Goal: Task Accomplishment & Management: Manage account settings

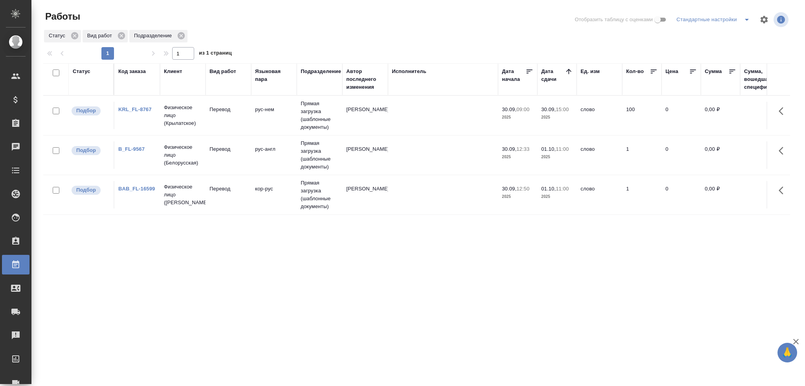
click at [263, 162] on td "рус-англ" at bounding box center [274, 156] width 46 height 28
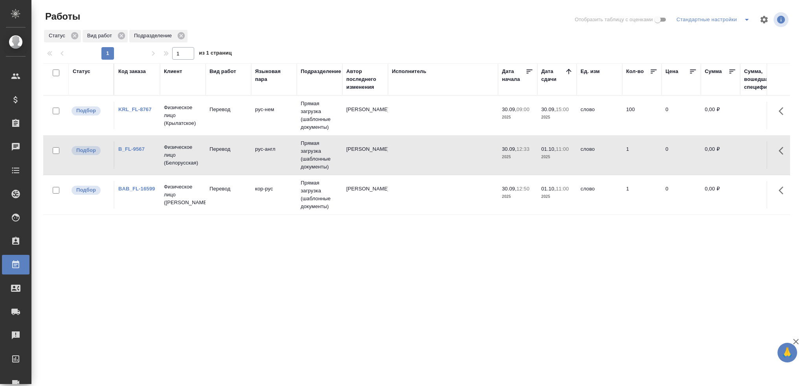
click at [259, 204] on td "кор-рус" at bounding box center [274, 195] width 46 height 28
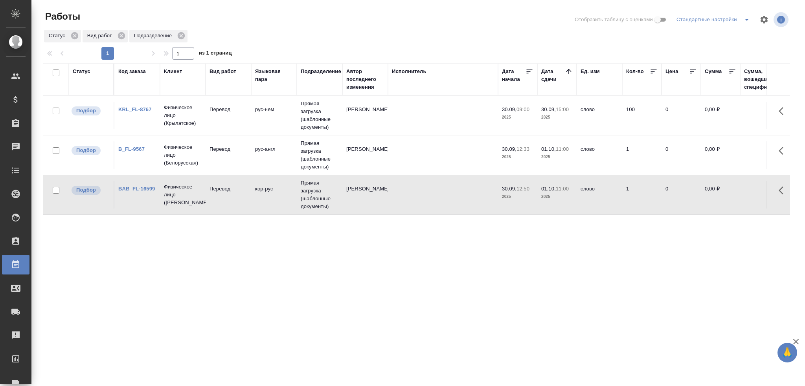
click at [259, 204] on td "кор-рус" at bounding box center [274, 195] width 46 height 28
click at [258, 204] on td "кор-рус" at bounding box center [274, 195] width 46 height 28
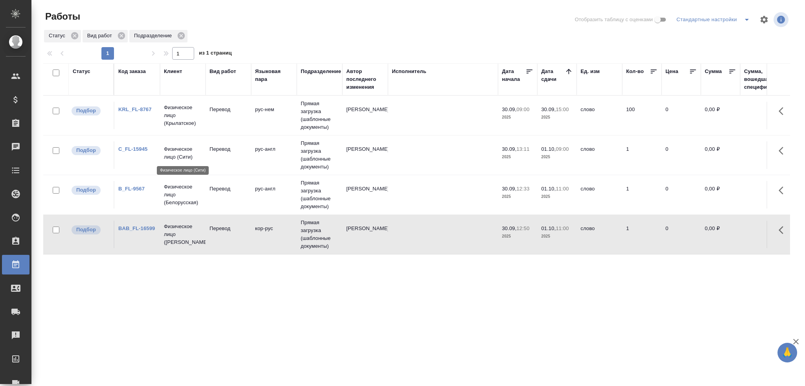
click at [167, 156] on p "Физическое лицо (Сити)" at bounding box center [183, 153] width 38 height 16
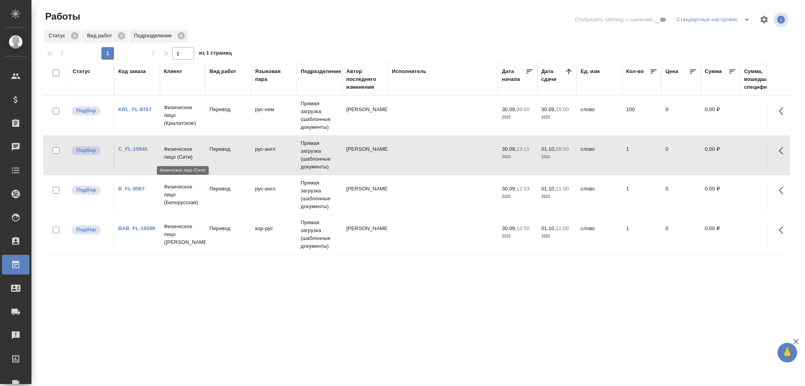
click at [167, 156] on p "Физическое лицо (Сити)" at bounding box center [183, 153] width 38 height 16
click at [199, 196] on p "Физическое лицо (Белорусская)" at bounding box center [183, 195] width 38 height 24
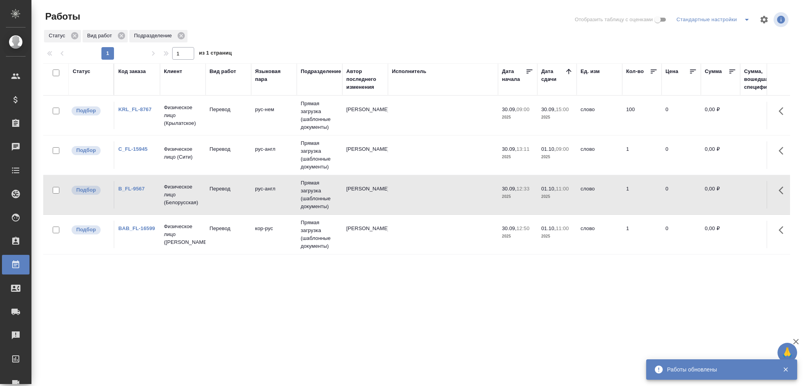
click at [220, 156] on td "Перевод" at bounding box center [229, 156] width 46 height 28
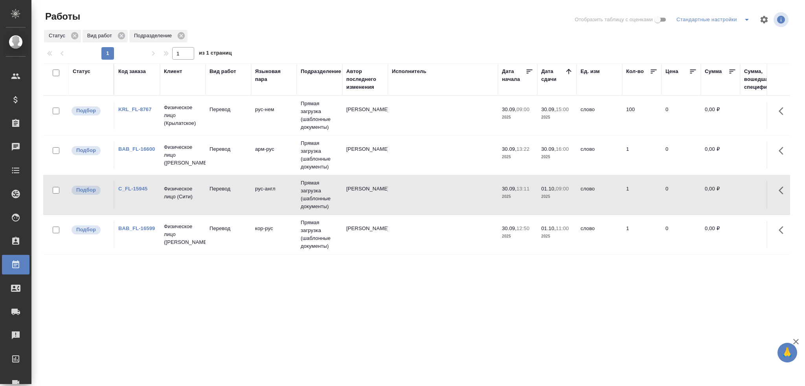
click at [226, 156] on td "Перевод" at bounding box center [229, 156] width 46 height 28
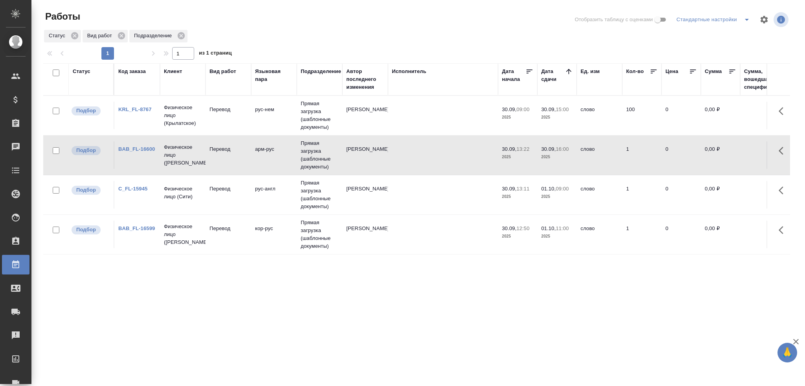
click at [226, 156] on td "Перевод" at bounding box center [229, 156] width 46 height 28
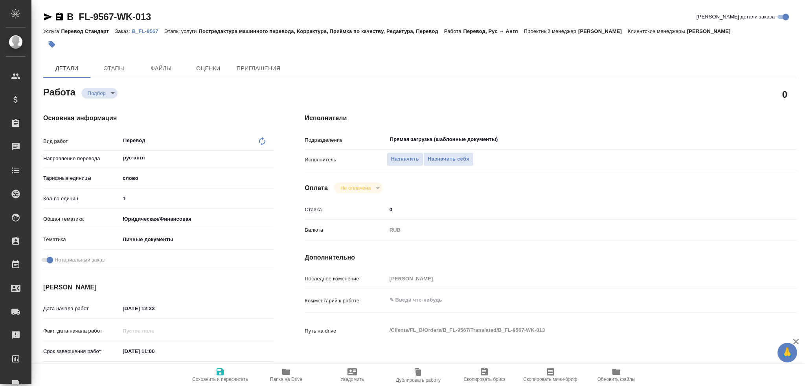
type textarea "x"
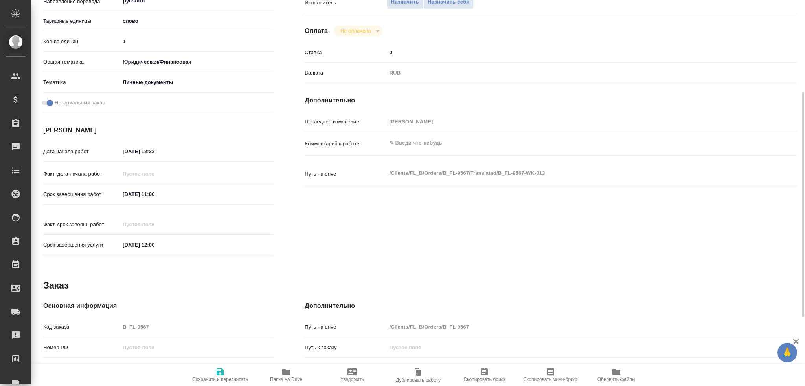
type textarea "x"
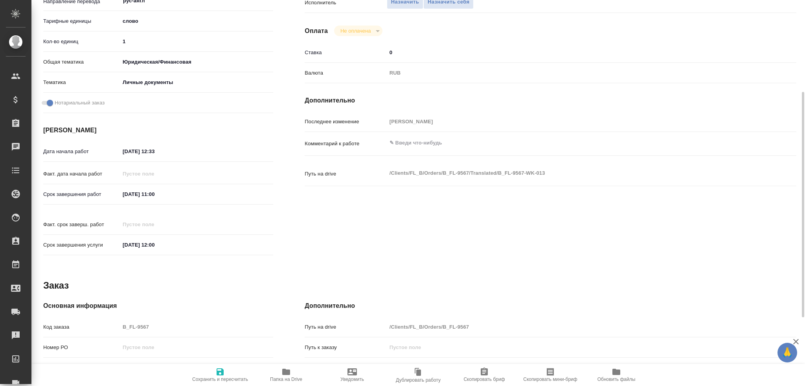
scroll to position [275, 0]
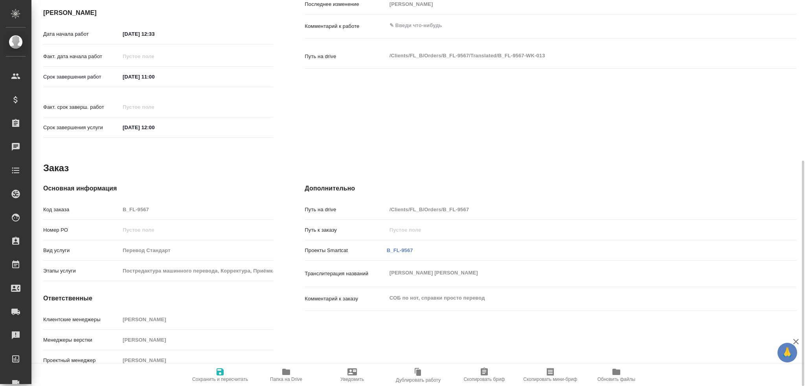
type textarea "x"
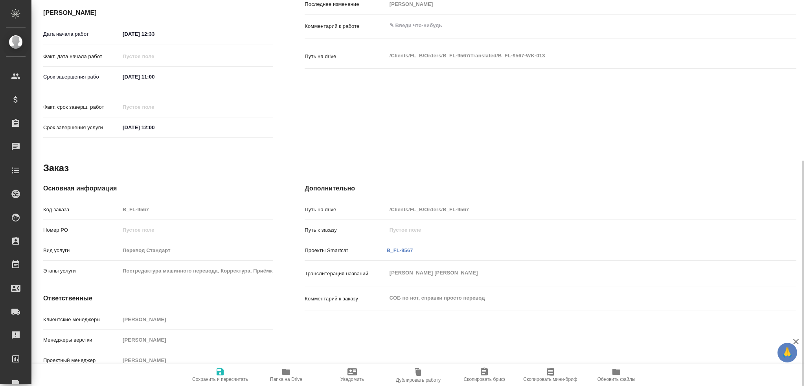
type textarea "x"
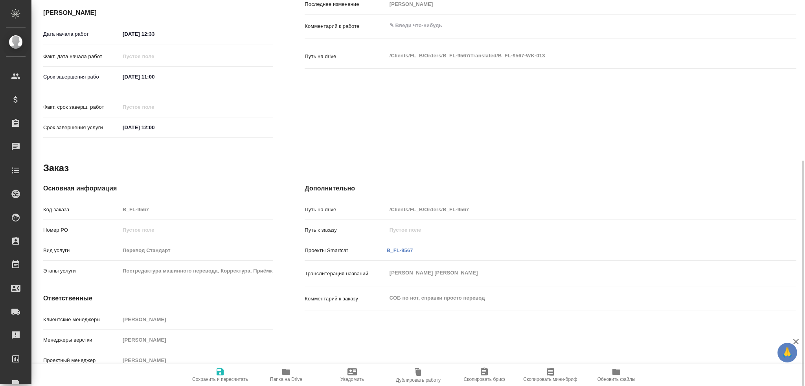
click at [285, 376] on icon "button" at bounding box center [285, 372] width 9 height 9
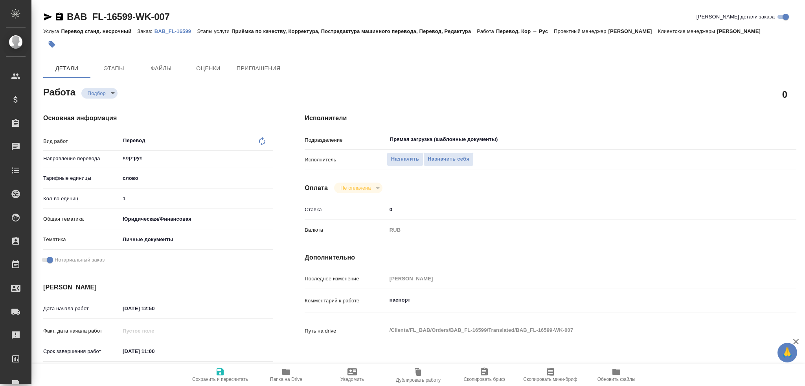
type textarea "x"
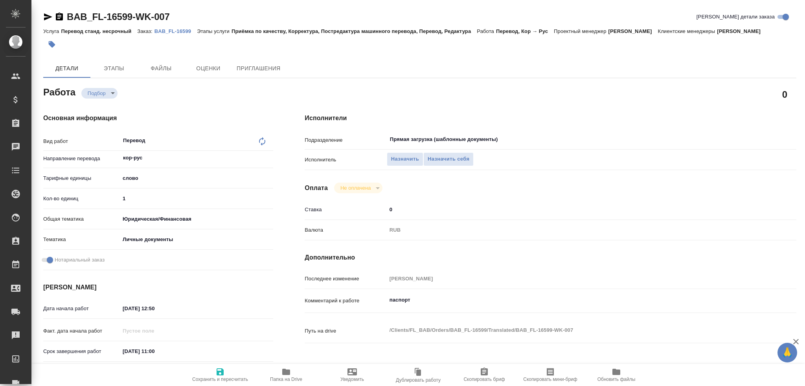
type textarea "x"
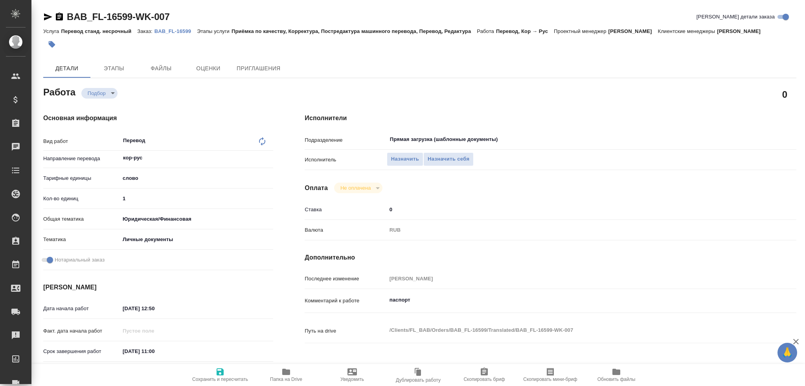
type textarea "x"
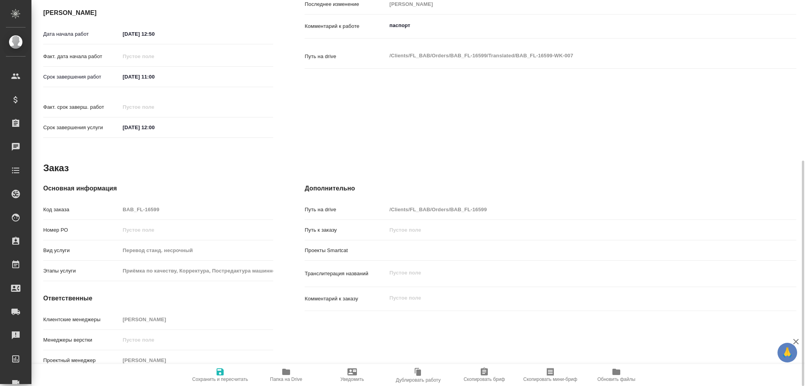
type textarea "x"
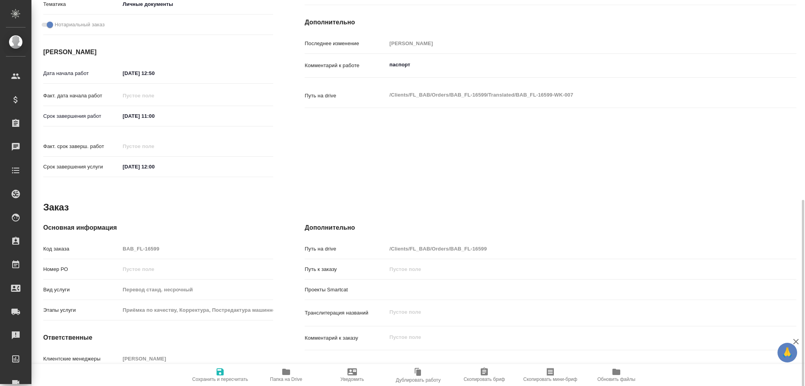
scroll to position [275, 0]
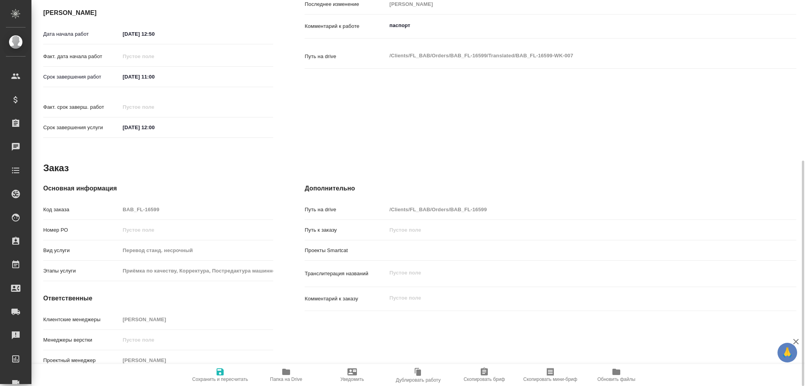
type textarea "x"
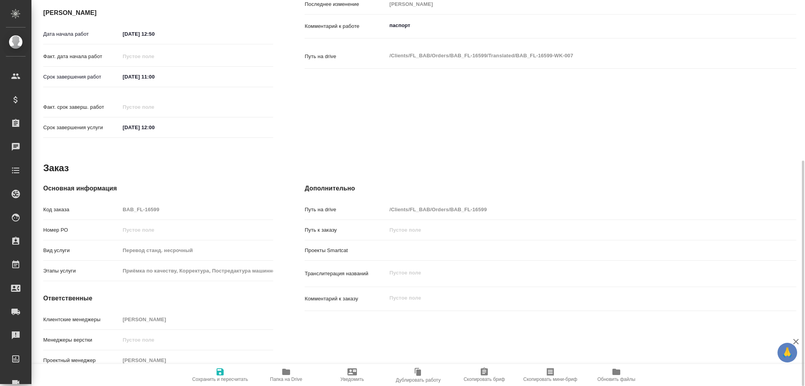
type textarea "x"
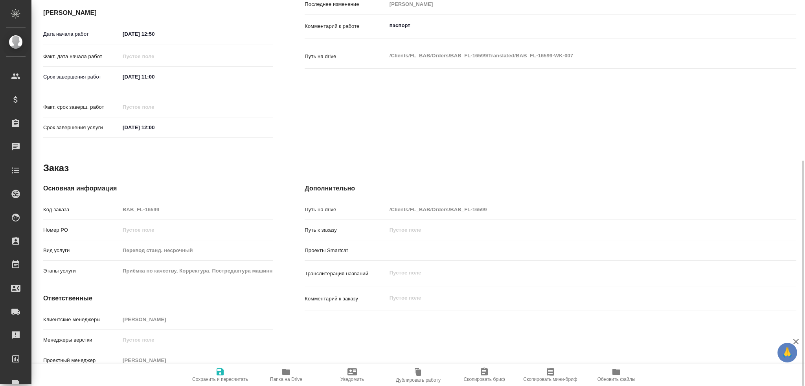
click at [286, 371] on icon "button" at bounding box center [286, 372] width 8 height 6
type textarea "x"
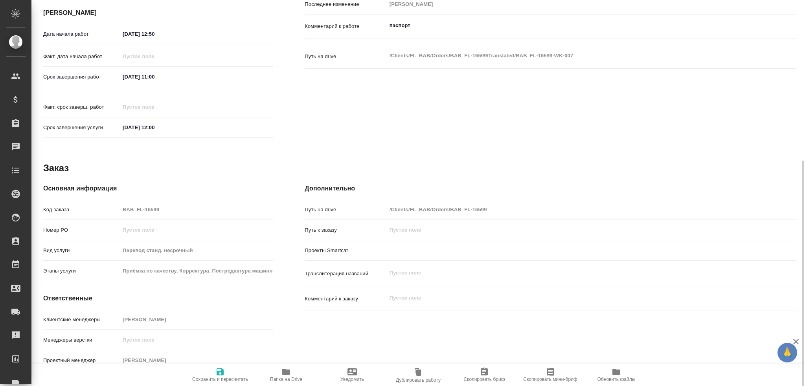
type textarea "x"
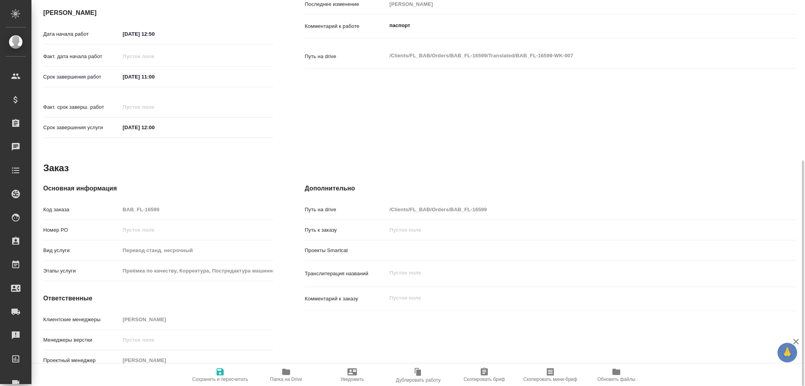
type textarea "x"
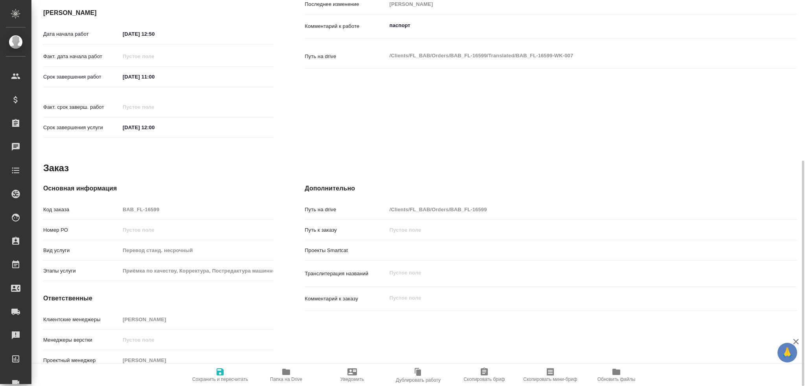
type textarea "x"
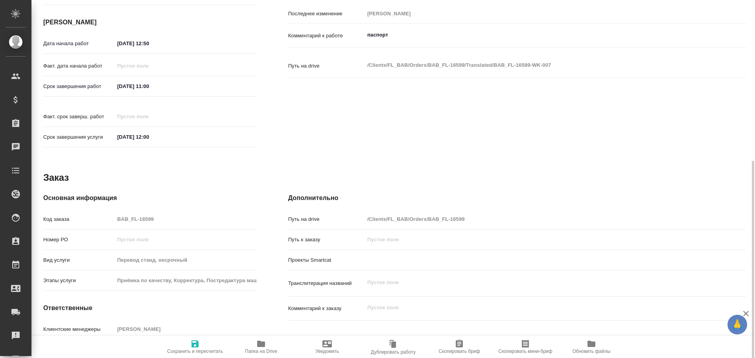
type textarea "x"
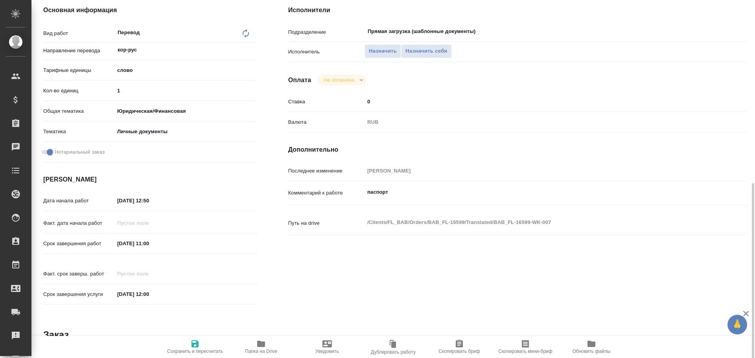
scroll to position [0, 0]
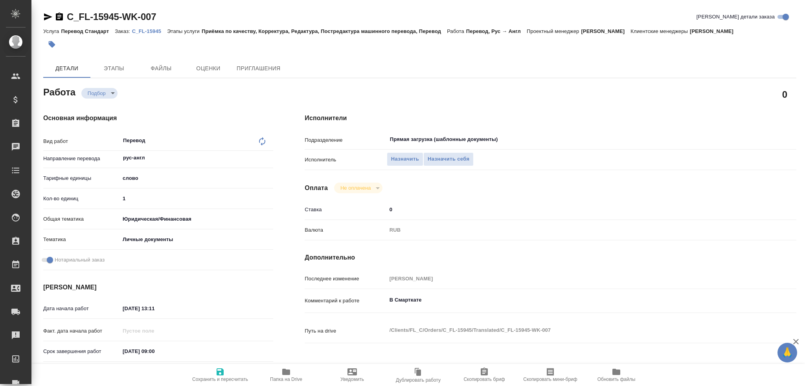
type textarea "x"
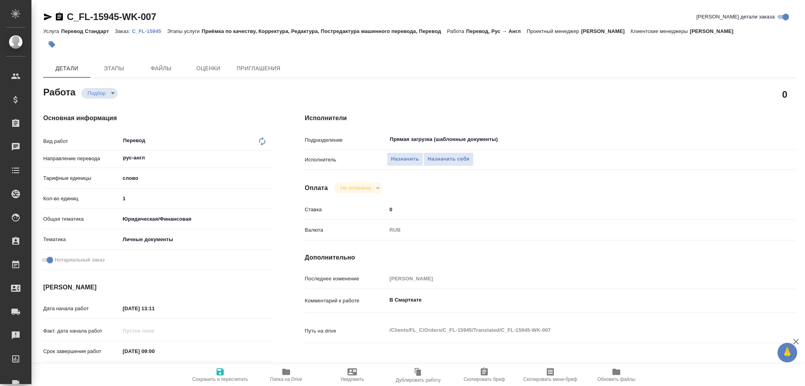
type textarea "x"
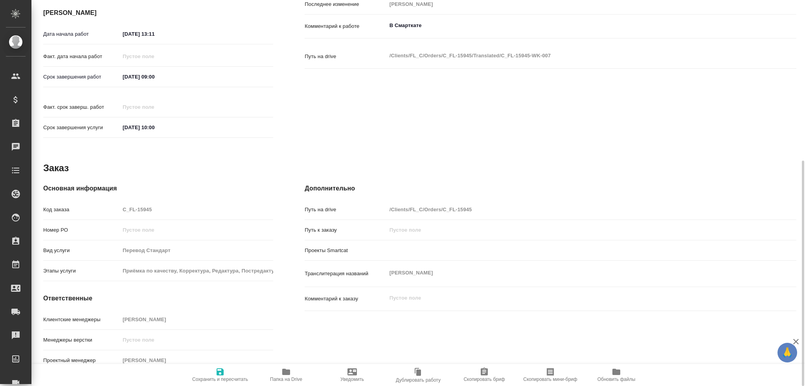
type textarea "x"
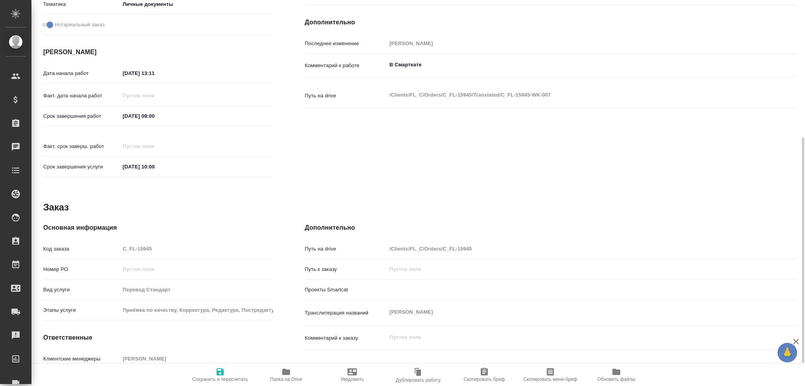
type textarea "x"
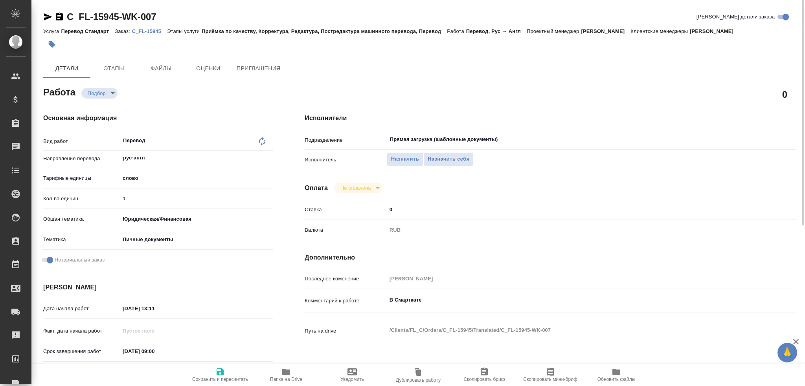
type textarea "x"
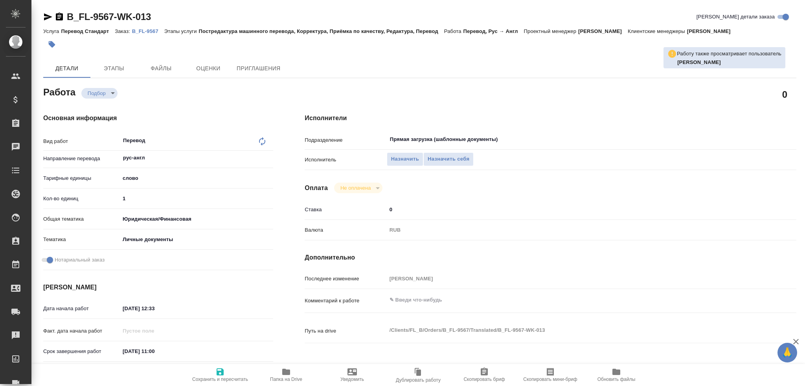
type textarea "x"
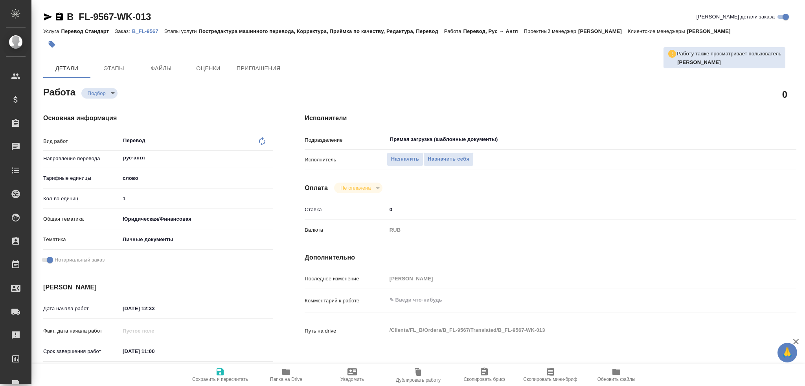
type textarea "x"
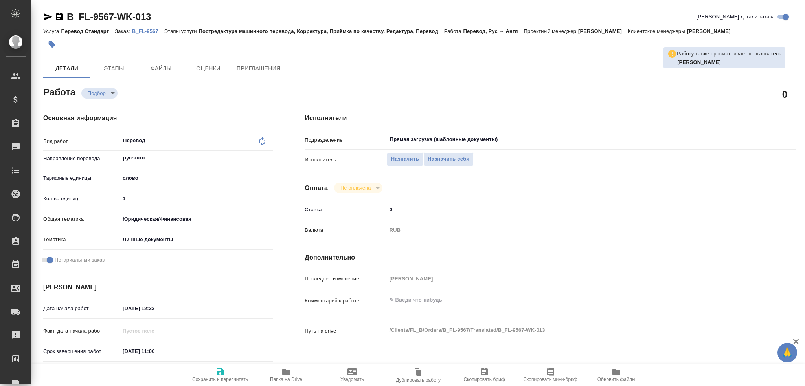
type textarea "x"
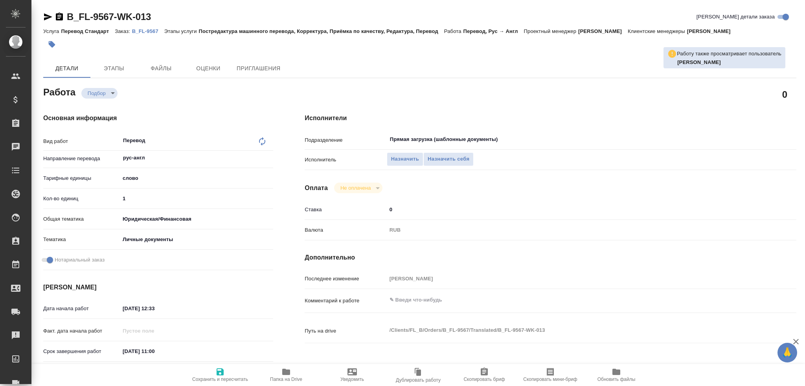
type textarea "x"
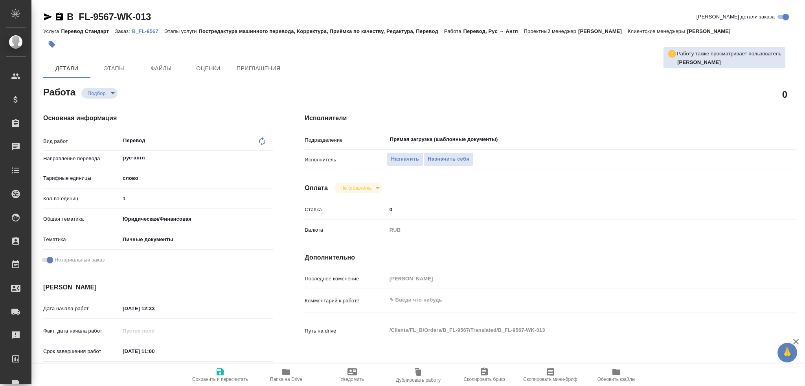
type textarea "x"
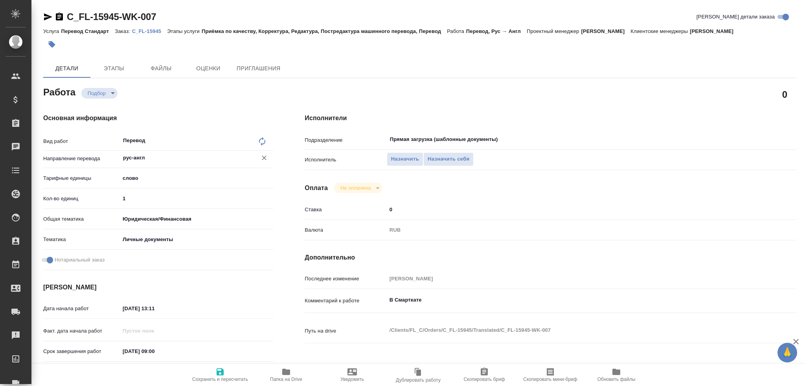
type textarea "x"
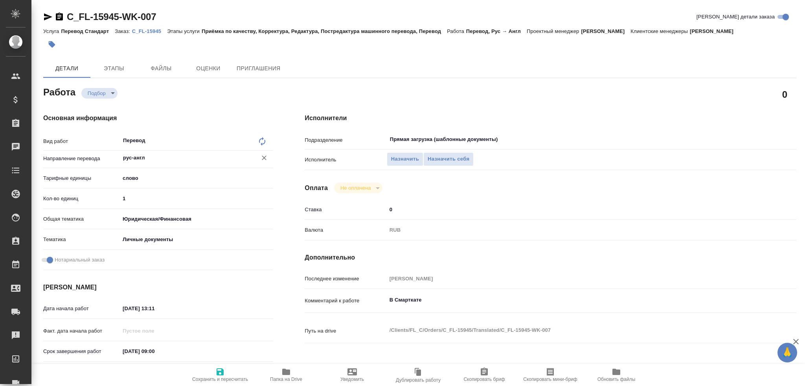
type textarea "x"
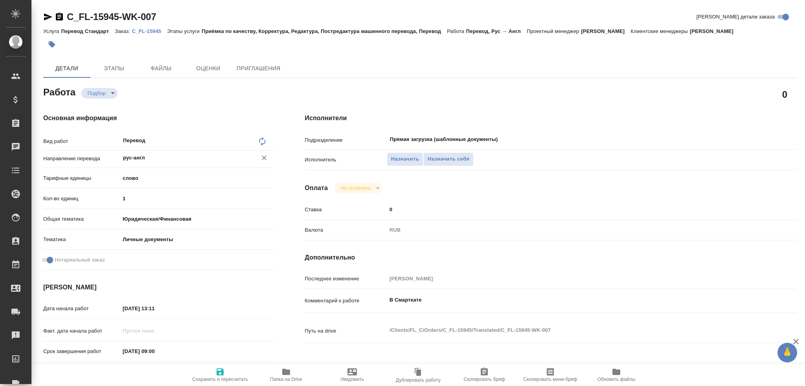
type textarea "x"
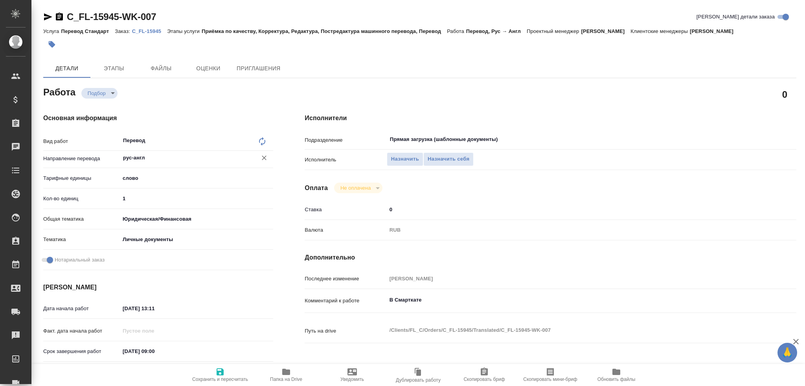
type textarea "x"
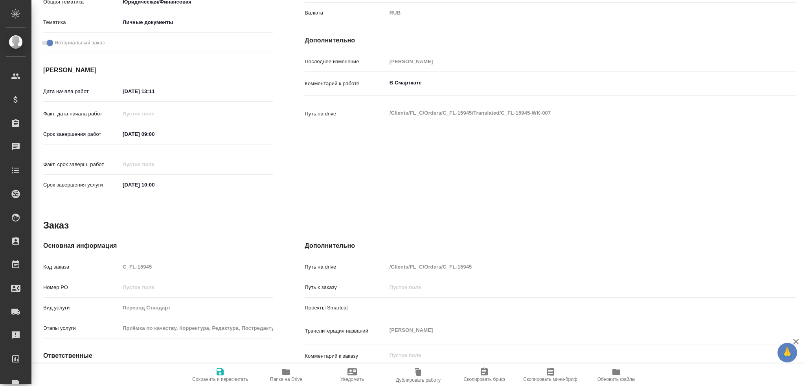
type textarea "x"
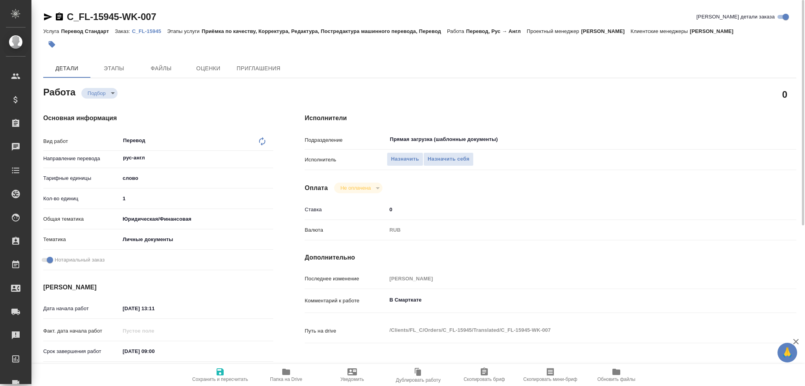
type textarea "x"
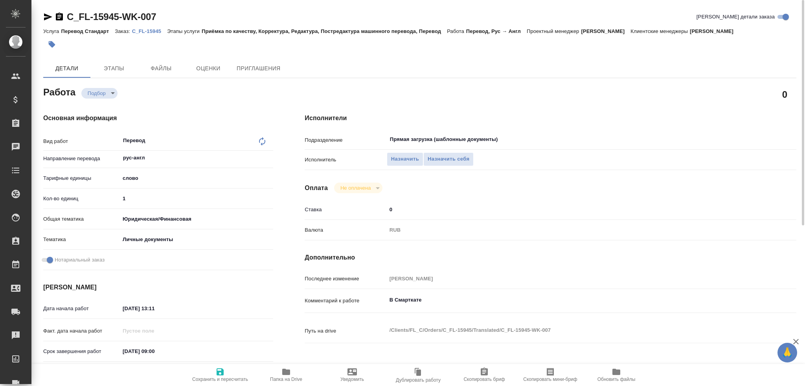
type textarea "x"
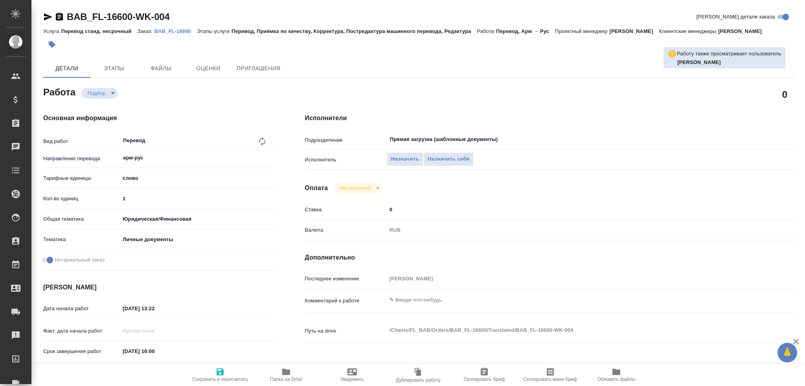
type textarea "x"
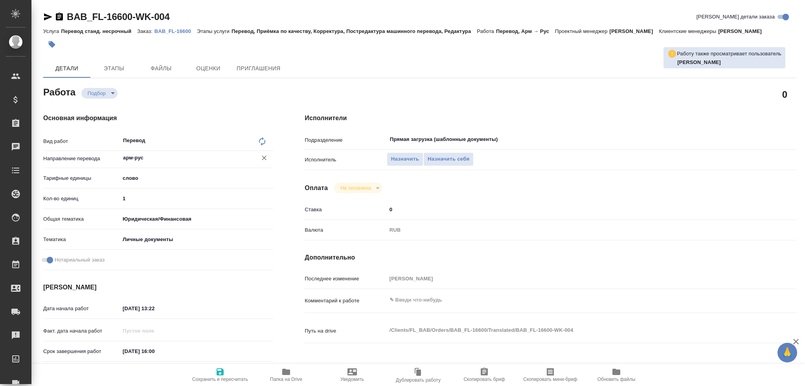
type textarea "x"
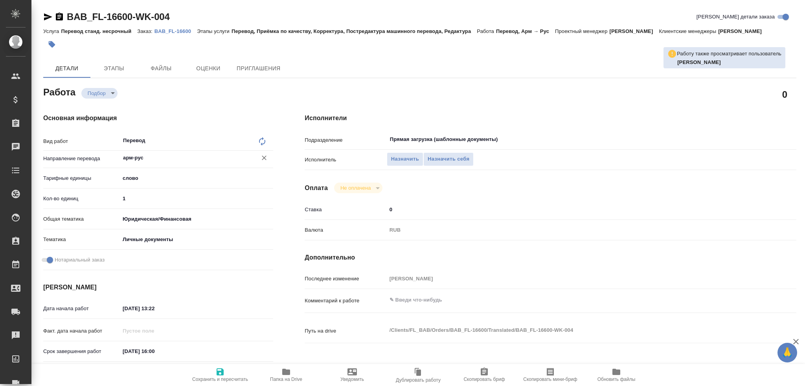
type textarea "x"
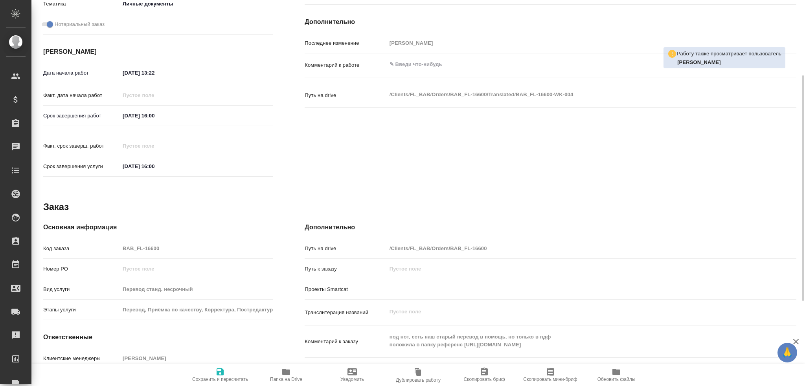
type textarea "x"
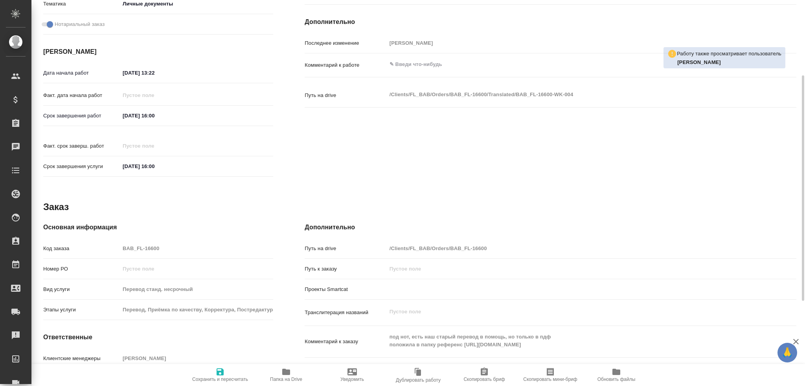
scroll to position [275, 0]
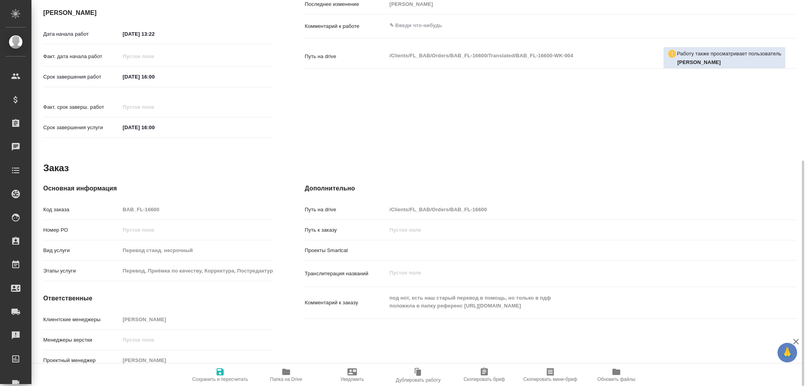
type textarea "x"
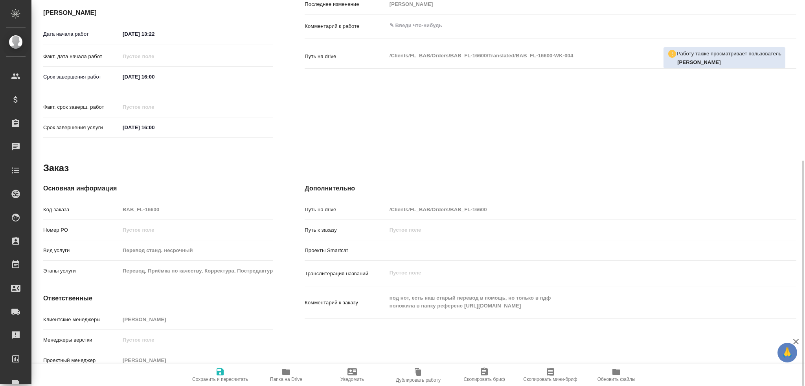
type textarea "x"
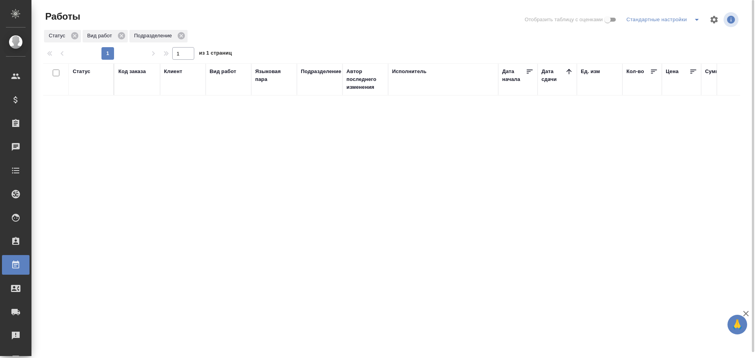
click at [698, 19] on icon "split button" at bounding box center [696, 19] width 9 height 9
click at [676, 30] on li "Мои, в работе" at bounding box center [664, 35] width 80 height 13
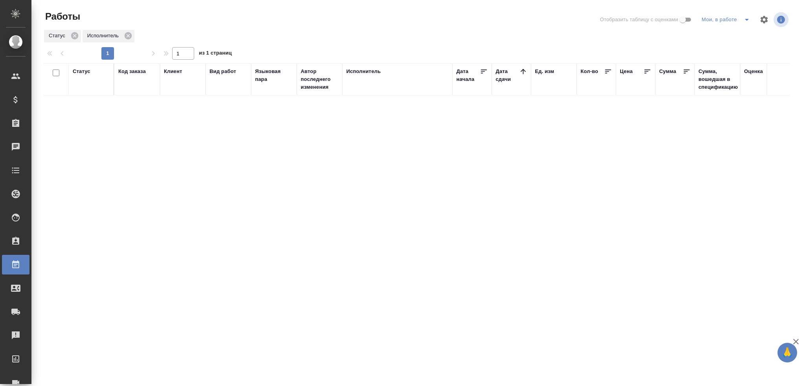
click at [745, 21] on icon "split button" at bounding box center [746, 19] width 9 height 9
click at [723, 34] on li "Стандартные настройки" at bounding box center [727, 35] width 75 height 13
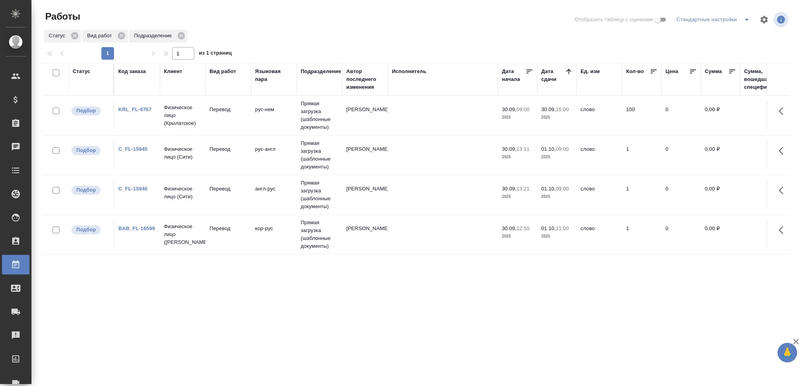
click at [227, 202] on td "Перевод" at bounding box center [229, 195] width 46 height 28
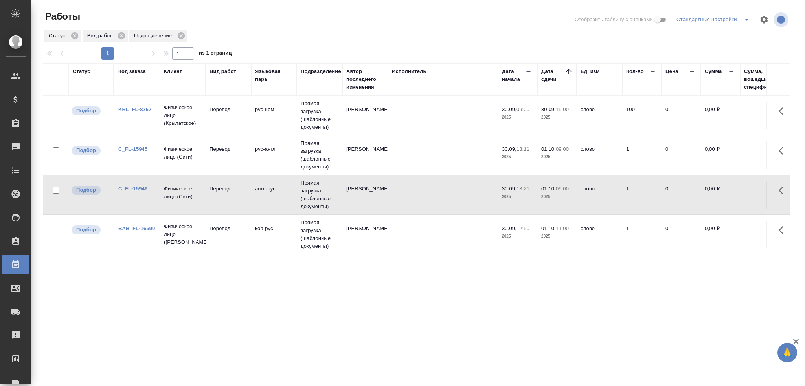
click at [227, 202] on td "Перевод" at bounding box center [229, 195] width 46 height 28
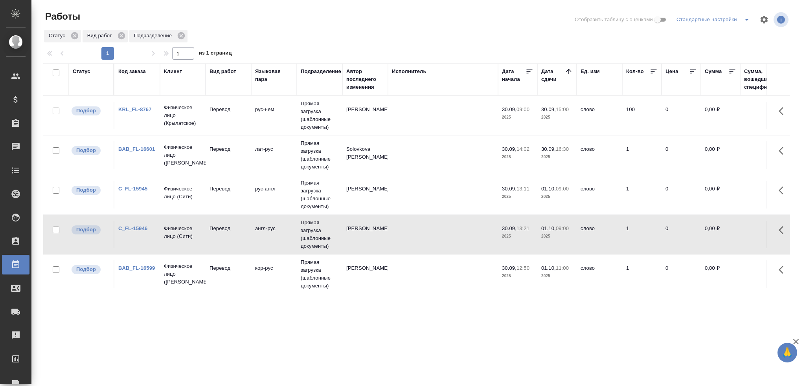
click at [290, 157] on td "лат-рус" at bounding box center [274, 156] width 46 height 28
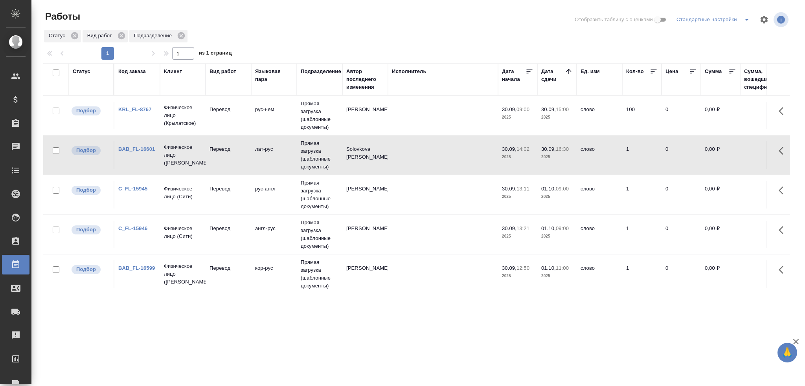
click at [290, 157] on td "лат-рус" at bounding box center [274, 156] width 46 height 28
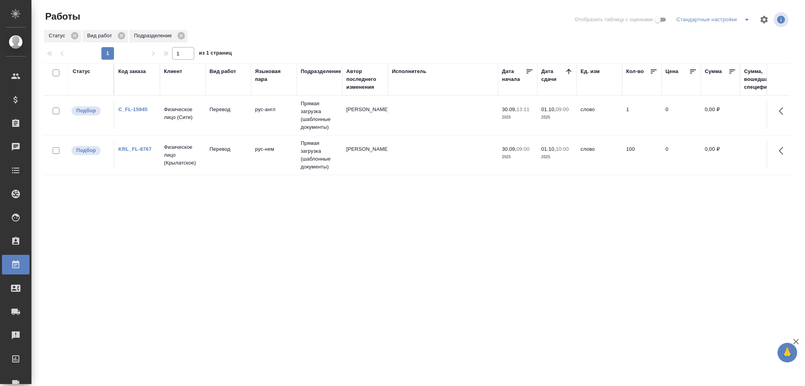
click at [193, 126] on td "Физическое лицо (Сити)" at bounding box center [183, 116] width 46 height 28
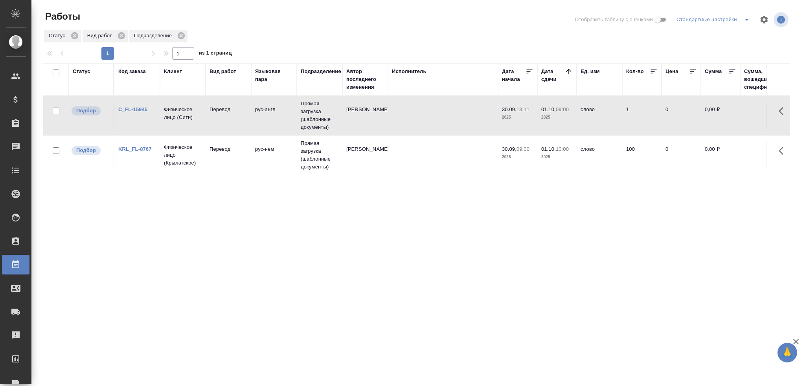
click at [193, 126] on td "Физическое лицо (Сити)" at bounding box center [183, 116] width 46 height 28
click at [192, 206] on p "Физическое лицо (Входящие)" at bounding box center [183, 195] width 38 height 24
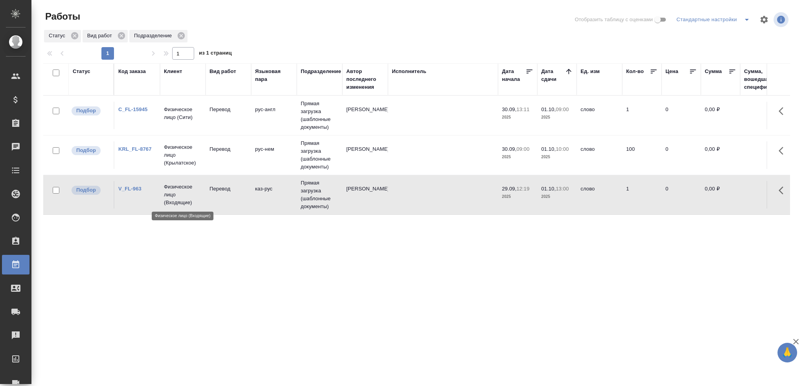
click at [192, 206] on p "Физическое лицо (Входящие)" at bounding box center [183, 195] width 38 height 24
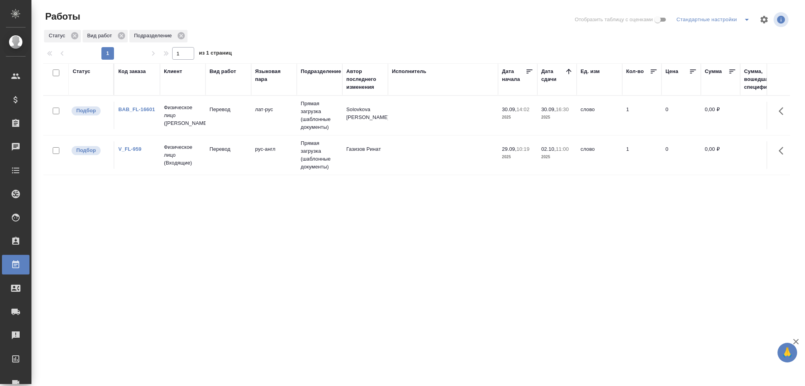
click at [162, 163] on td "Физическое лицо (Входящие)" at bounding box center [183, 155] width 46 height 31
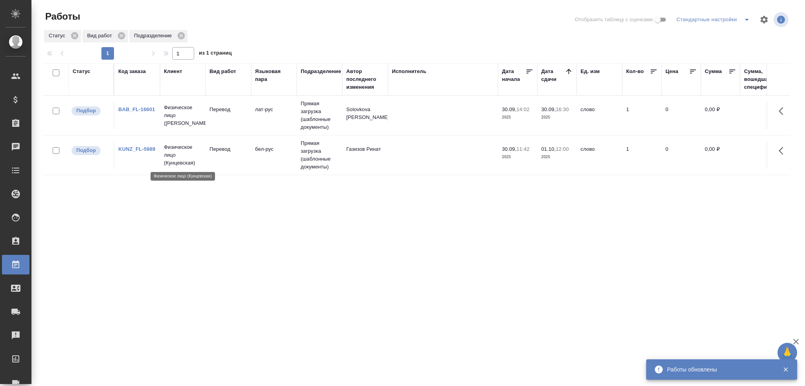
click at [188, 154] on p "Физическое лицо (Кунцевская)" at bounding box center [183, 155] width 38 height 24
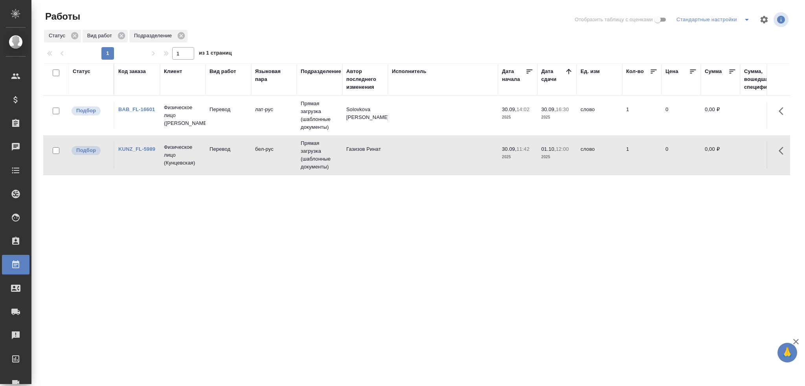
click at [83, 85] on div "Статус" at bounding box center [91, 80] width 37 height 24
click at [87, 76] on div "Статус" at bounding box center [91, 80] width 37 height 24
click at [88, 71] on div "Статус" at bounding box center [82, 72] width 18 height 8
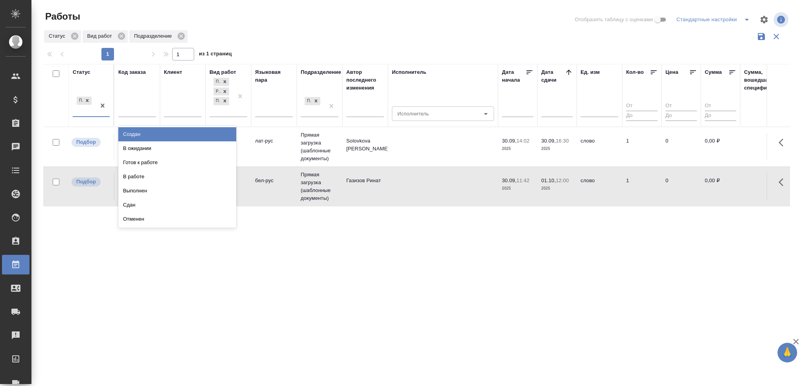
click at [86, 111] on div "Подбор" at bounding box center [84, 105] width 23 height 21
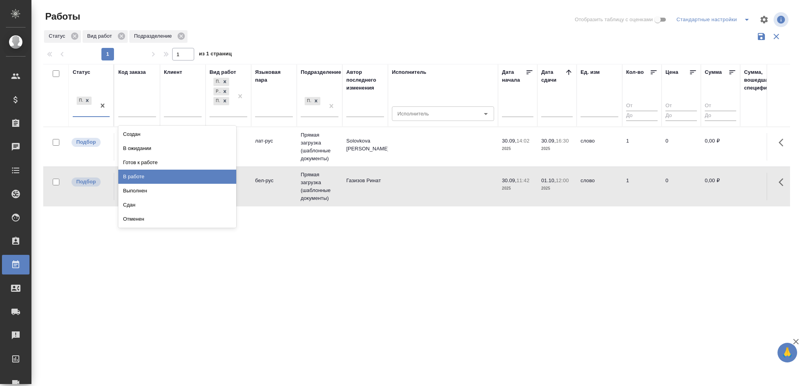
click at [136, 174] on div "В работе" at bounding box center [177, 177] width 118 height 14
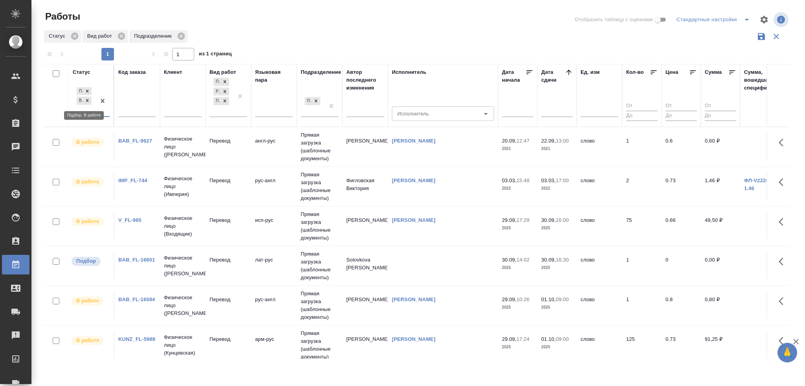
drag, startPoint x: 88, startPoint y: 103, endPoint x: 96, endPoint y: 123, distance: 22.3
click at [88, 103] on icon at bounding box center [88, 101] width 6 height 6
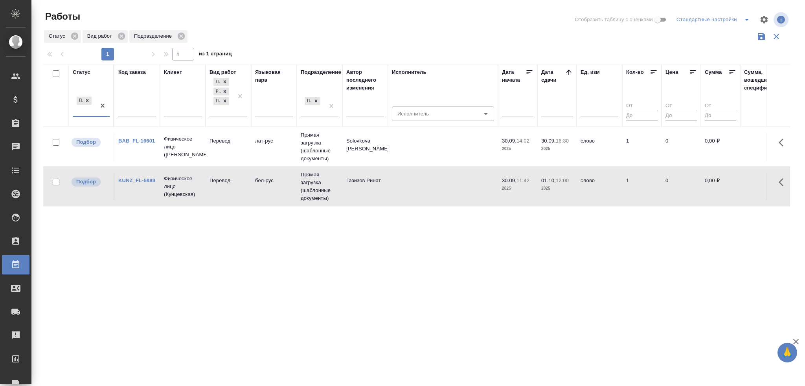
click at [89, 115] on div "Подбор" at bounding box center [84, 105] width 23 height 21
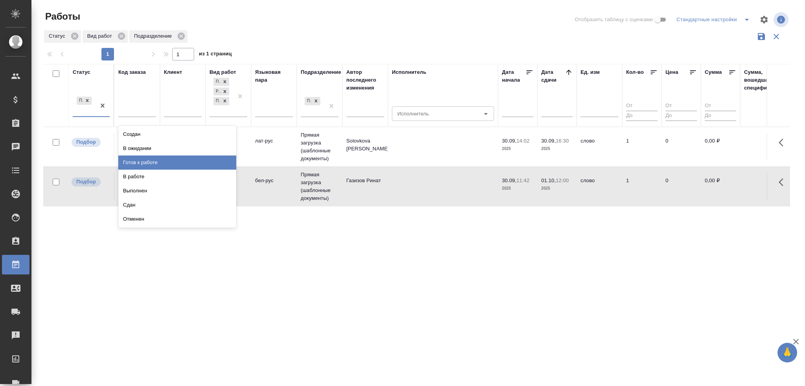
click at [120, 162] on div "Готов к работе" at bounding box center [177, 163] width 118 height 14
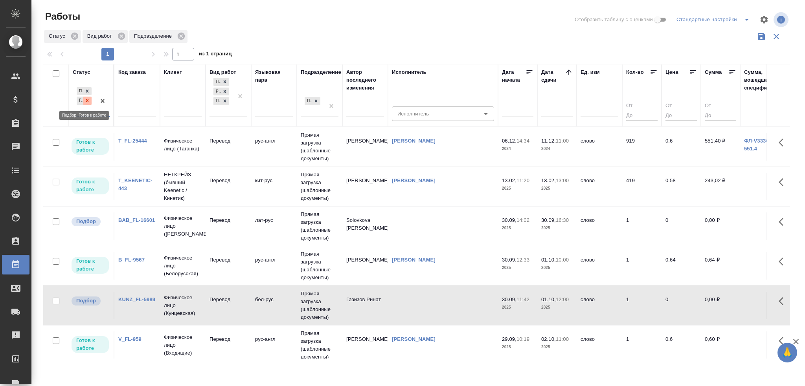
click at [90, 103] on div at bounding box center [87, 101] width 9 height 8
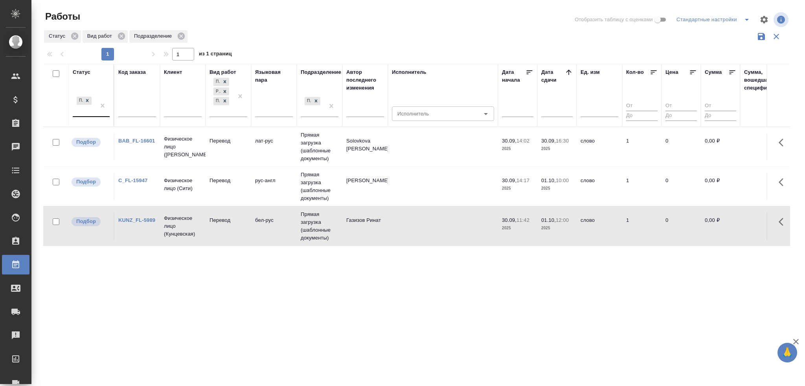
click at [153, 190] on td "C_FL-15947" at bounding box center [137, 187] width 46 height 28
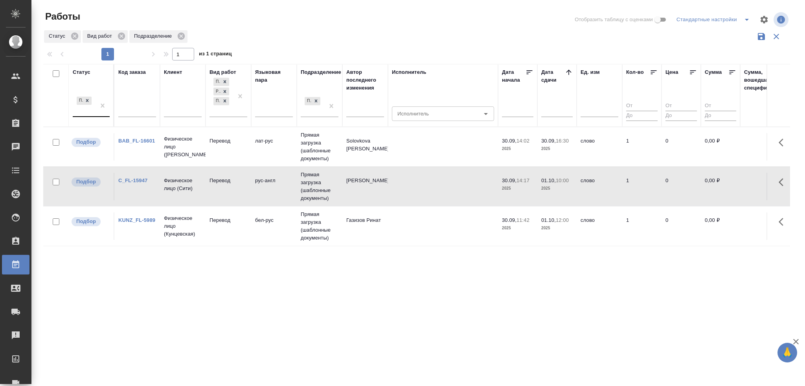
click at [153, 190] on td "C_FL-15947" at bounding box center [137, 187] width 46 height 28
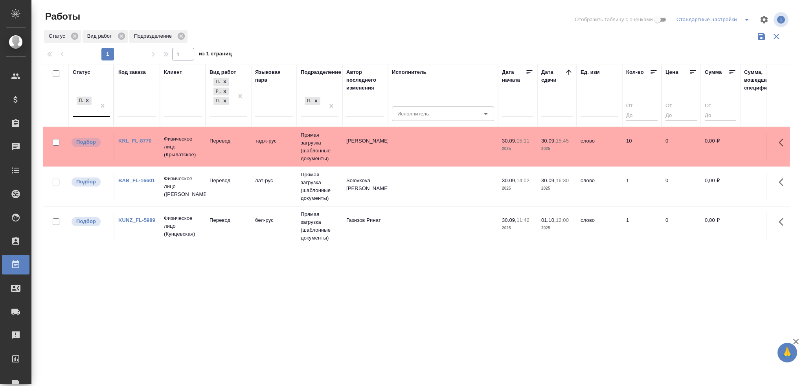
click at [254, 155] on td "тадж-рус" at bounding box center [274, 147] width 46 height 28
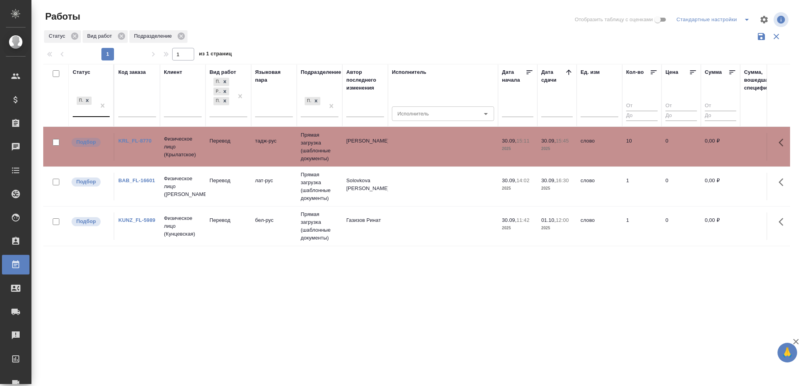
click at [254, 155] on td "тадж-рус" at bounding box center [274, 147] width 46 height 28
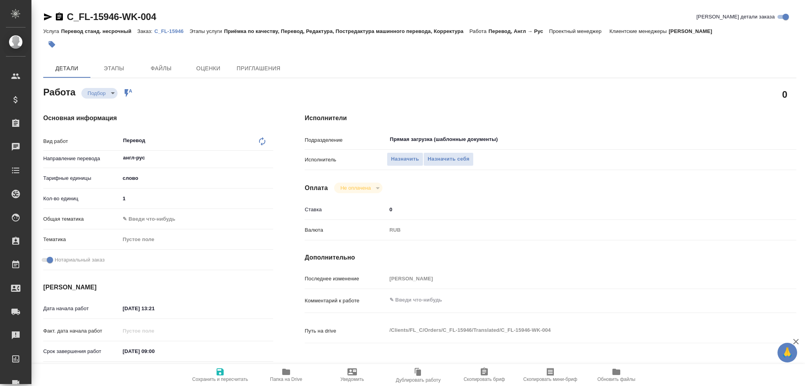
type textarea "x"
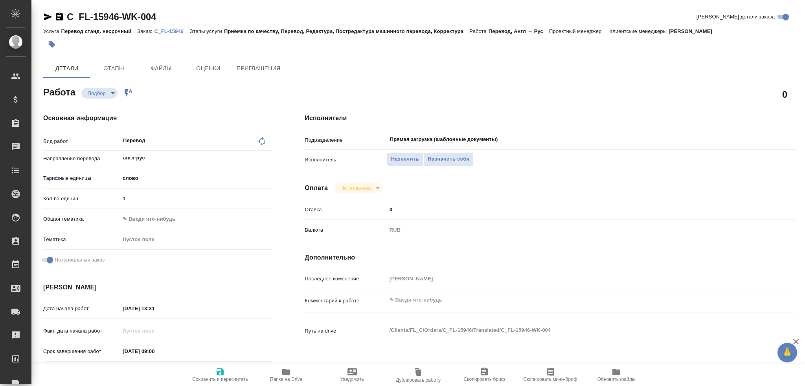
type textarea "x"
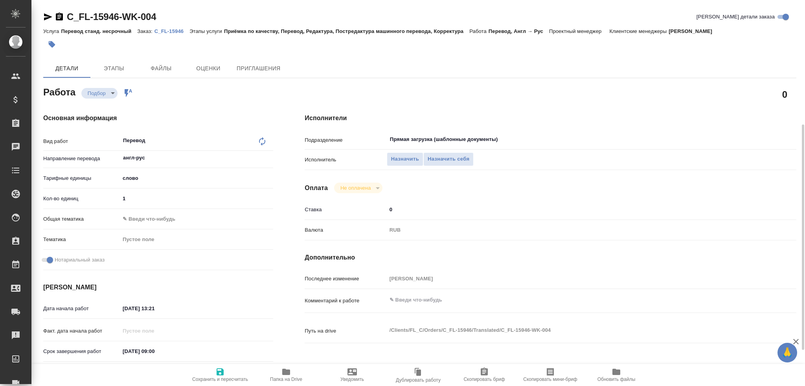
scroll to position [275, 0]
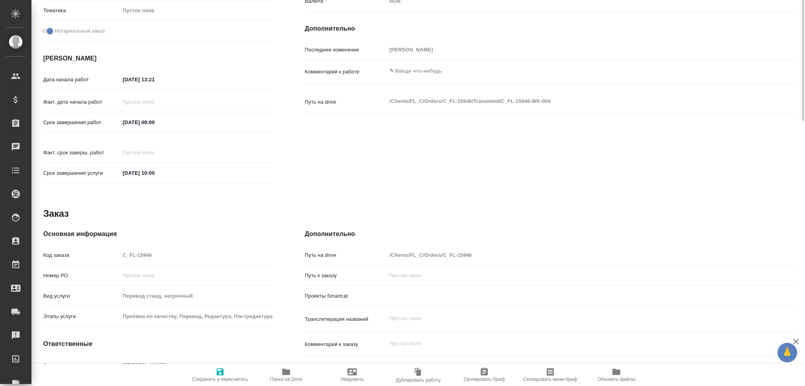
type textarea "x"
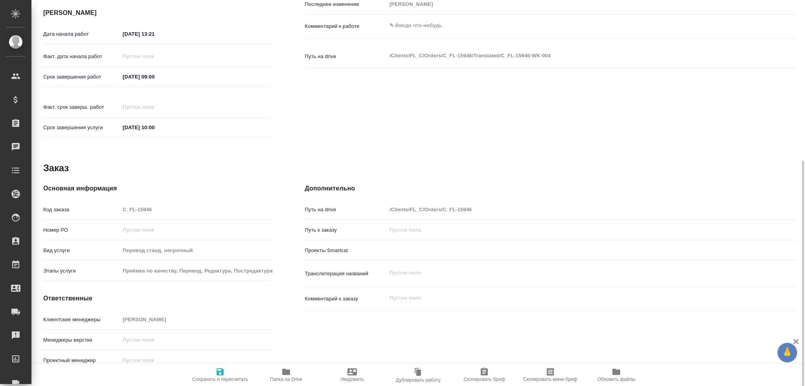
type textarea "x"
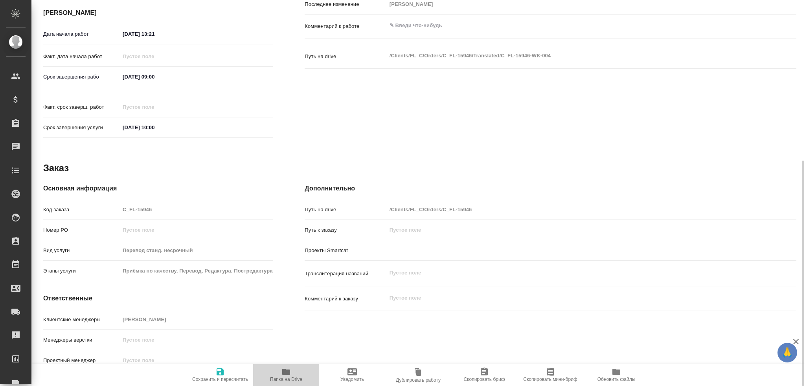
click at [278, 376] on span "Папка на Drive" at bounding box center [286, 375] width 57 height 15
type textarea "x"
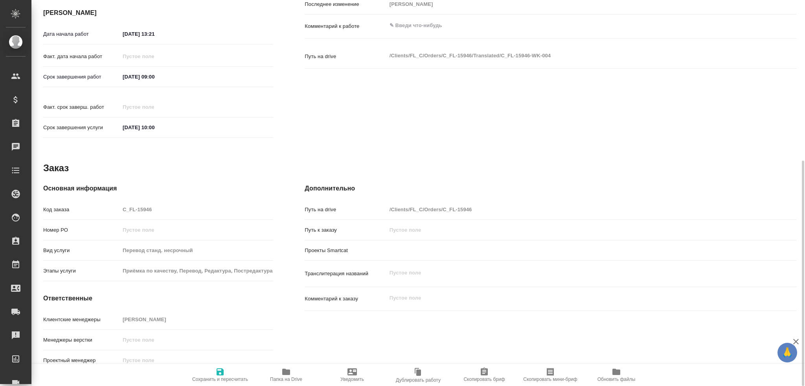
type textarea "x"
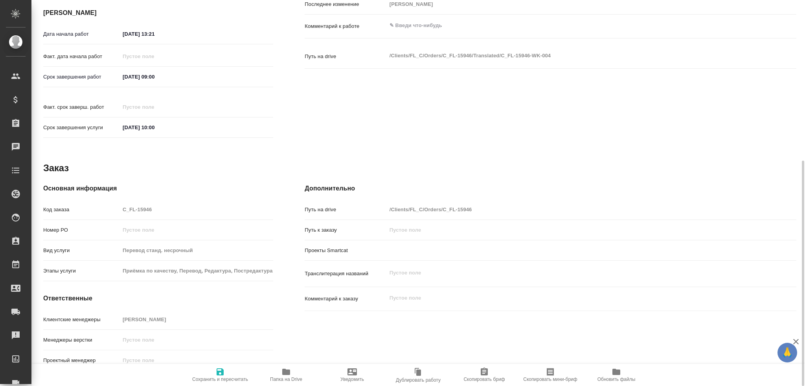
type textarea "x"
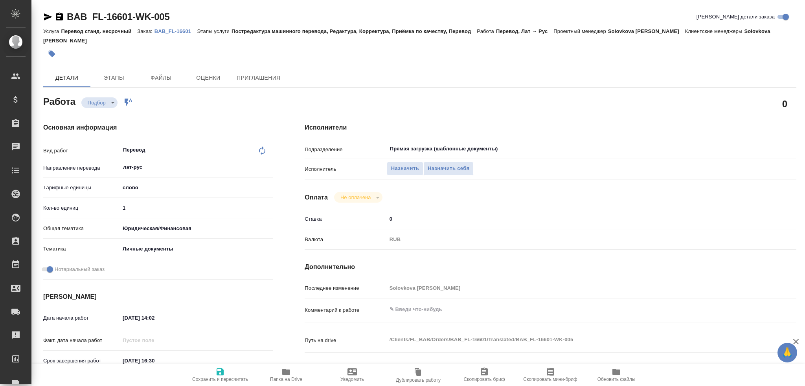
type textarea "x"
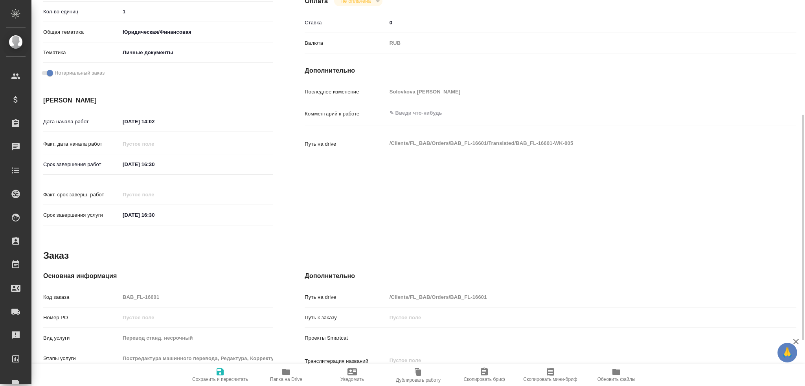
scroll to position [275, 0]
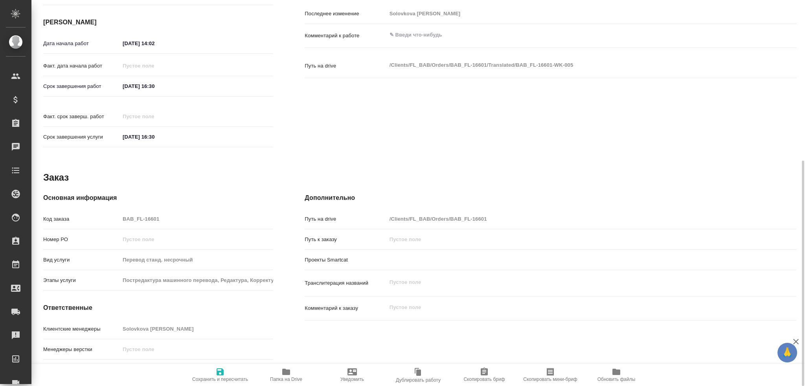
type textarea "x"
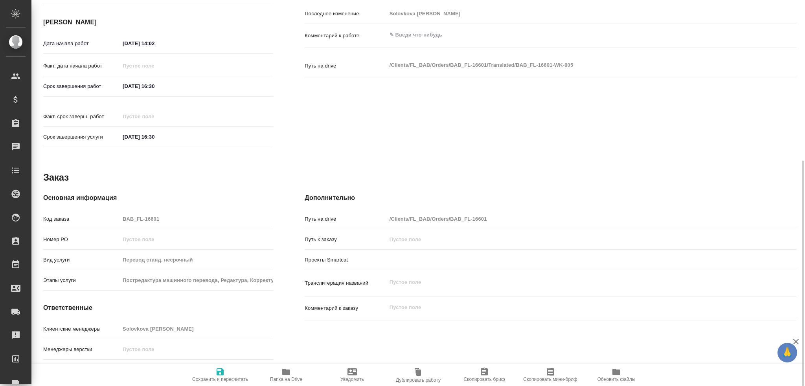
type textarea "x"
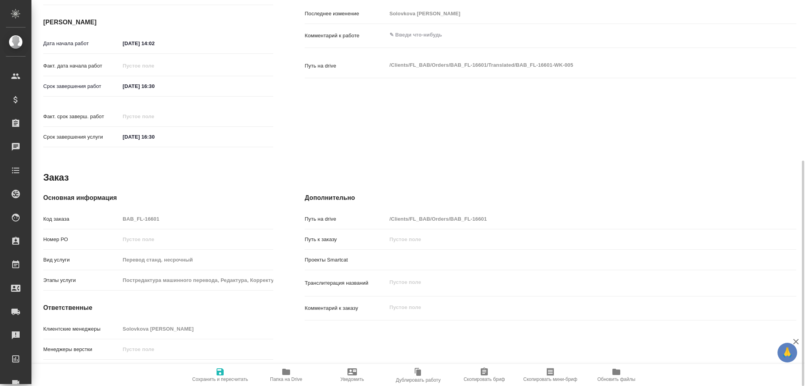
type textarea "x"
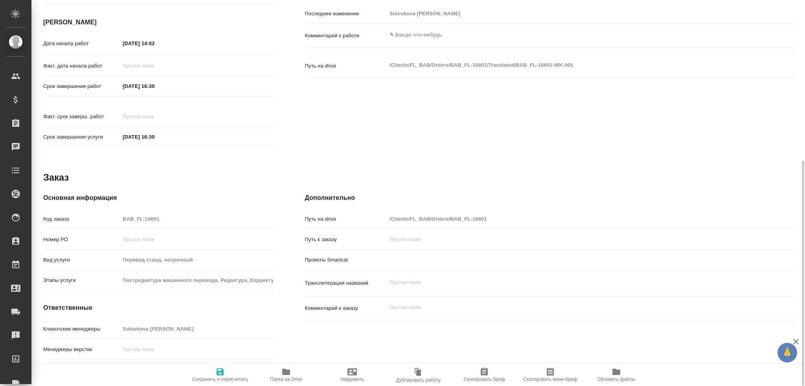
click at [285, 377] on icon "button" at bounding box center [285, 372] width 9 height 9
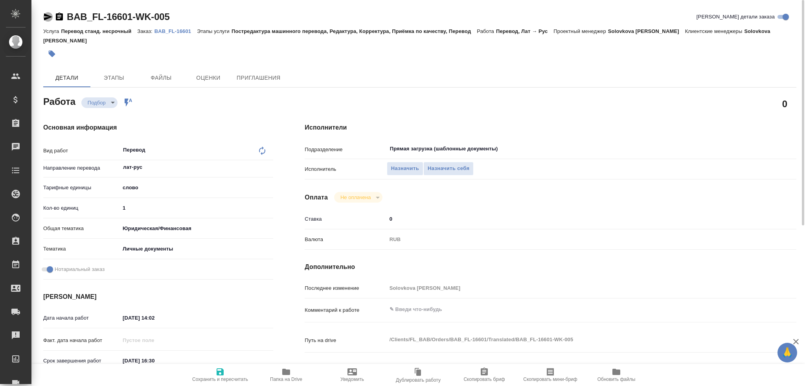
click at [44, 17] on icon "button" at bounding box center [47, 16] width 9 height 9
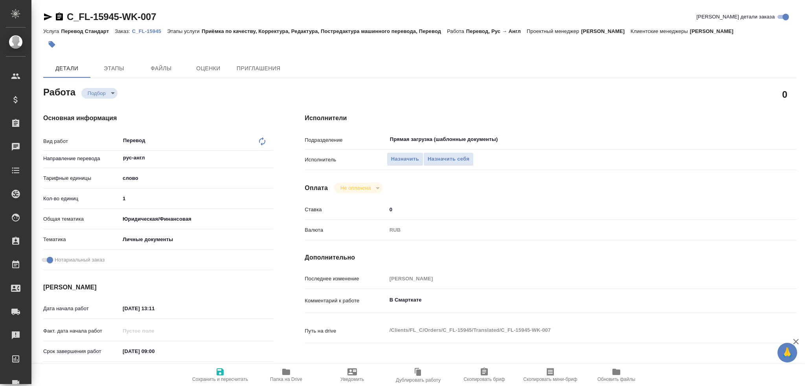
type textarea "x"
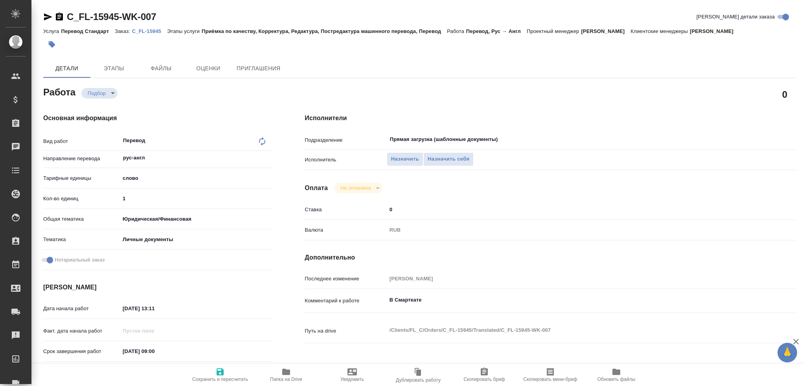
type textarea "x"
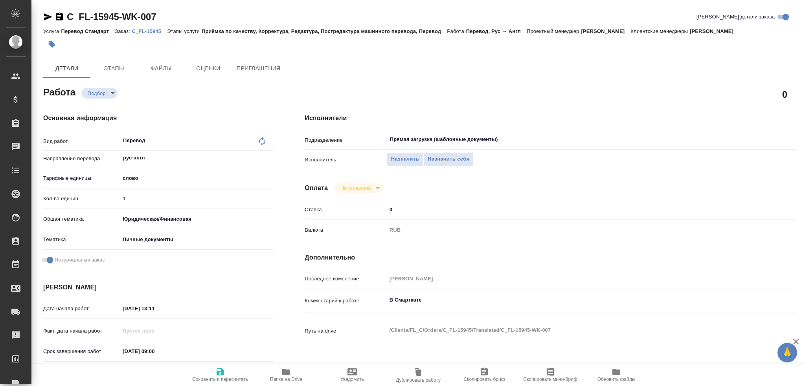
type textarea "x"
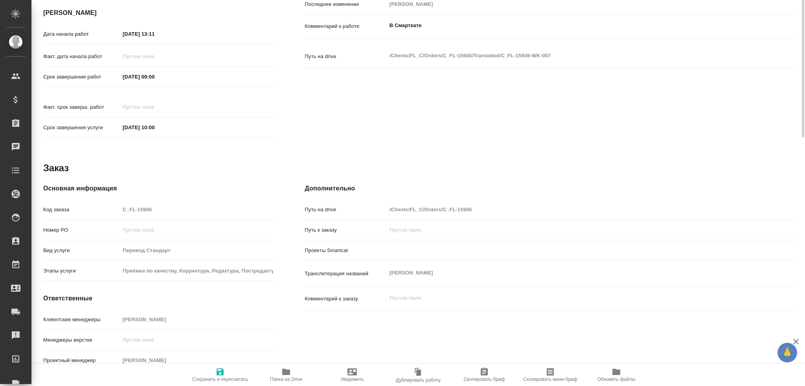
type textarea "x"
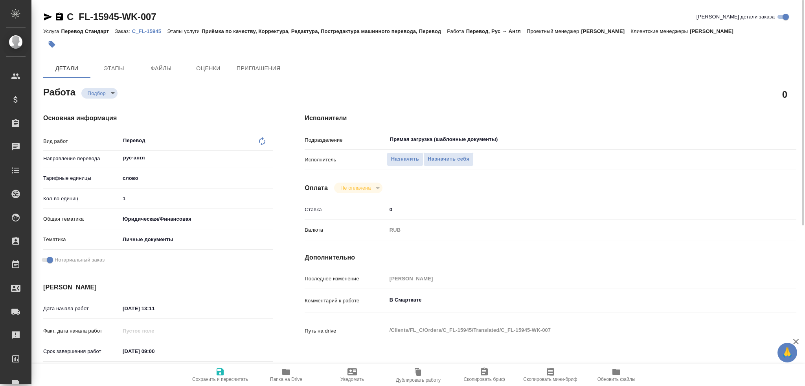
type textarea "x"
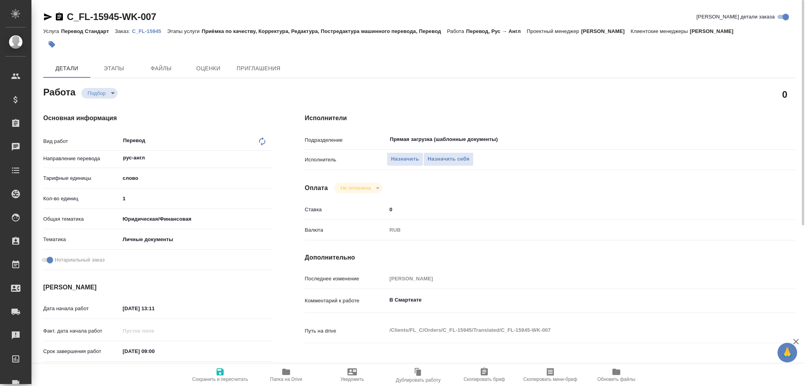
type textarea "x"
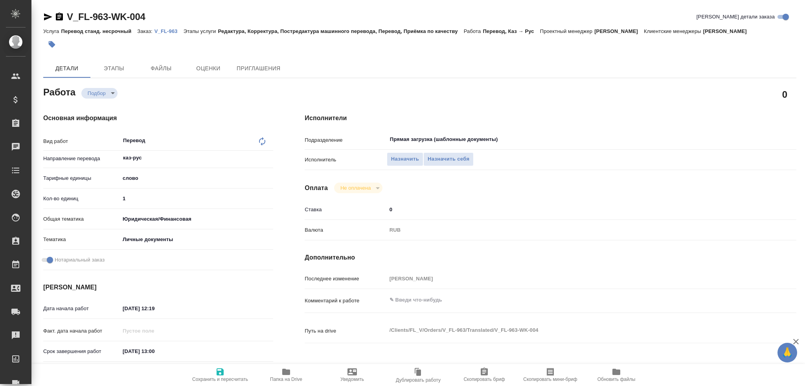
type textarea "x"
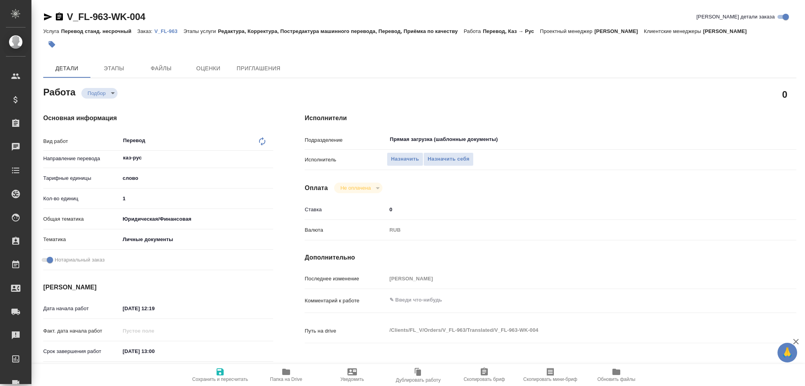
type textarea "x"
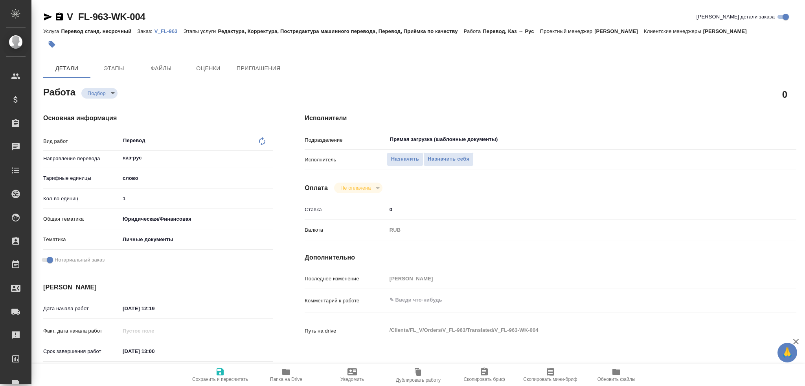
scroll to position [275, 0]
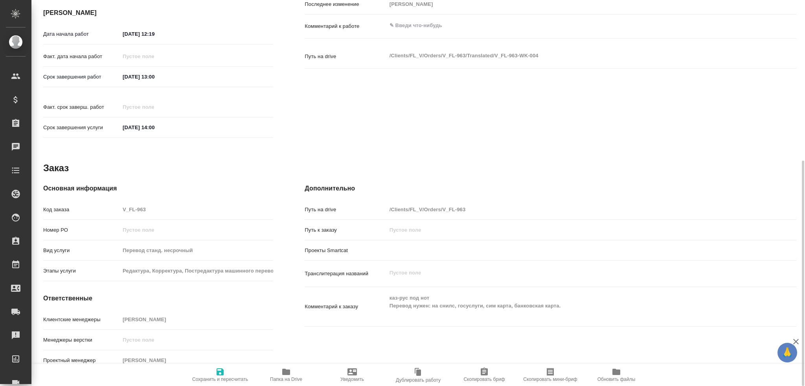
type textarea "x"
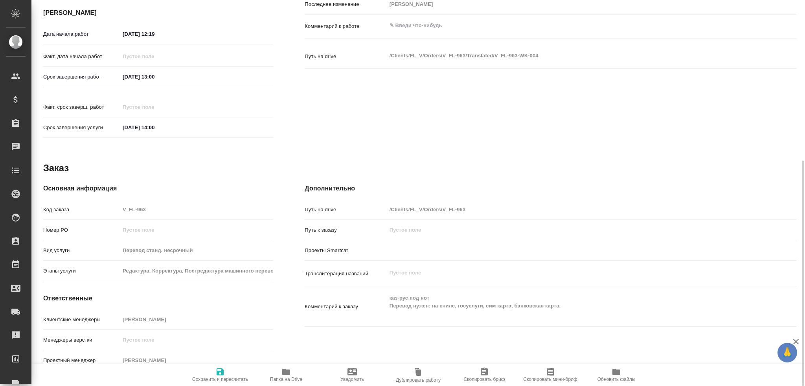
type textarea "x"
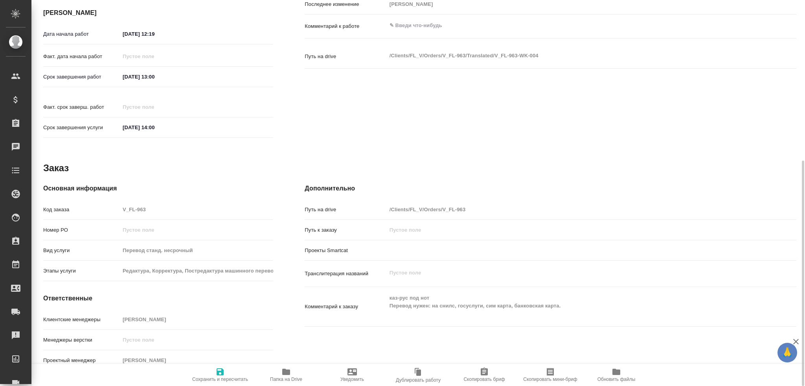
type textarea "x"
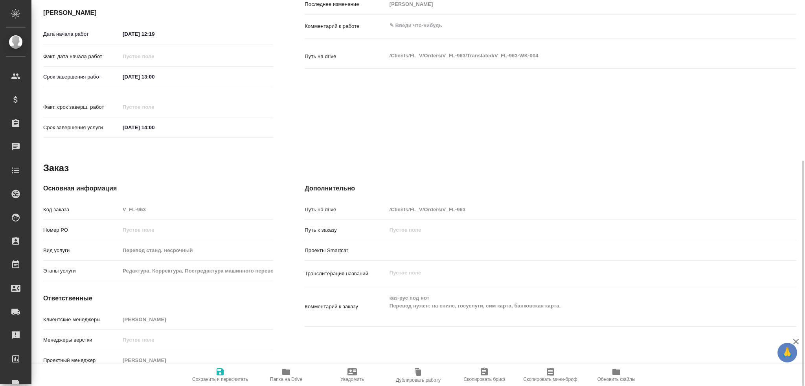
click at [280, 375] on span "Папка на Drive" at bounding box center [286, 375] width 57 height 15
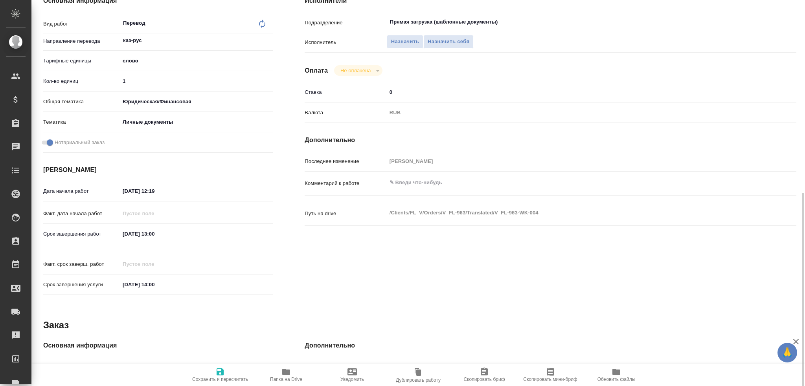
scroll to position [0, 0]
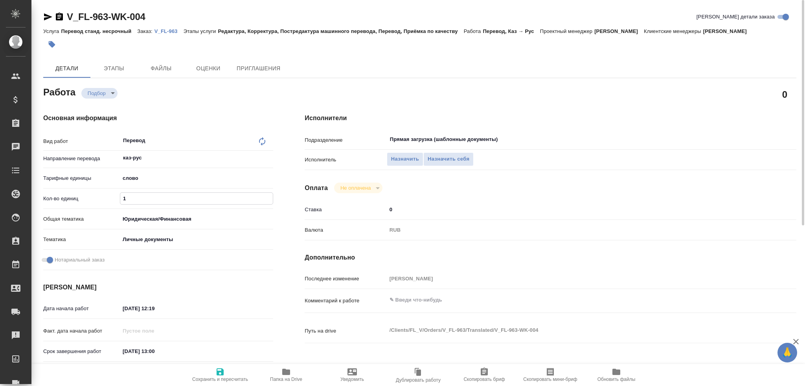
drag, startPoint x: 131, startPoint y: 198, endPoint x: 82, endPoint y: 200, distance: 49.2
click at [85, 199] on div "Кол-во единиц 1" at bounding box center [158, 199] width 230 height 14
type textarea "x"
type input "7"
type textarea "x"
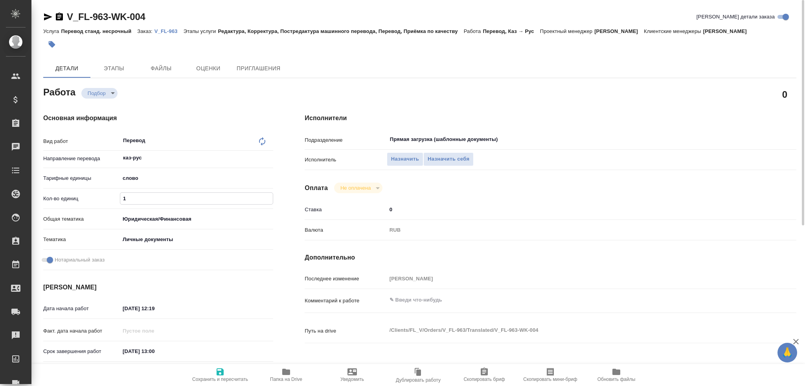
type textarea "x"
type input "75"
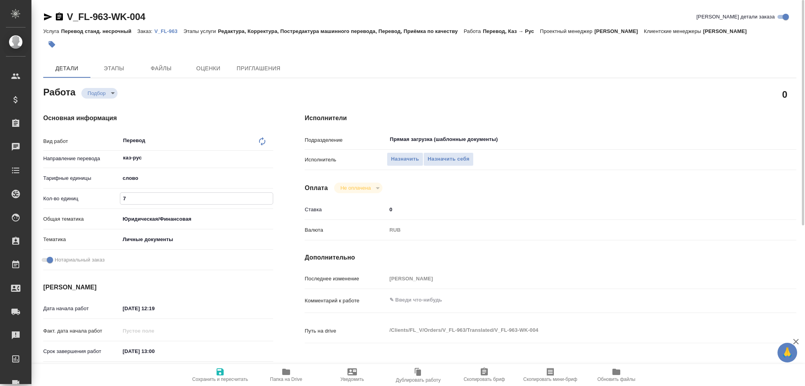
type textarea "x"
type input "75"
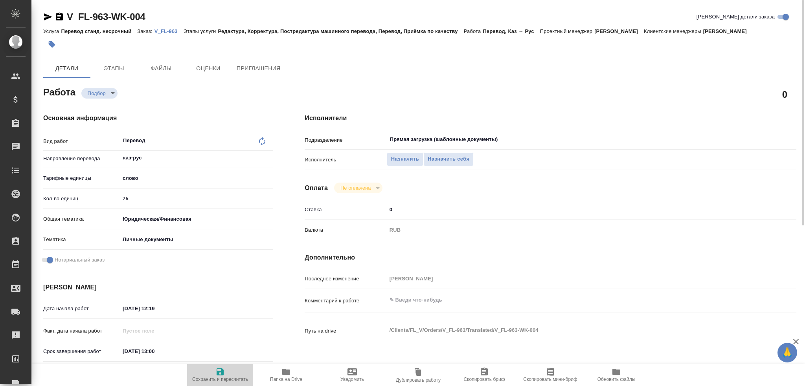
click at [233, 372] on span "Сохранить и пересчитать" at bounding box center [220, 375] width 57 height 15
type textarea "x"
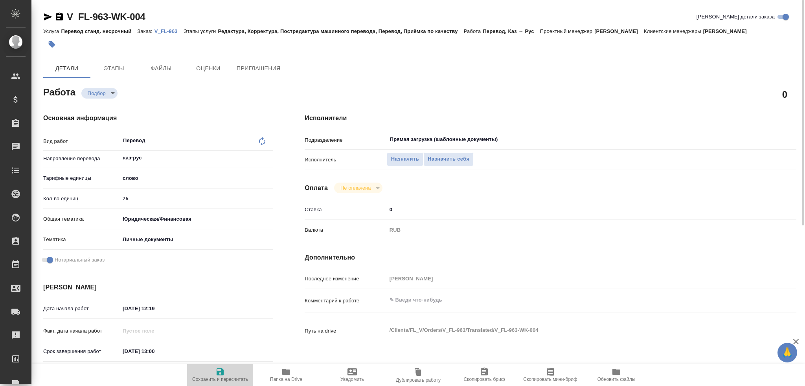
type textarea "x"
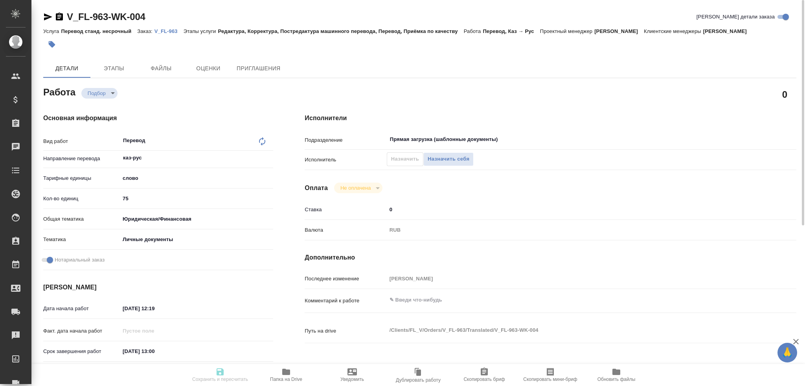
type textarea "x"
type input "recruiting"
type textarea "Перевод"
type textarea "x"
type input "каз-рус"
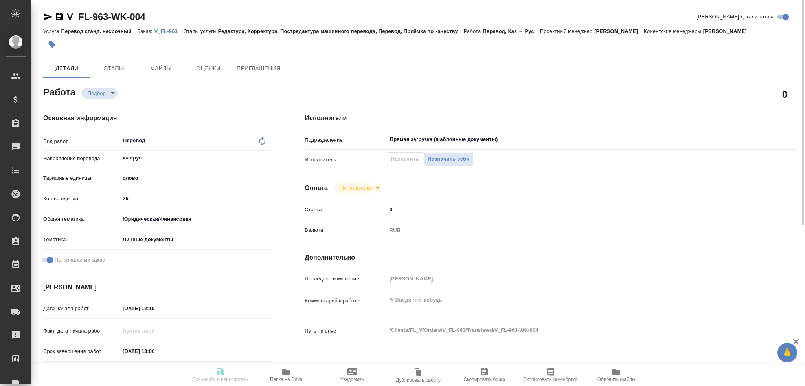
type input "5a8b1489cc6b4906c91bfd90"
type input "75"
type input "yr-fn"
type input "5a8b8b956a9677013d343cfe"
checkbox input "true"
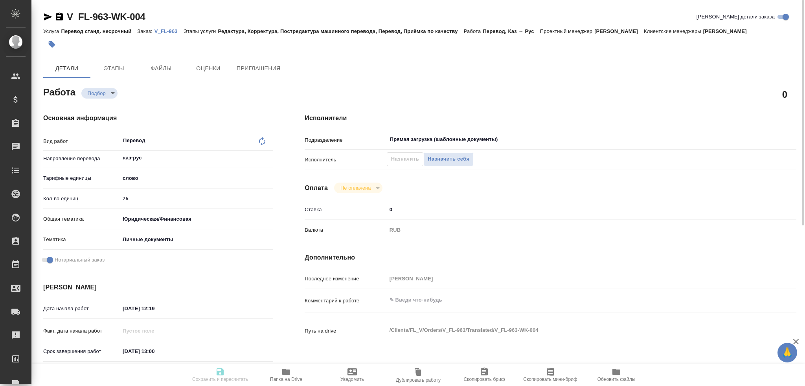
type input "29.09.2025 12:19"
type input "01.10.2025 13:00"
type input "01.10.2025 14:00"
type input "Прямая загрузка (шаблонные документы)"
type input "notPayed"
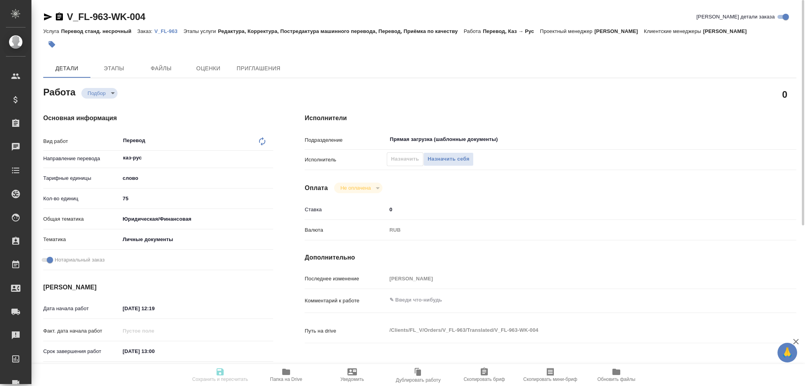
type input "0"
type input "RUB"
type input "Гусев Александр"
type textarea "x"
type textarea "/Clients/FL_V/Orders/V_FL-963/Translated/V_FL-963-WK-004"
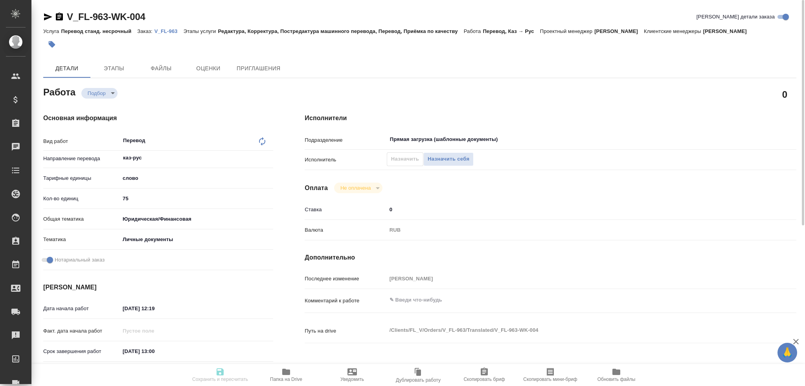
type textarea "x"
type input "V_FL-963"
type input "Перевод станд. несрочный"
type input "Редактура, Корректура, Постредактура машинного перевода, Перевод, Приёмка по ка…"
type input "Прохорова Анастасия"
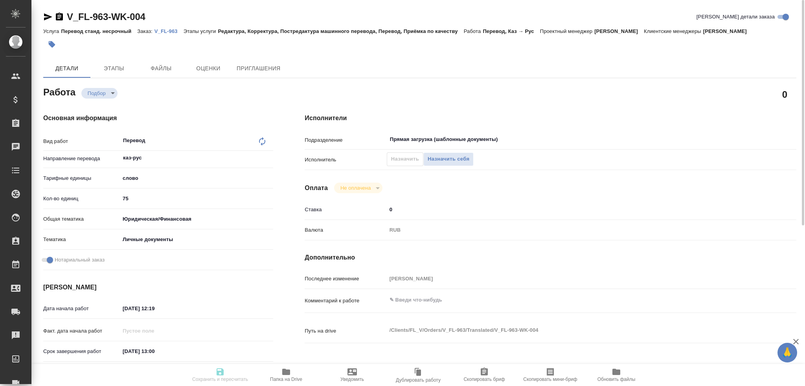
type input "/Clients/FL_V/Orders/V_FL-963"
type textarea "x"
type textarea "каз-рус под нот Перевод нужен: на снилс, госуслуги, сим карта, банковская карта."
type textarea "x"
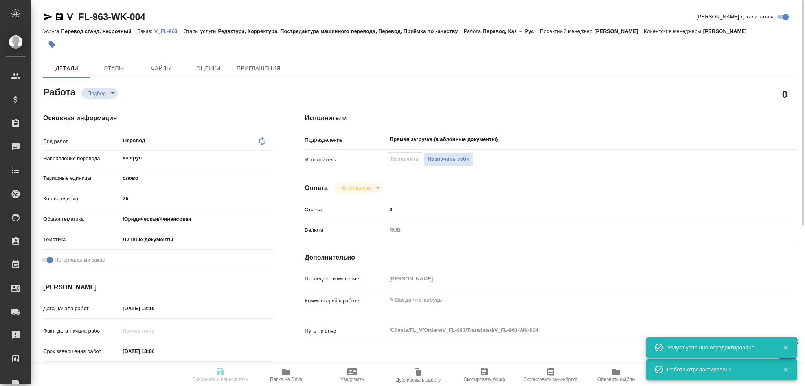
type textarea "x"
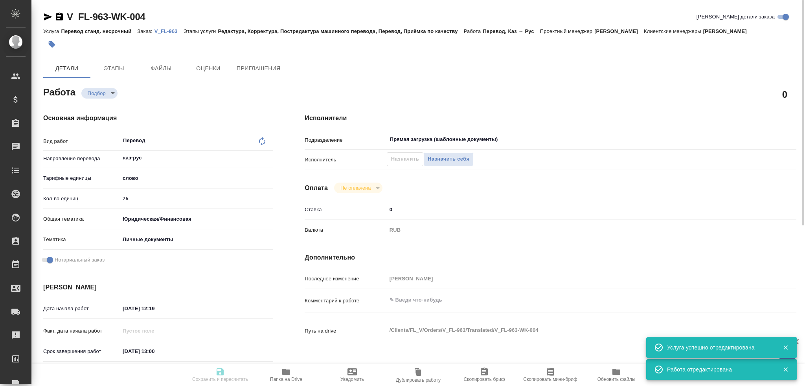
type textarea "x"
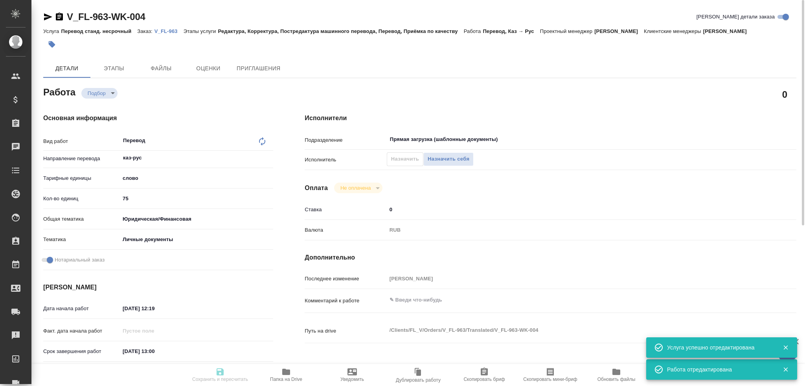
type textarea "x"
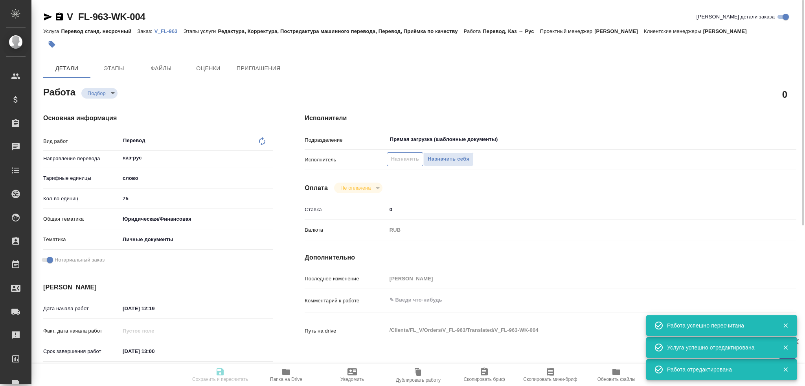
type input "recruiting"
type textarea "Перевод"
type textarea "x"
type input "каз-рус"
type input "5a8b1489cc6b4906c91bfd90"
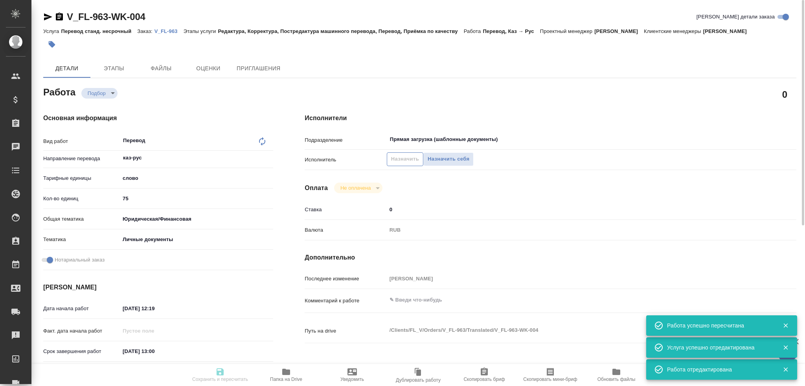
type input "75"
type input "yr-fn"
type input "5a8b8b956a9677013d343cfe"
checkbox input "true"
type input "29.09.2025 12:19"
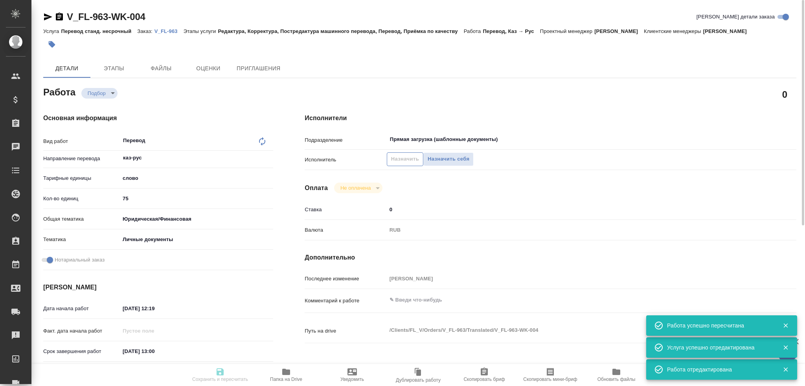
type input "01.10.2025 13:00"
type input "[DATE] 14:00"
type input "Прямая загрузка (шаблонные документы)"
type input "notPayed"
type input "0"
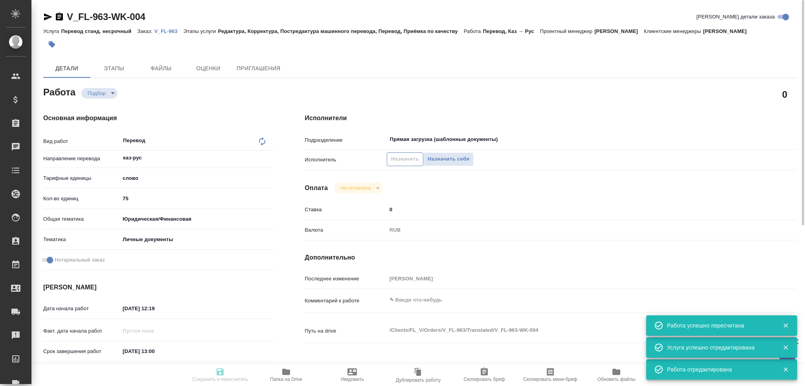
type input "RUB"
type input "Гусев Александр"
type textarea "x"
type textarea "/Clients/FL_V/Orders/V_FL-963/Translated/V_FL-963-WK-004"
type textarea "x"
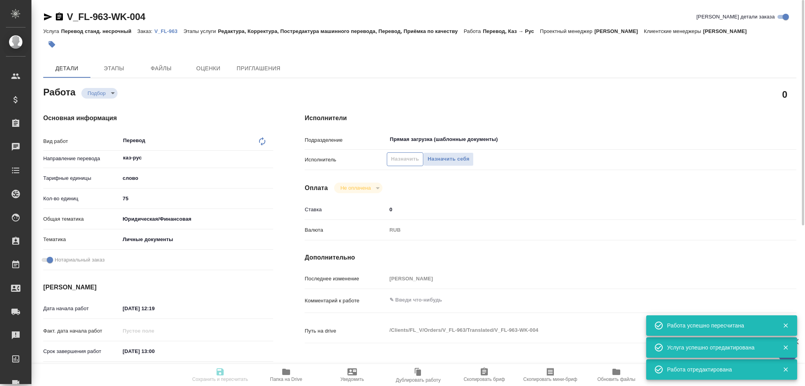
type input "V_FL-963"
type input "Перевод станд. несрочный"
type input "Редактура, Корректура, Постредактура машинного перевода, Перевод, Приёмка по ка…"
type input "Прохорова Анастасия"
type input "/Clients/FL_V/Orders/V_FL-963"
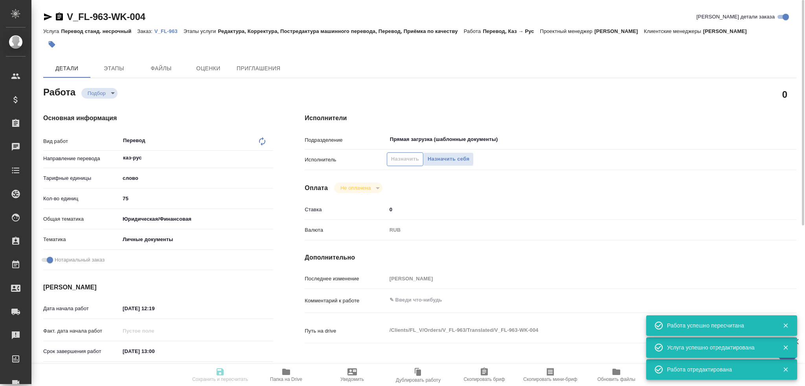
type textarea "x"
type textarea "каз-рус под нот Перевод нужен: на снилс, госуслуги, сим карта, банковская карта."
type textarea "x"
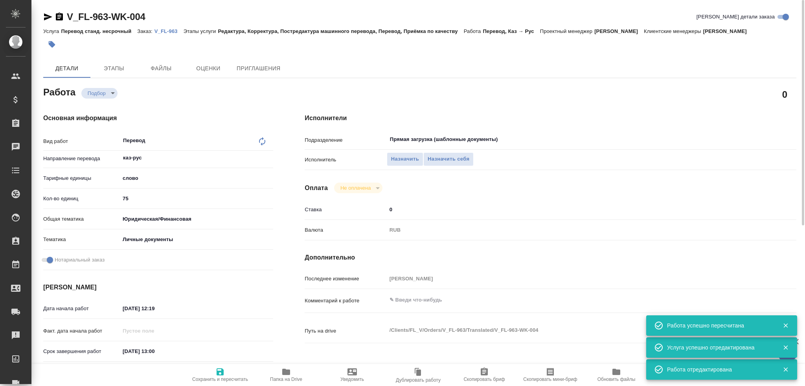
type textarea "x"
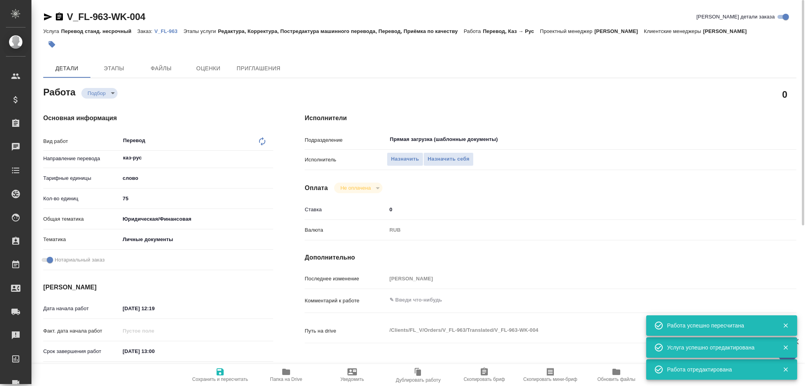
type textarea "x"
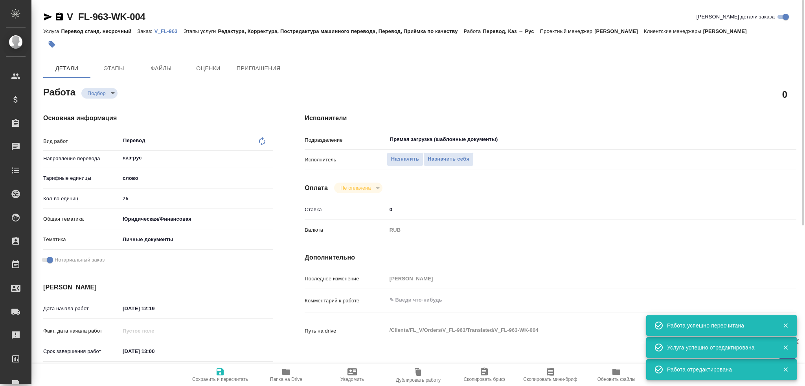
type textarea "x"
click at [434, 160] on span "Назначить себя" at bounding box center [449, 159] width 42 height 9
type textarea "x"
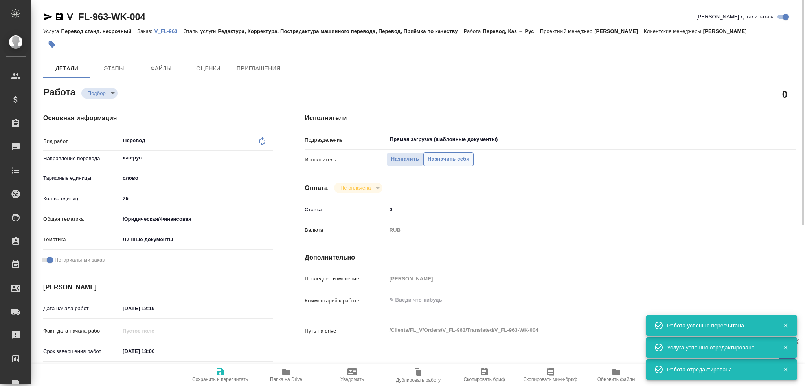
type textarea "x"
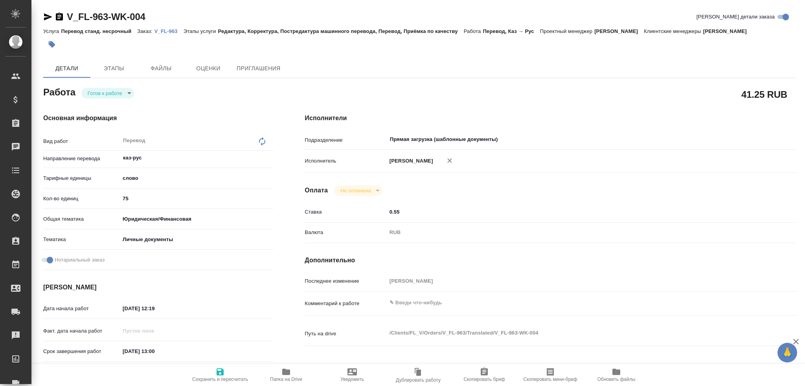
type textarea "x"
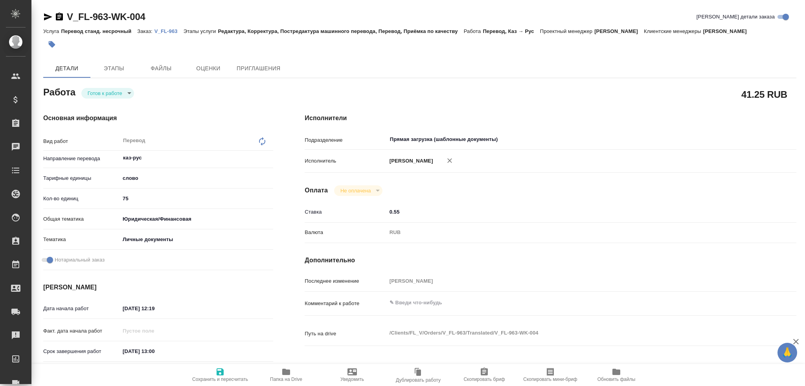
type textarea "x"
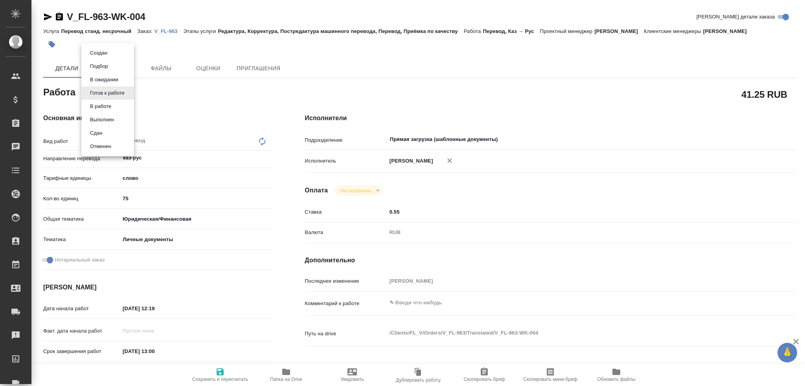
type textarea "x"
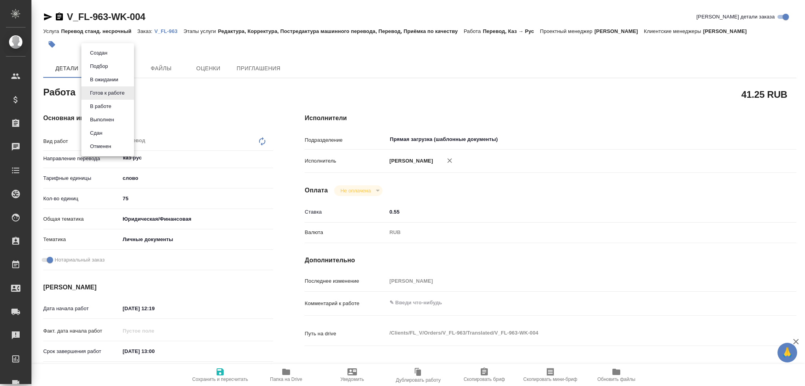
click at [110, 96] on body "🙏 .cls-1 fill:#fff; AWATERA Gusev Alexandr Клиенты Спецификации Заказы Чаты Tod…" at bounding box center [402, 193] width 805 height 386
click at [102, 106] on button "В работе" at bounding box center [101, 106] width 26 height 9
type textarea "x"
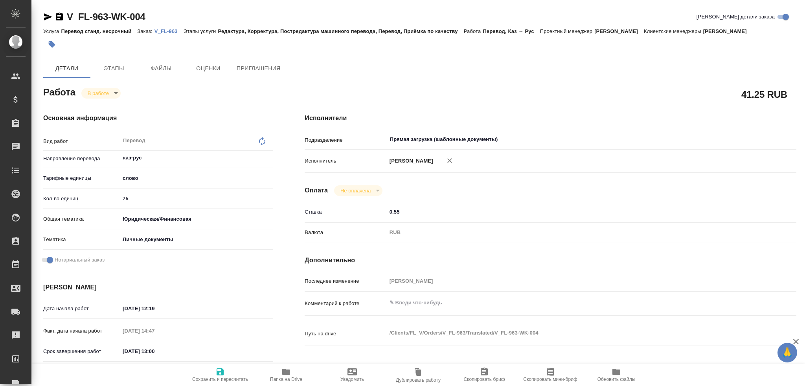
type textarea "x"
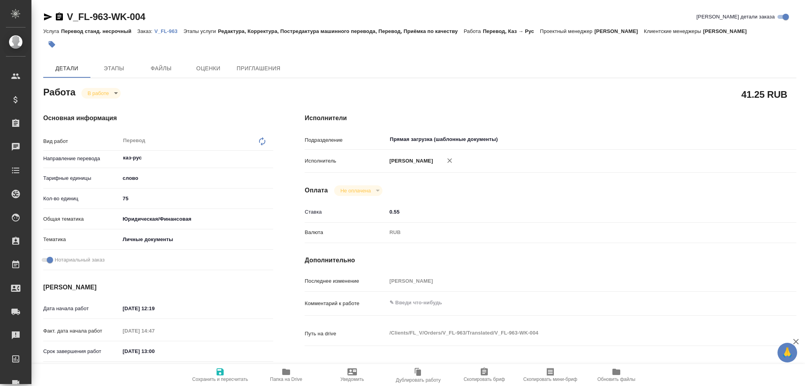
type textarea "x"
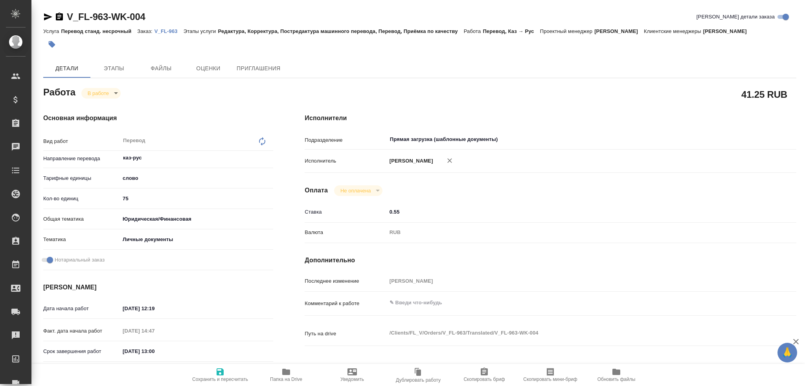
type textarea "x"
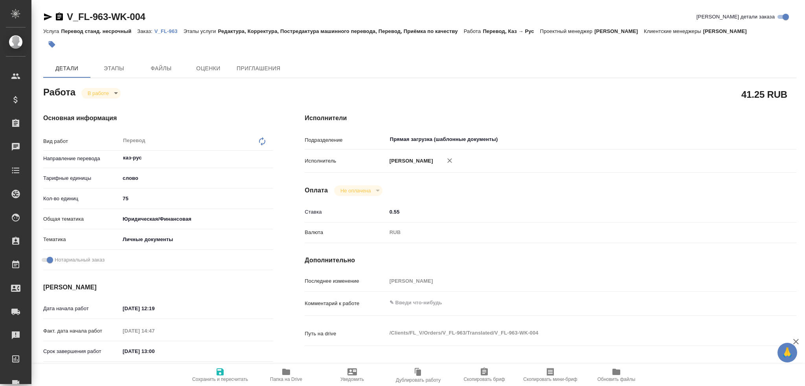
type textarea "x"
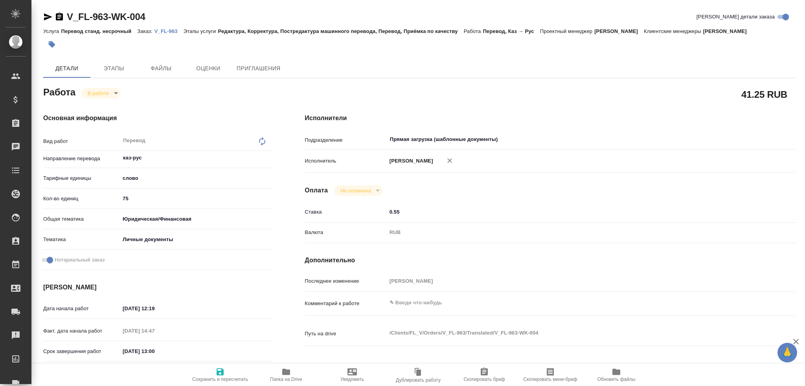
type textarea "x"
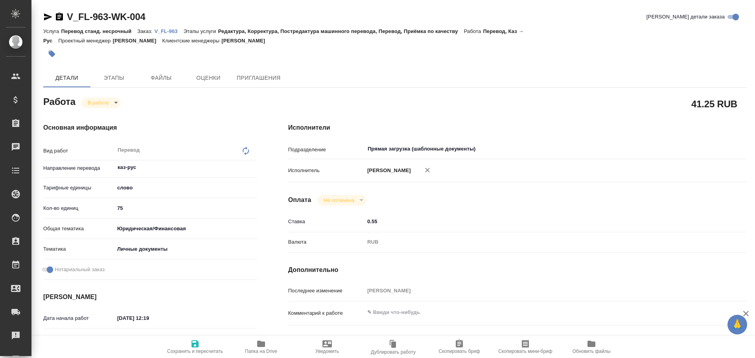
type textarea "x"
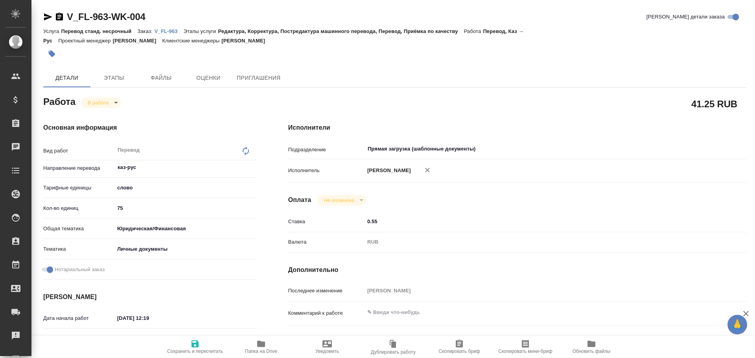
click at [265, 344] on icon "button" at bounding box center [260, 343] width 9 height 9
click at [99, 103] on body "🙏 .cls-1 fill:#fff; AWATERA Gusev Alexandr Клиенты Спецификации Заказы 0 Чаты T…" at bounding box center [377, 179] width 755 height 358
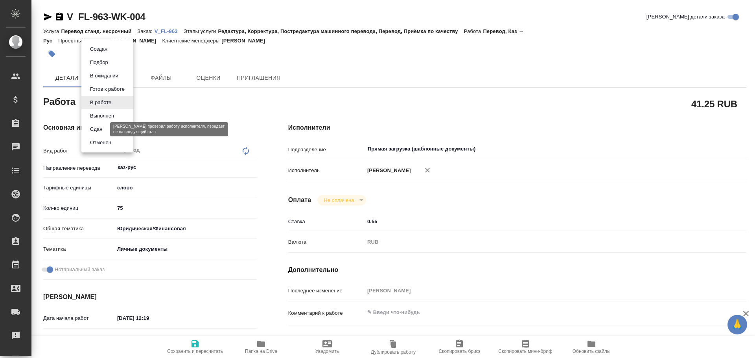
click at [100, 130] on button "Сдан" at bounding box center [96, 129] width 17 height 9
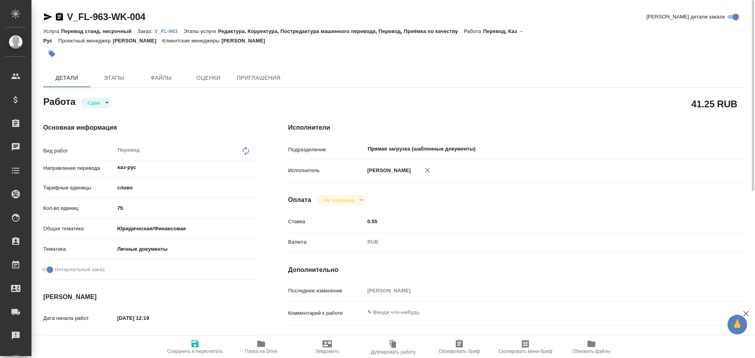
type textarea "x"
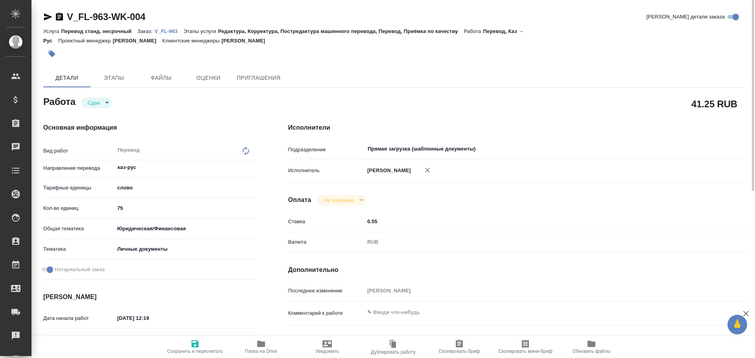
type textarea "x"
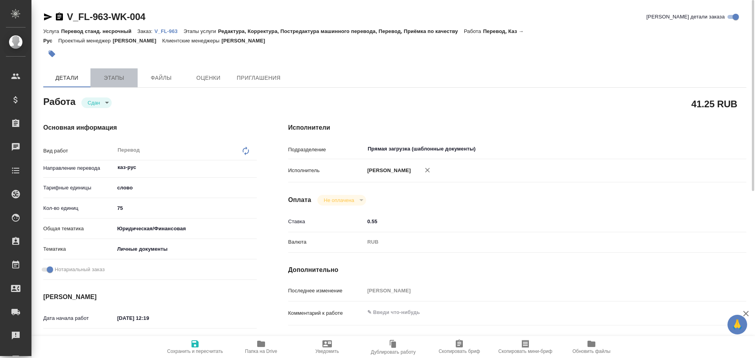
click at [99, 79] on span "Этапы" at bounding box center [114, 78] width 38 height 10
type textarea "x"
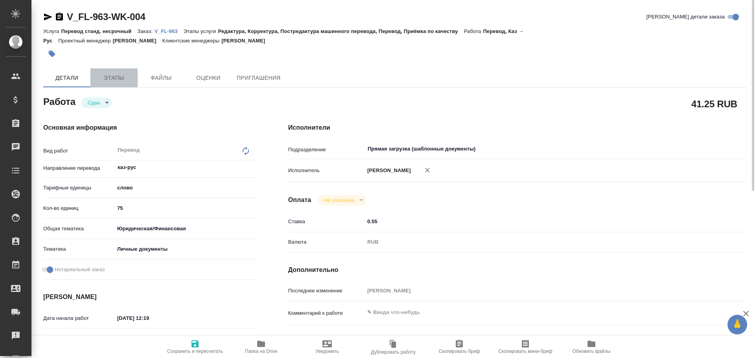
type textarea "x"
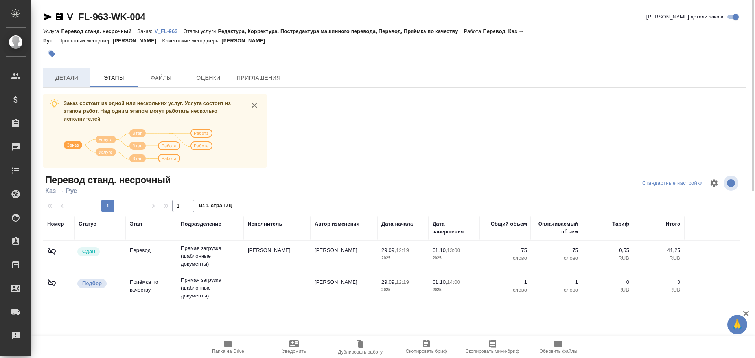
click at [69, 81] on span "Детали" at bounding box center [67, 78] width 38 height 10
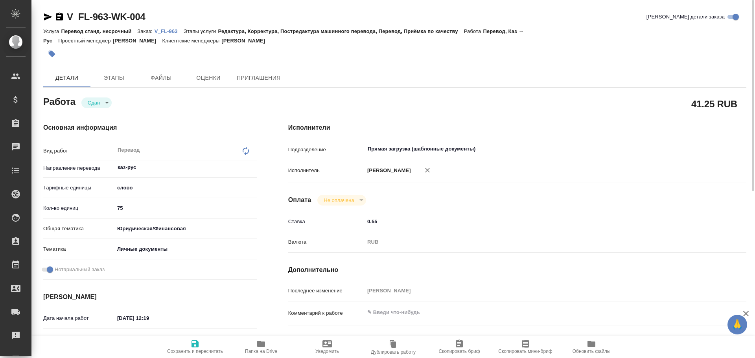
type textarea "x"
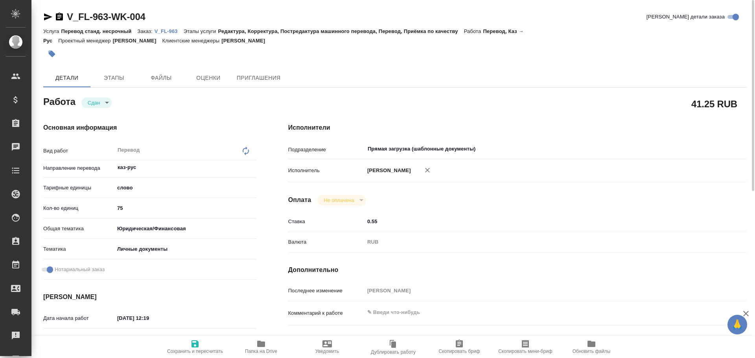
type textarea "x"
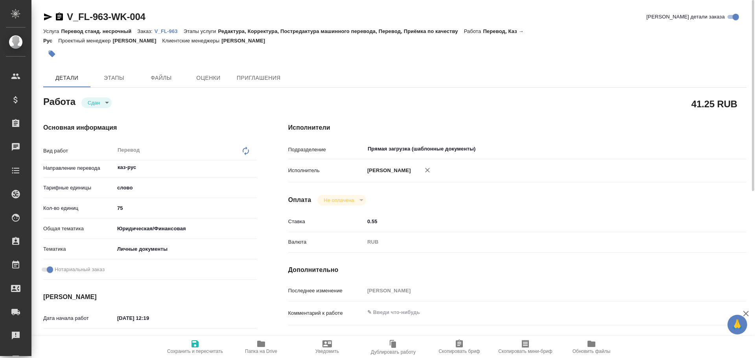
type textarea "x"
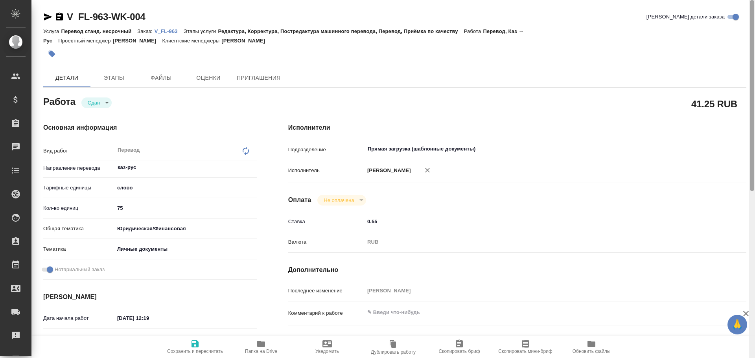
type textarea "x"
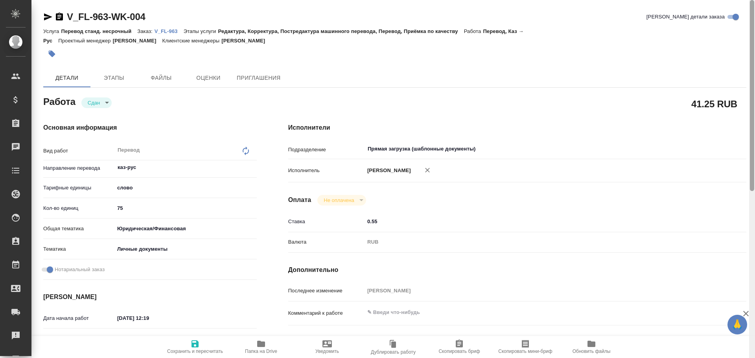
type textarea "x"
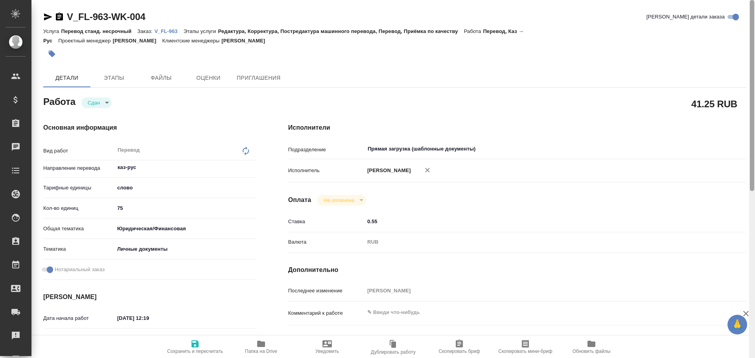
type textarea "x"
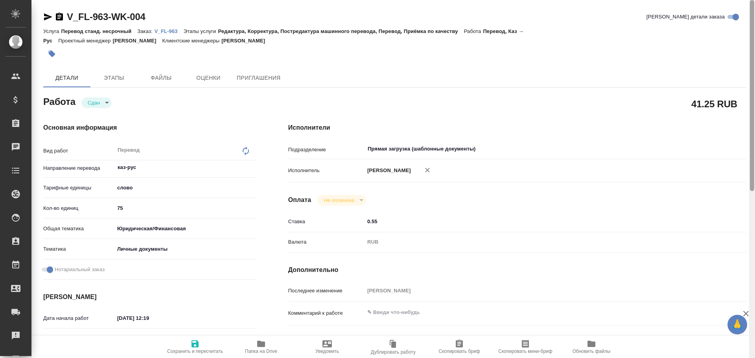
type textarea "x"
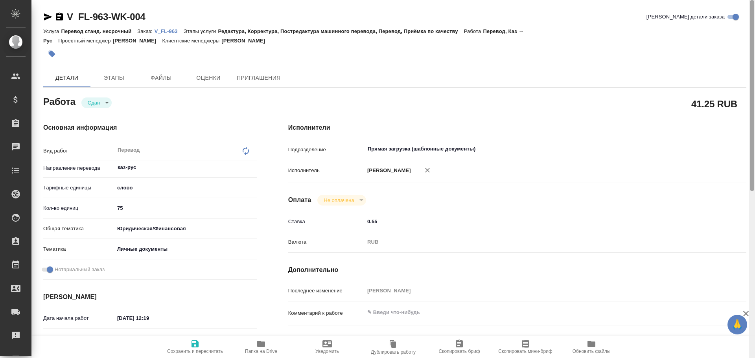
type textarea "x"
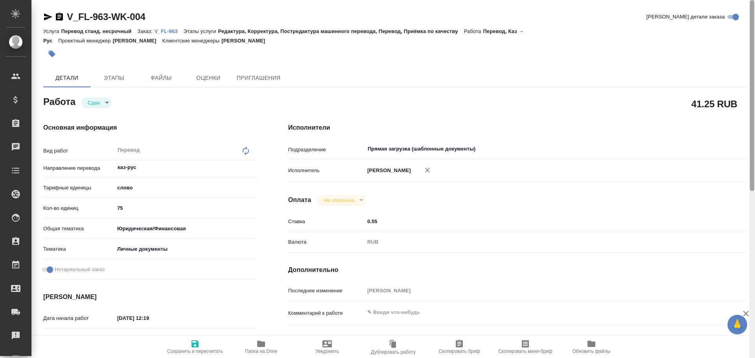
type textarea "x"
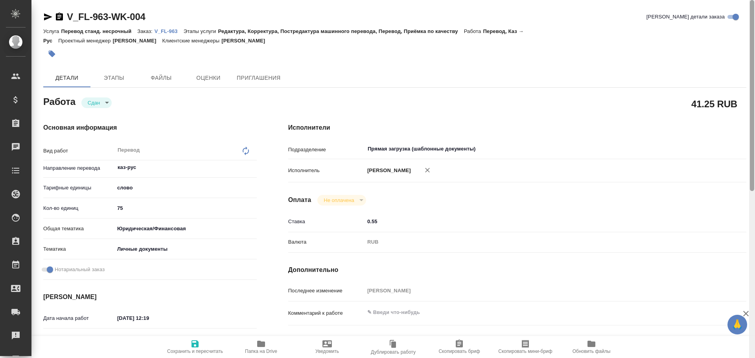
type textarea "x"
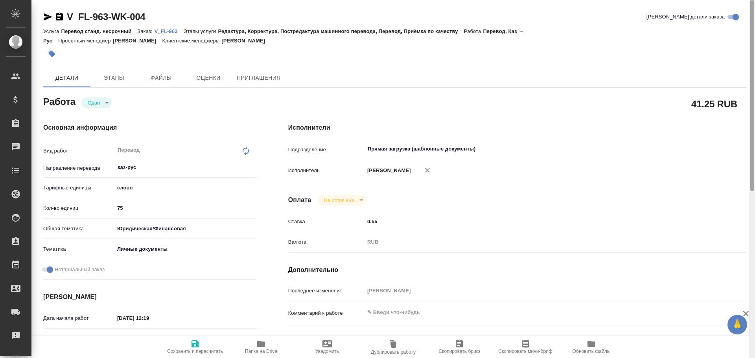
type textarea "x"
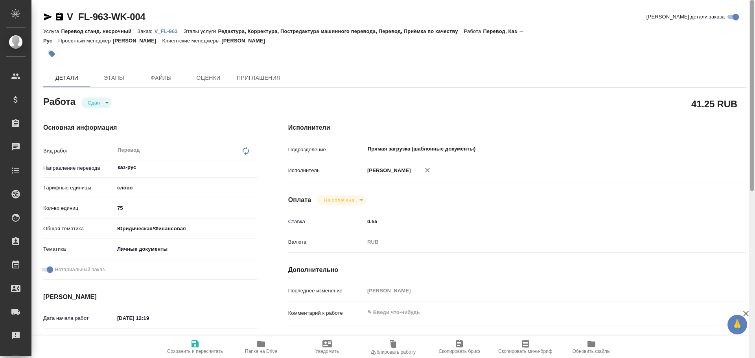
type textarea "x"
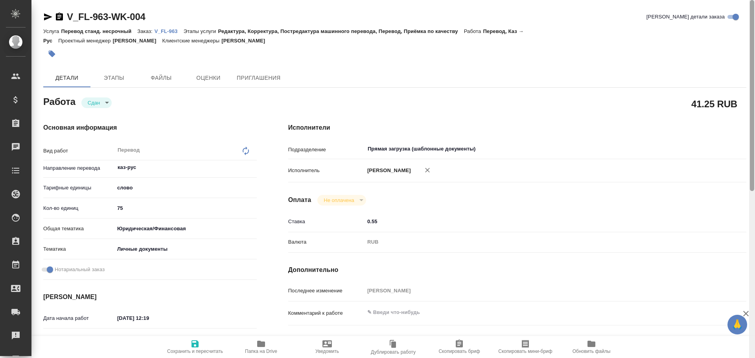
type textarea "x"
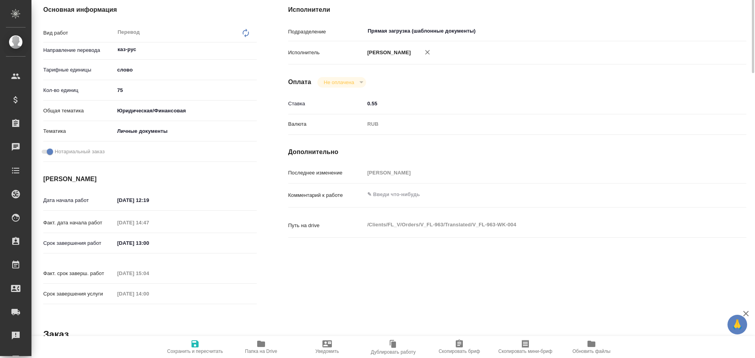
scroll to position [197, 0]
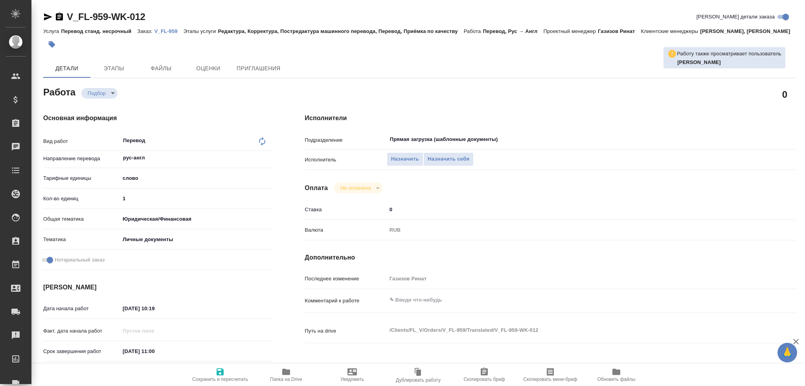
type textarea "x"
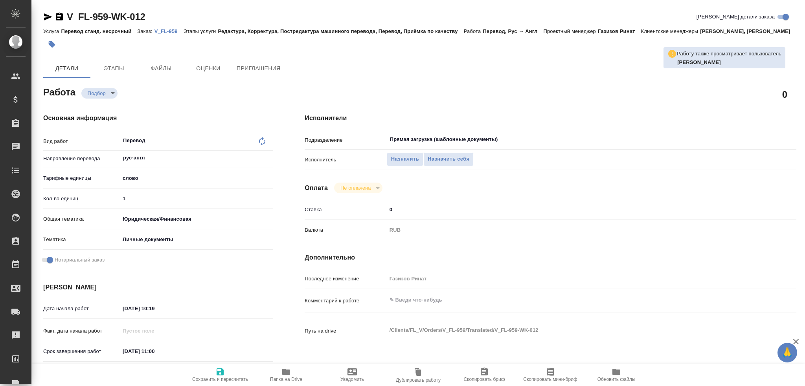
type textarea "x"
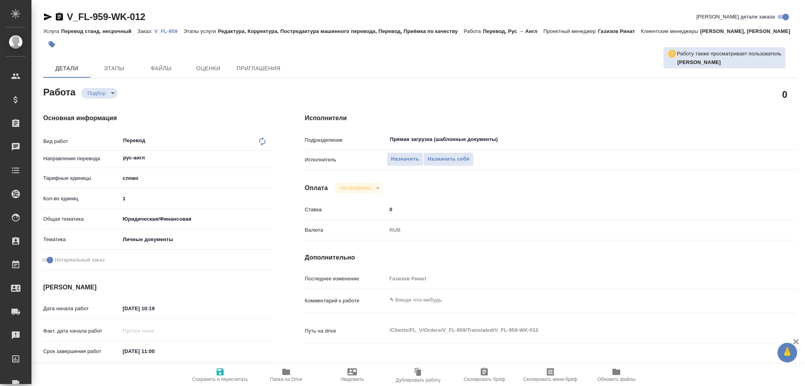
type textarea "x"
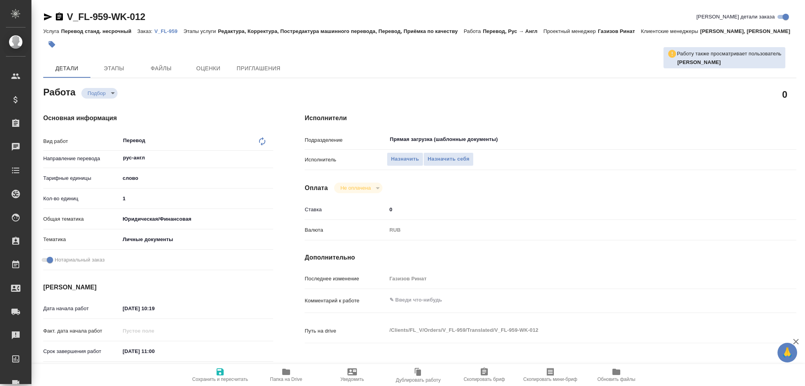
type textarea "x"
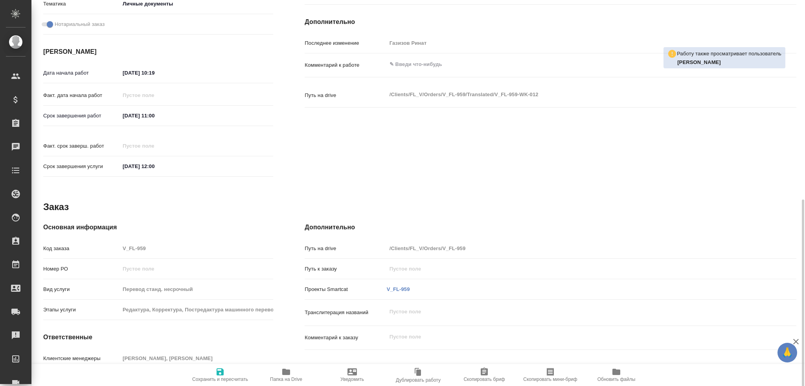
scroll to position [275, 0]
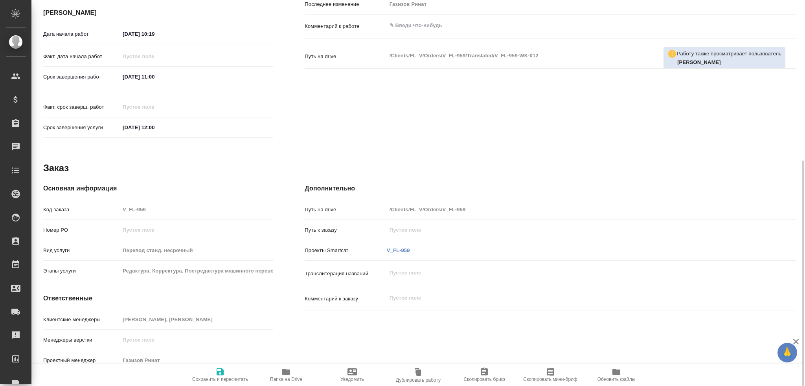
type textarea "x"
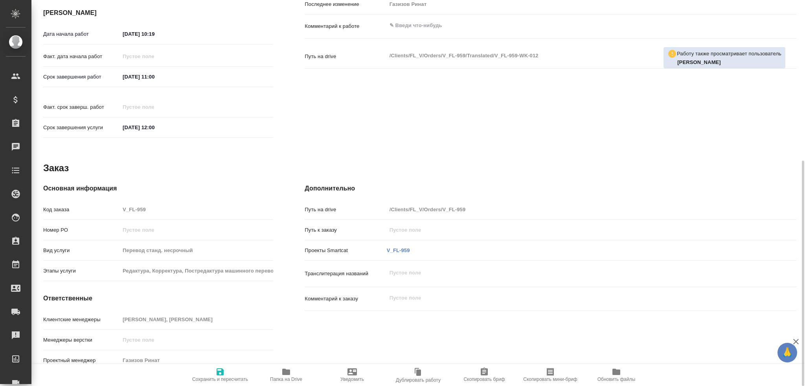
type textarea "x"
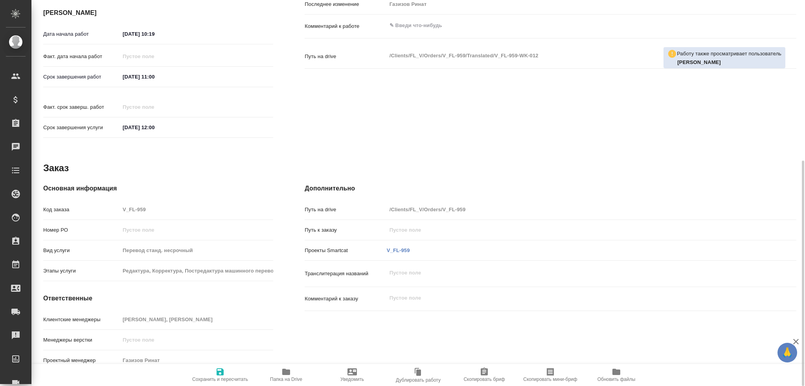
click at [281, 372] on span "Папка на Drive" at bounding box center [286, 375] width 57 height 15
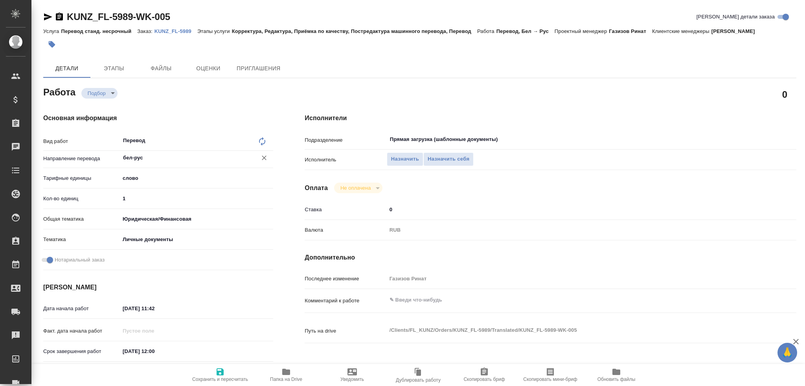
type textarea "x"
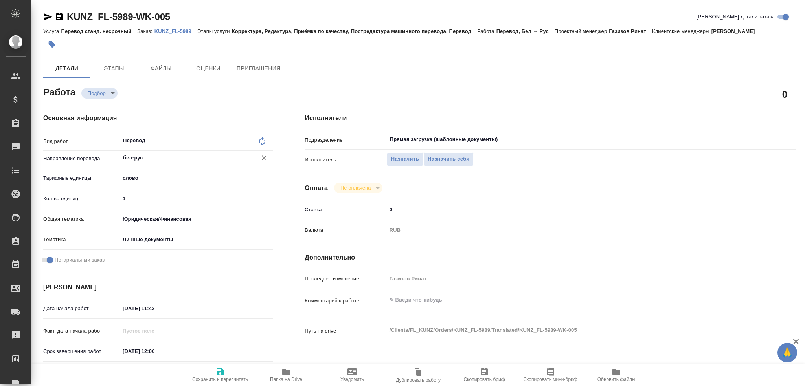
type textarea "x"
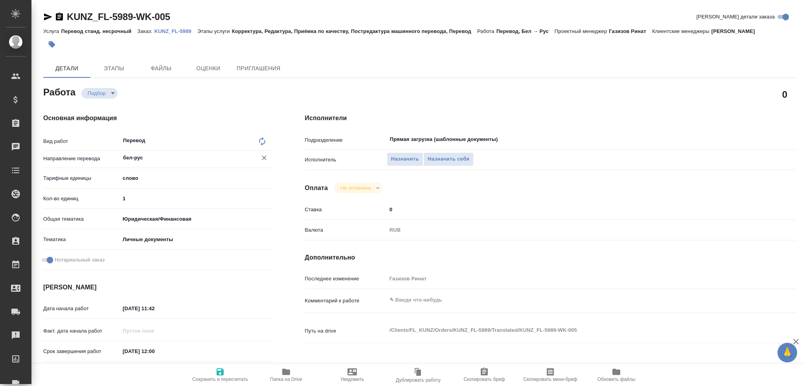
type textarea "x"
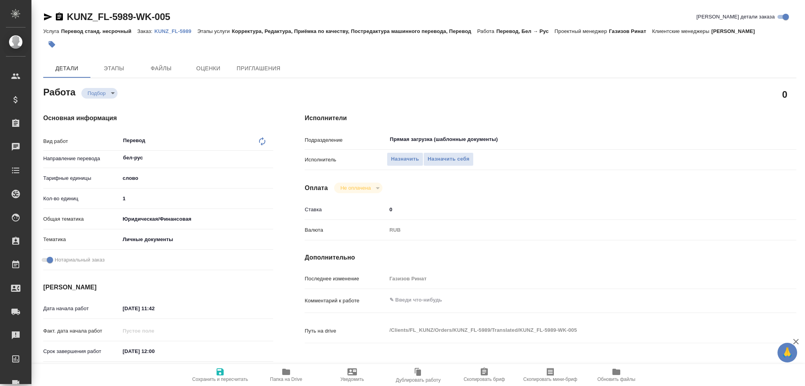
scroll to position [275, 0]
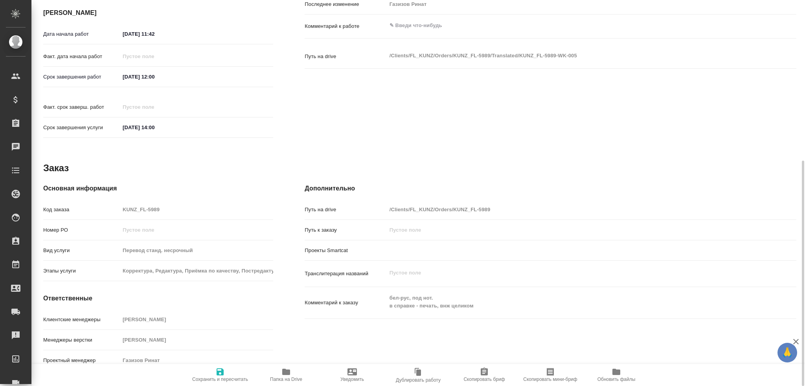
type textarea "x"
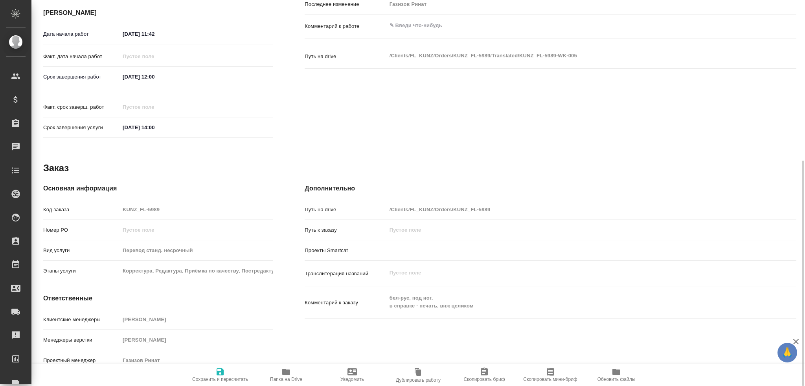
type textarea "x"
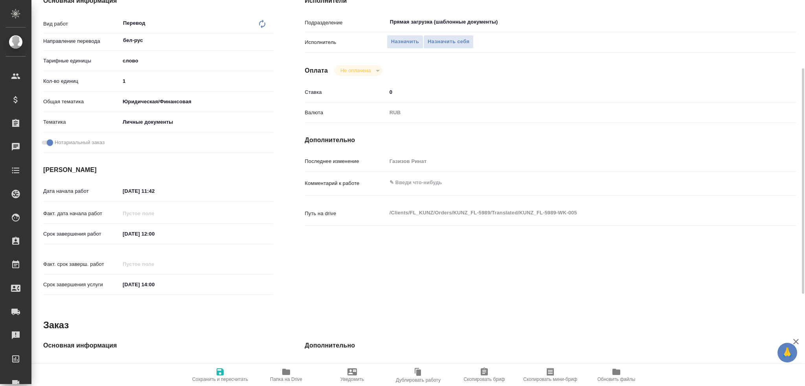
scroll to position [0, 0]
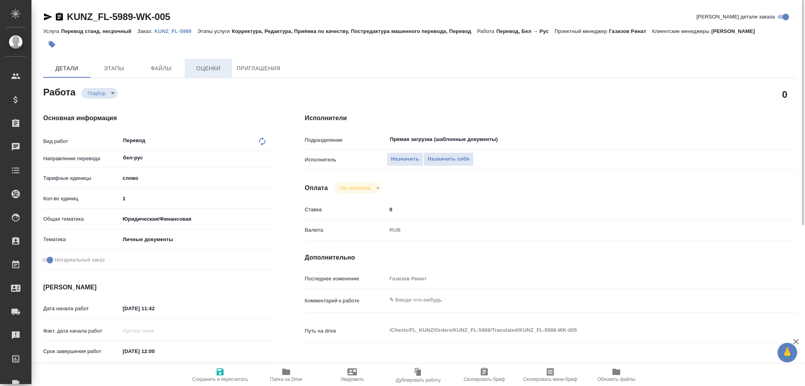
type textarea "x"
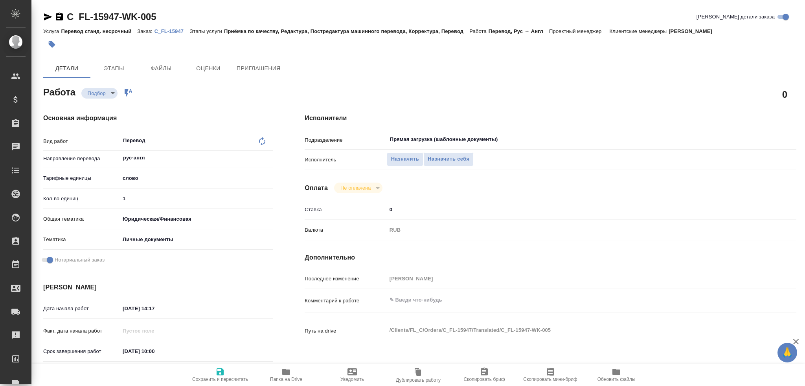
type textarea "x"
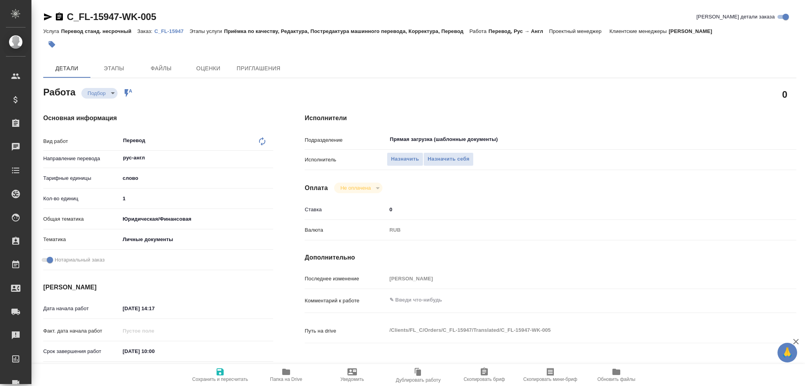
type textarea "x"
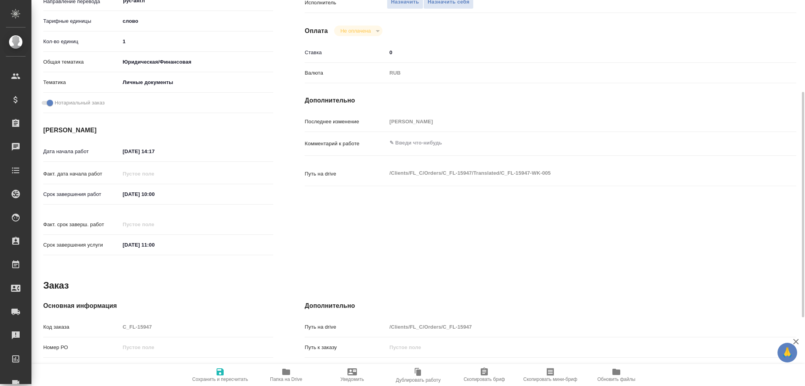
scroll to position [275, 0]
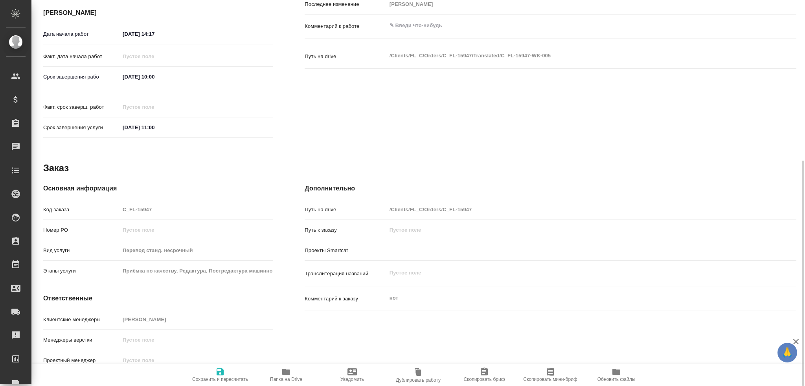
type textarea "x"
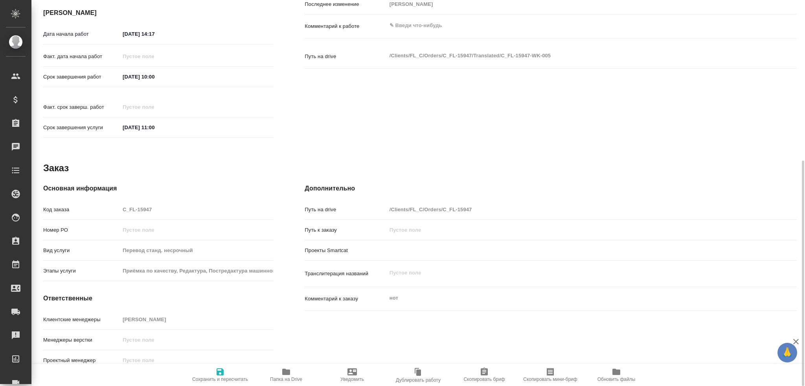
type textarea "x"
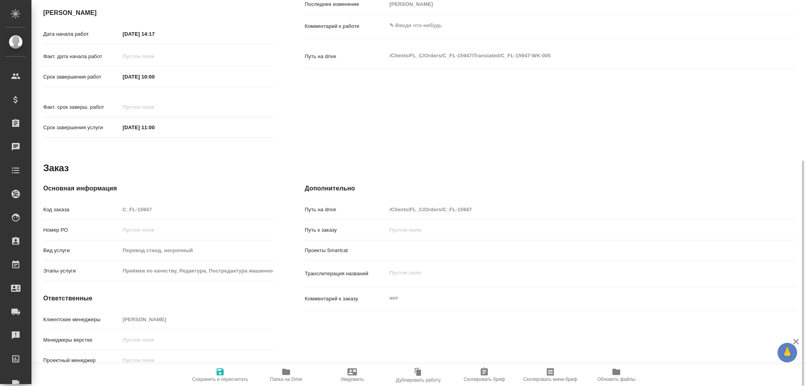
click at [293, 374] on span "Папка на Drive" at bounding box center [286, 375] width 57 height 15
type textarea "x"
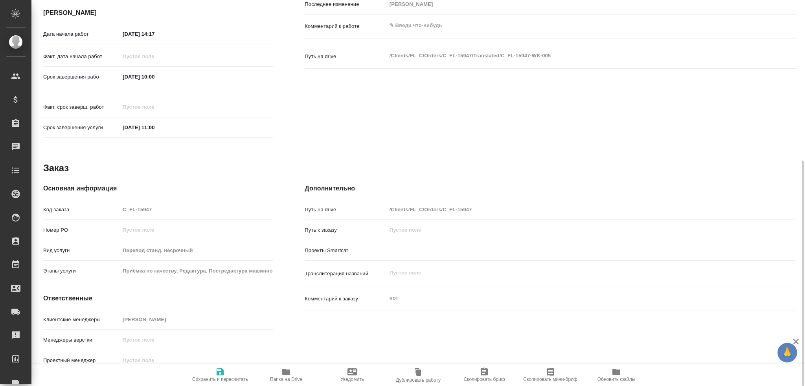
type textarea "x"
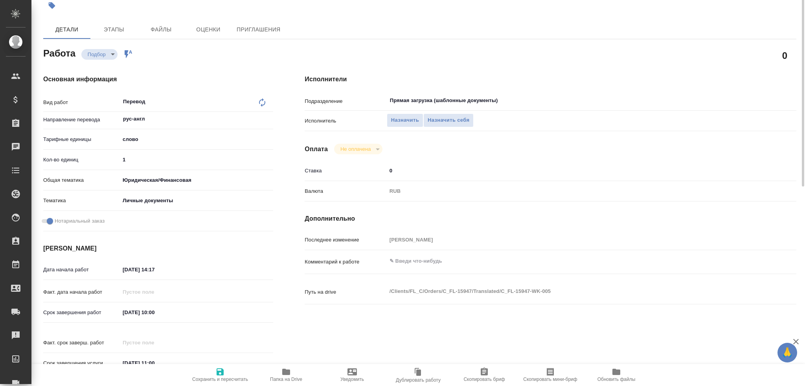
scroll to position [0, 0]
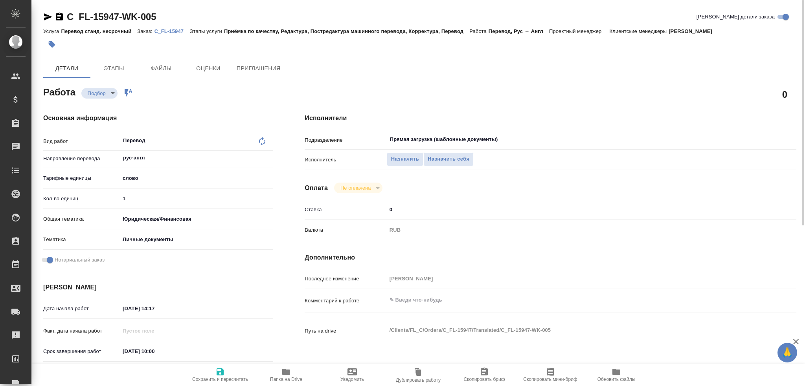
click at [137, 199] on input "1" at bounding box center [196, 198] width 153 height 11
type textarea "x"
type input "10"
type textarea "x"
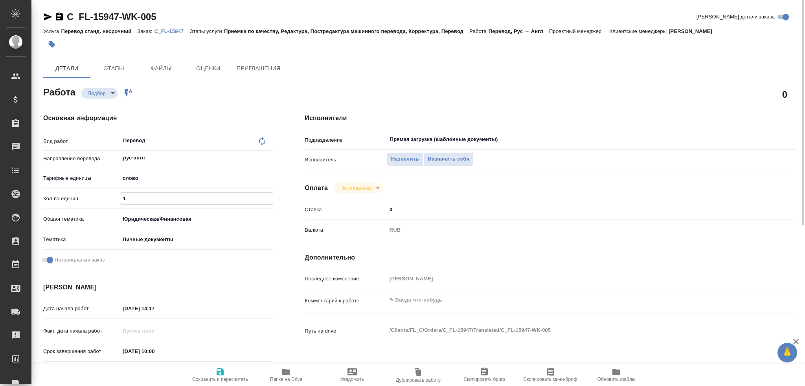
type textarea "x"
type input "100"
type textarea "x"
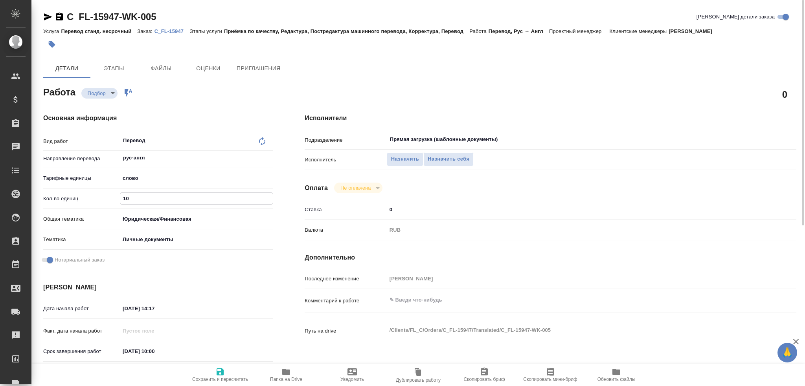
type textarea "x"
type input "100"
click at [222, 378] on span "Сохранить и пересчитать" at bounding box center [220, 380] width 56 height 6
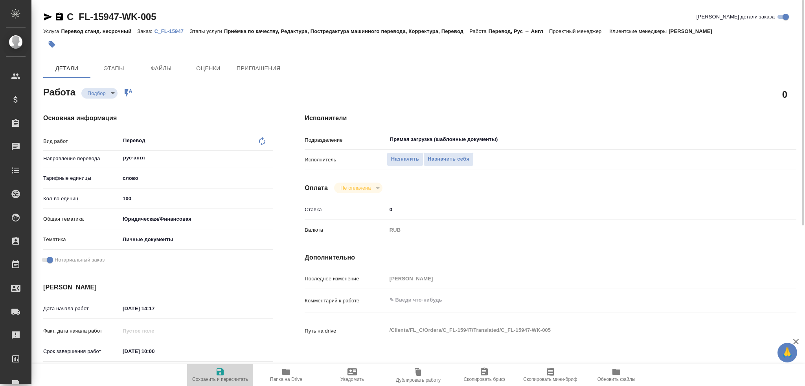
type textarea "x"
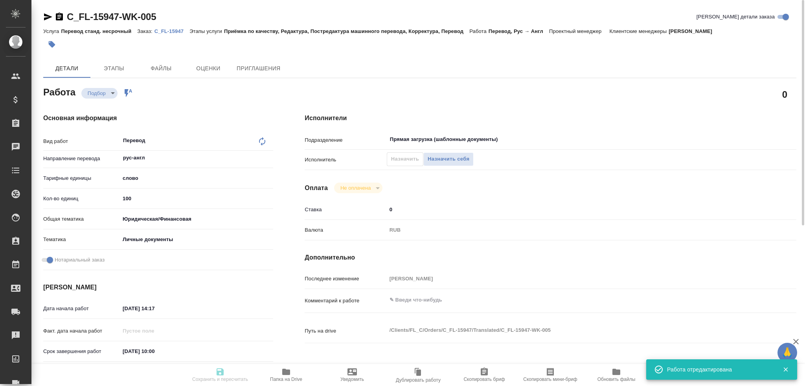
type textarea "x"
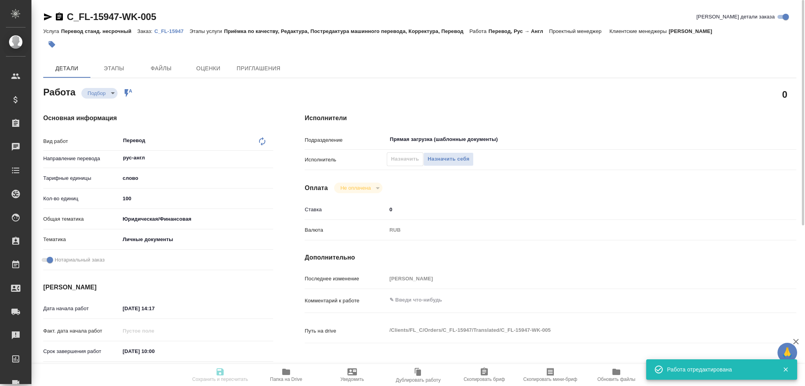
type input "recruiting"
type textarea "Перевод"
type textarea "x"
type input "рус-англ"
type input "5a8b1489cc6b4906c91bfd90"
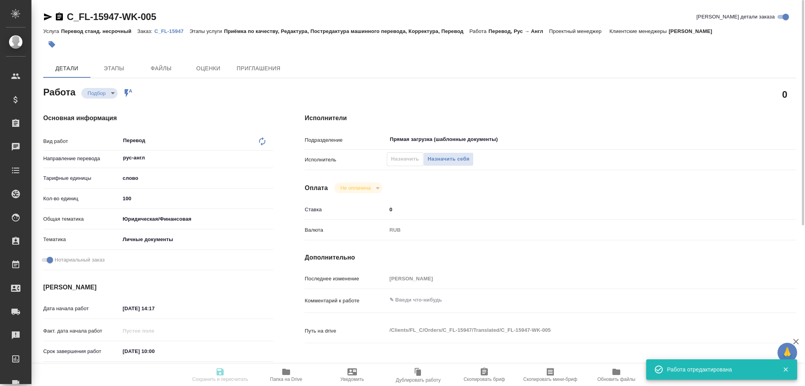
type input "100"
type input "yr-fn"
type input "5a8b8b956a9677013d343cfe"
checkbox input "true"
type input "30.09.2025 14:17"
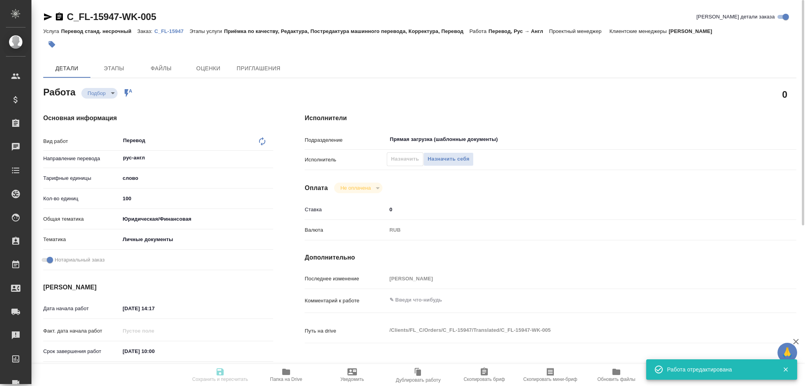
type input "01.10.2025 10:00"
type input "01.10.2025 11:00"
type input "Прямая загрузка (шаблонные документы)"
type input "notPayed"
type input "0"
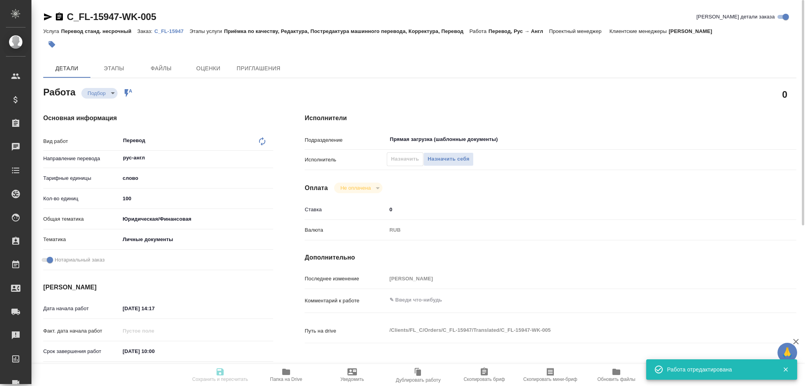
type input "RUB"
type input "[PERSON_NAME]"
type textarea "x"
type textarea "/Clients/FL_C/Orders/C_FL-15947/Translated/C_FL-15947-WK-005"
type textarea "x"
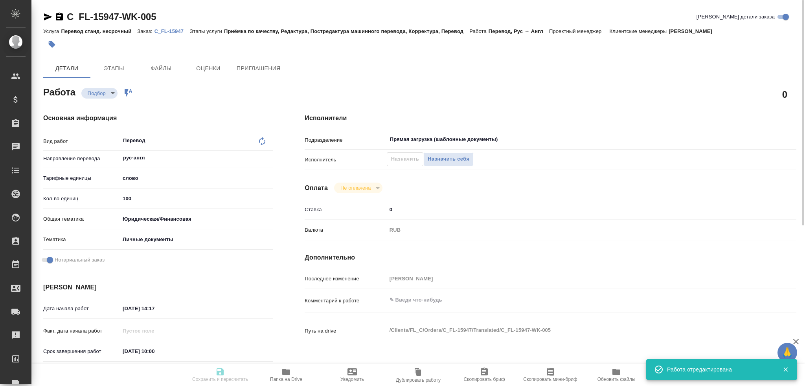
type input "C_FL-15947"
type input "Перевод станд. несрочный"
type input "Приёмка по качеству, Редактура, Постредактура машинного перевода, Корректура, П…"
type input "Лямина Надежда"
type input "/Clients/FL_C/Orders/C_FL-15947"
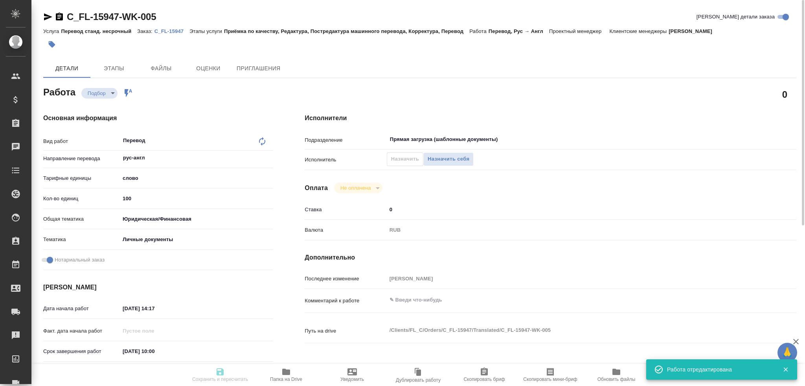
type textarea "x"
type textarea "нот"
type textarea "x"
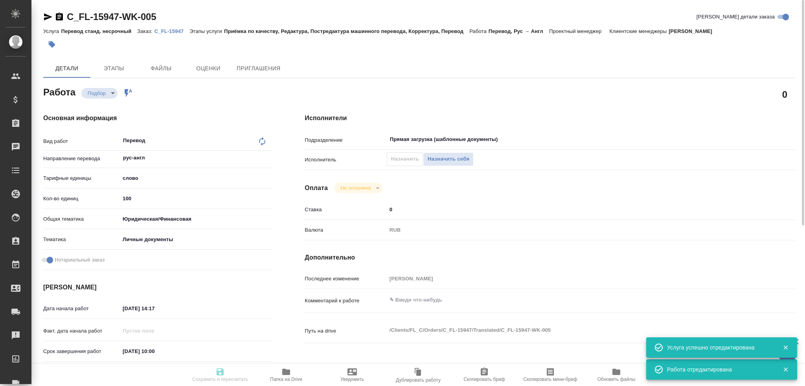
type textarea "x"
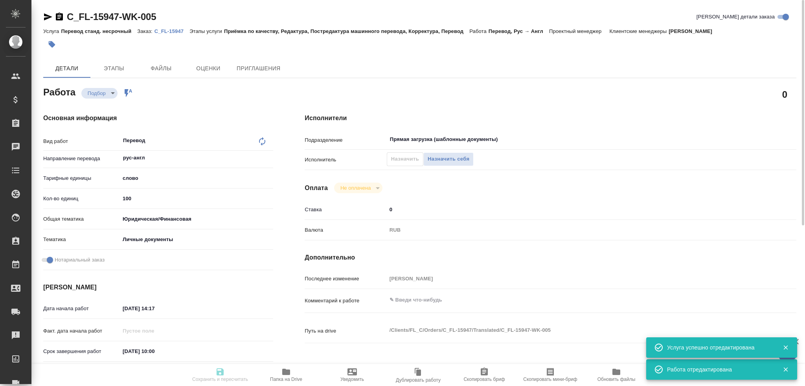
type textarea "x"
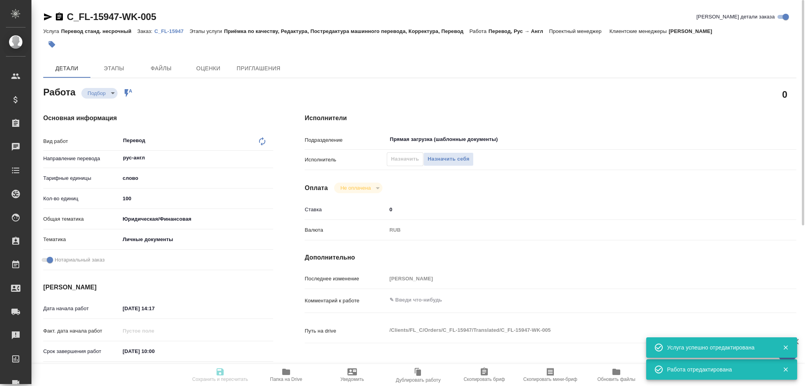
type textarea "x"
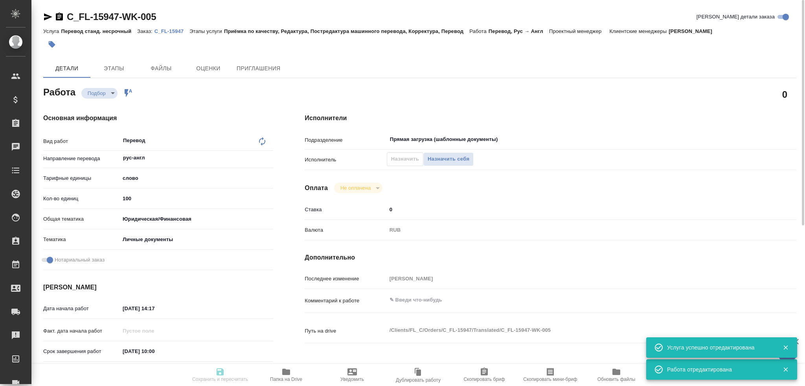
type textarea "x"
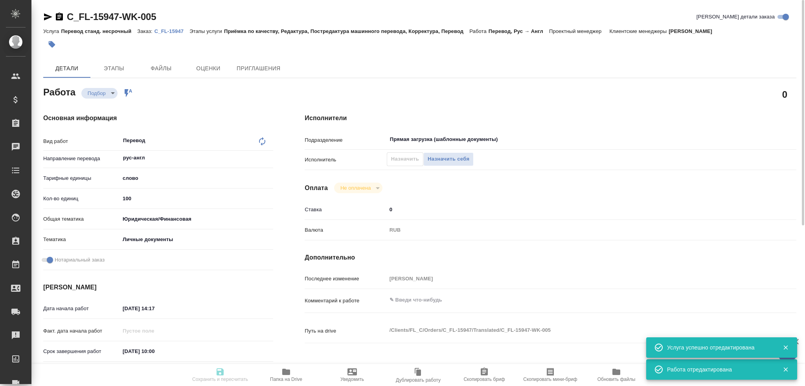
type textarea "x"
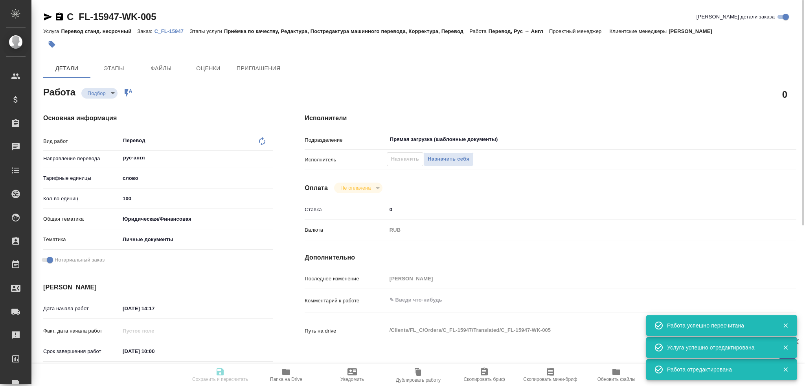
type input "recruiting"
type textarea "Перевод"
type textarea "x"
type input "рус-англ"
type input "5a8b1489cc6b4906c91bfd90"
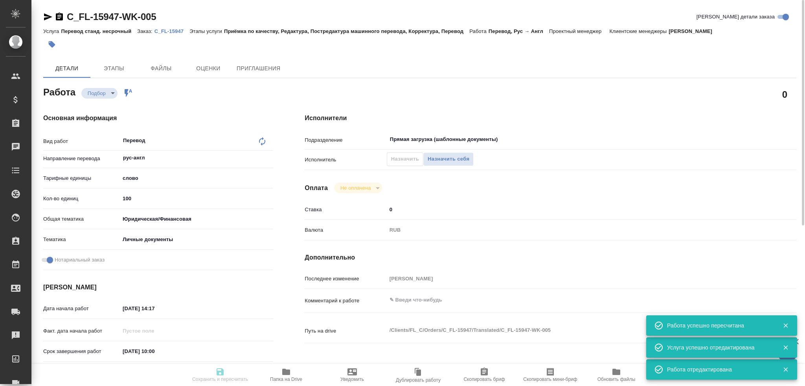
type input "100"
type input "yr-fn"
type input "5a8b8b956a9677013d343cfe"
checkbox input "true"
type input "30.09.2025 14:17"
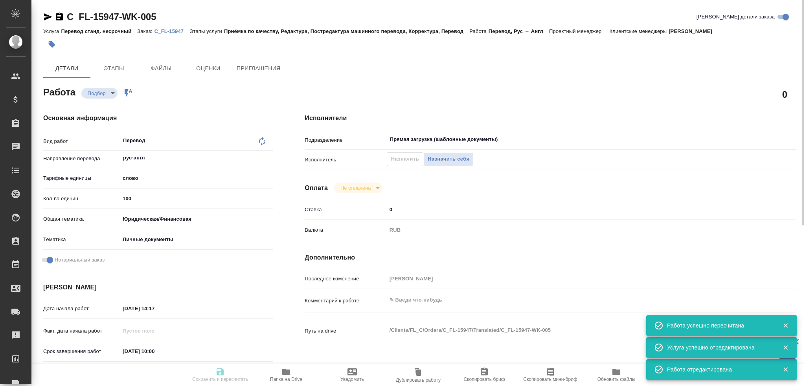
type input "01.10.2025 10:00"
type input "01.10.2025 11:00"
type input "Прямая загрузка (шаблонные документы)"
type input "notPayed"
type input "0"
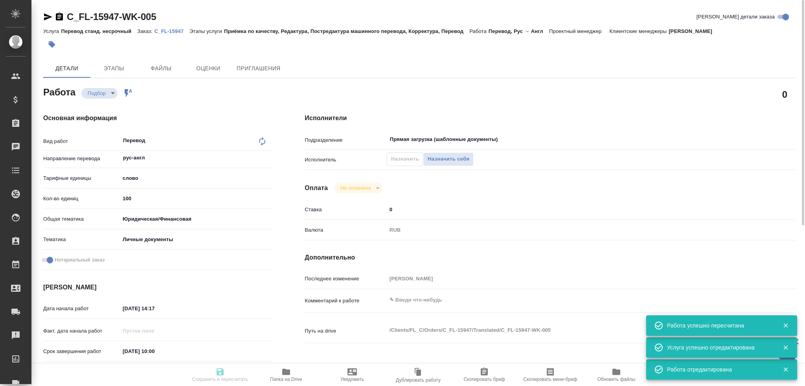
type input "RUB"
type input "[PERSON_NAME]"
type textarea "x"
type textarea "/Clients/FL_C/Orders/C_FL-15947/Translated/C_FL-15947-WK-005"
type textarea "x"
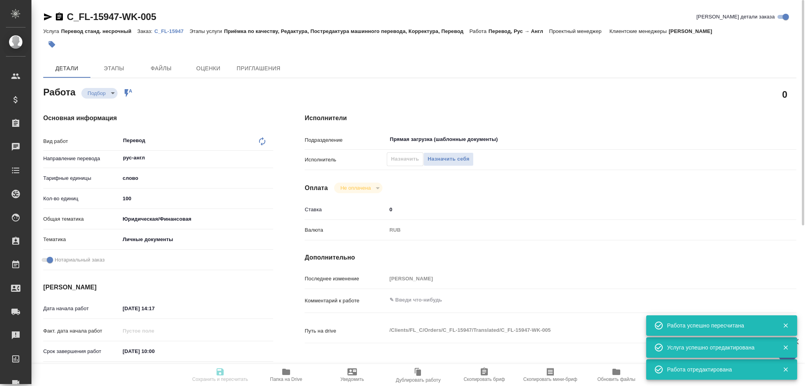
type input "C_FL-15947"
type input "Перевод станд. несрочный"
type input "Приёмка по качеству, Редактура, Постредактура машинного перевода, Корректура, П…"
type input "Лямина Надежда"
type input "/Clients/FL_C/Orders/C_FL-15947"
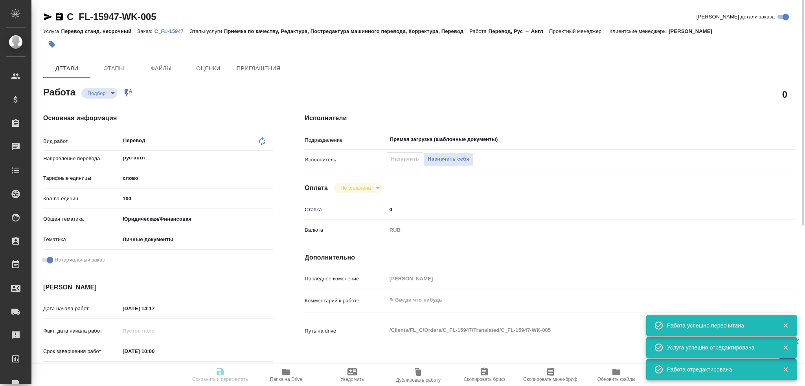
type textarea "x"
type textarea "нот"
type textarea "x"
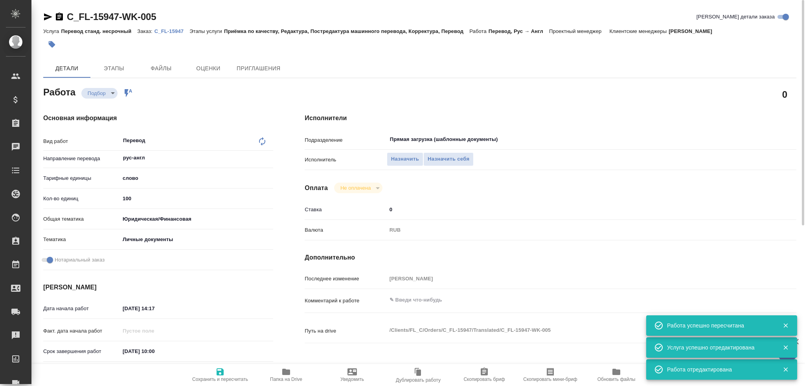
type textarea "x"
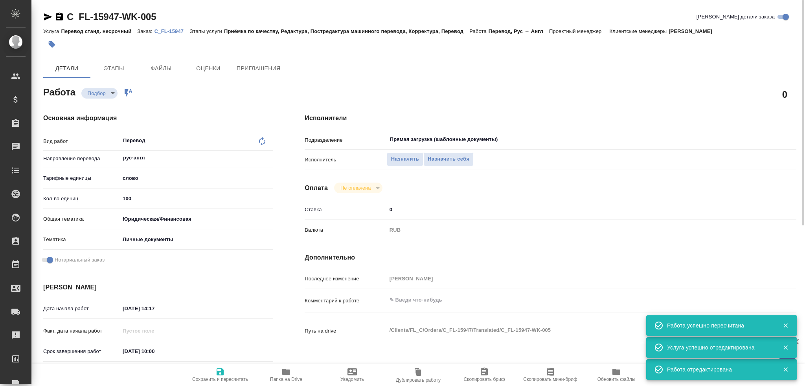
type textarea "x"
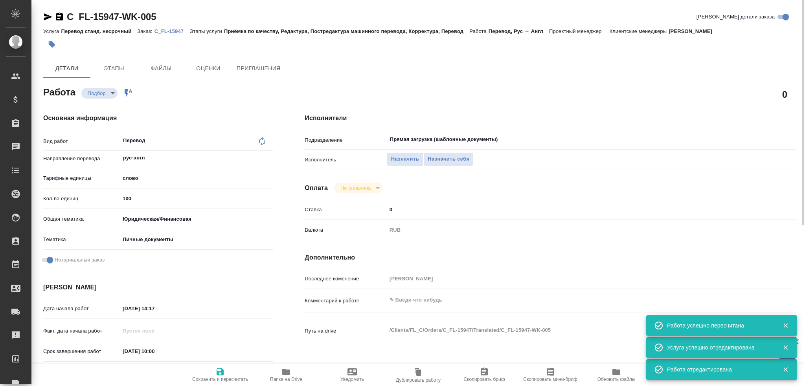
type textarea "x"
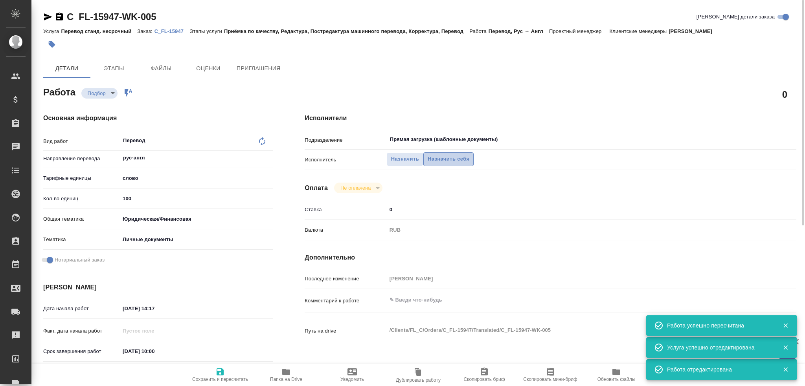
type textarea "x"
click at [435, 160] on span "Назначить себя" at bounding box center [449, 159] width 42 height 9
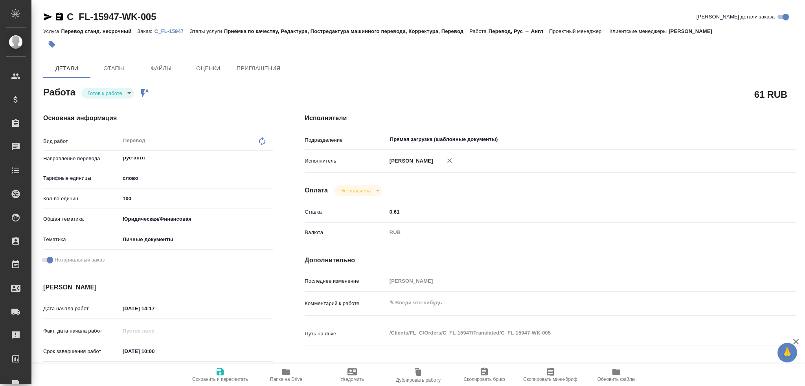
type textarea "x"
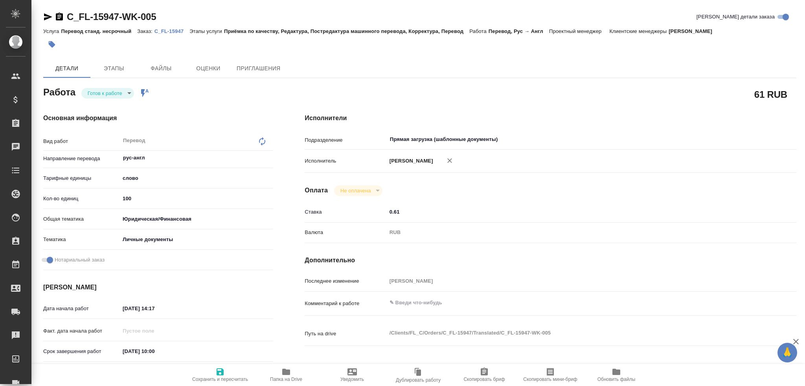
type textarea "x"
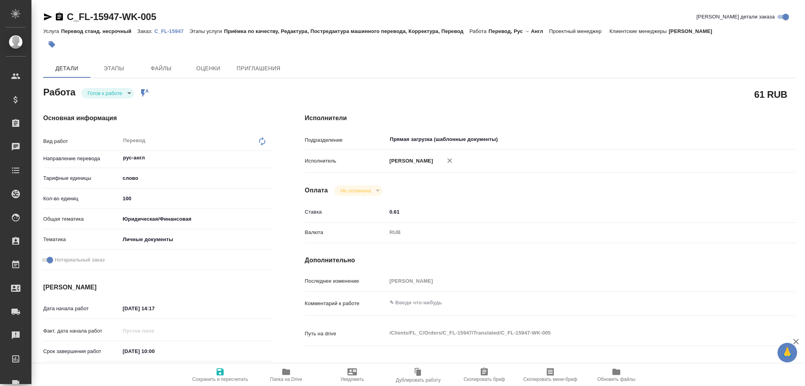
click at [112, 96] on body "🙏 .cls-1 fill:#fff; AWATERA Gusev Alexandr Клиенты Спецификации Заказы Чаты Tod…" at bounding box center [402, 193] width 805 height 386
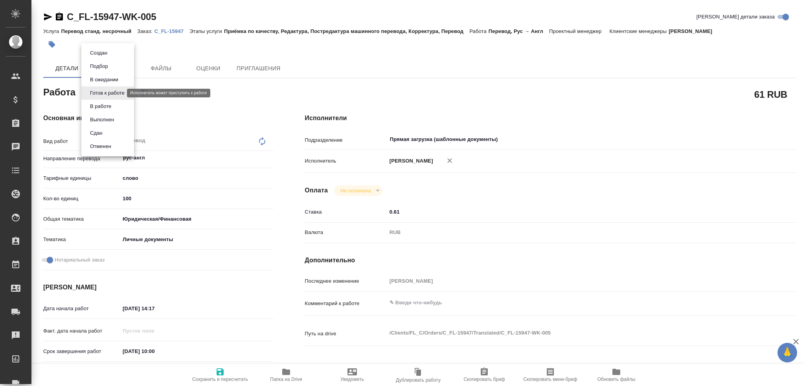
type textarea "x"
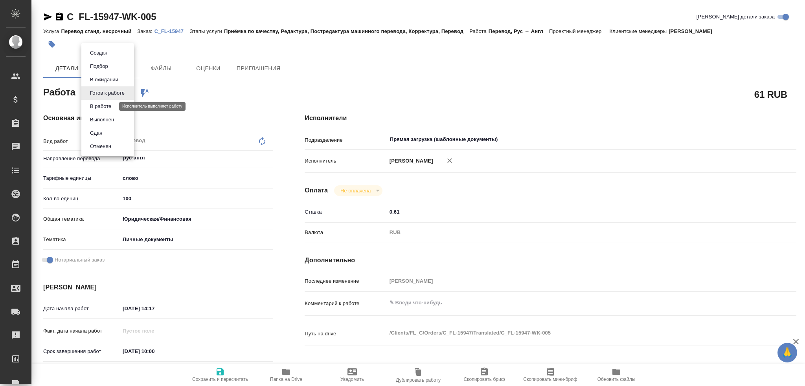
type textarea "x"
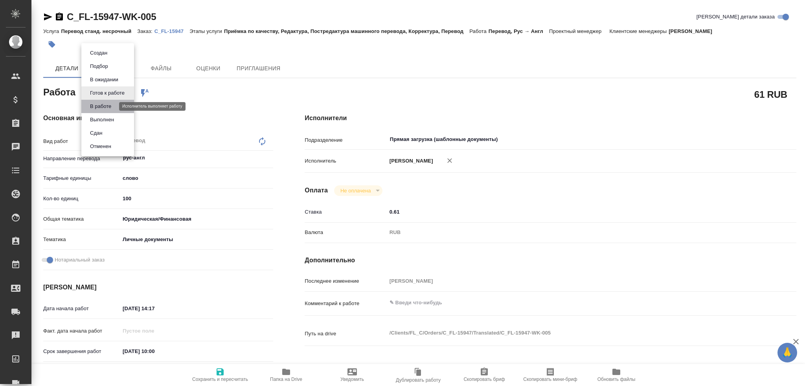
click at [107, 105] on button "В работе" at bounding box center [101, 106] width 26 height 9
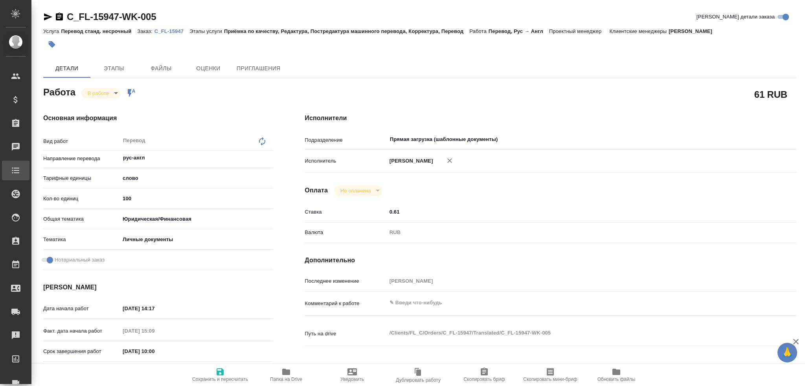
type textarea "x"
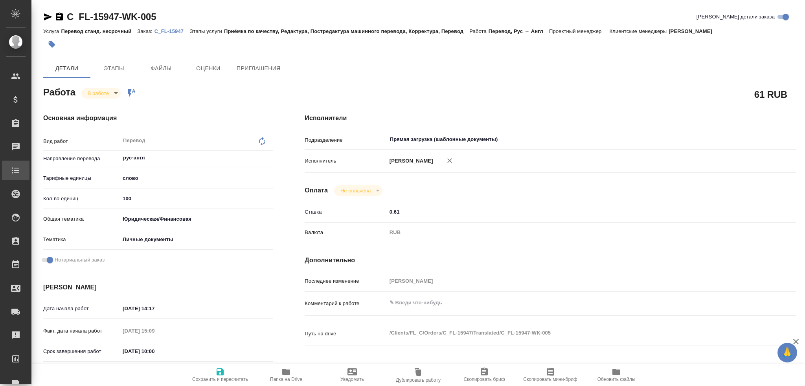
type textarea "x"
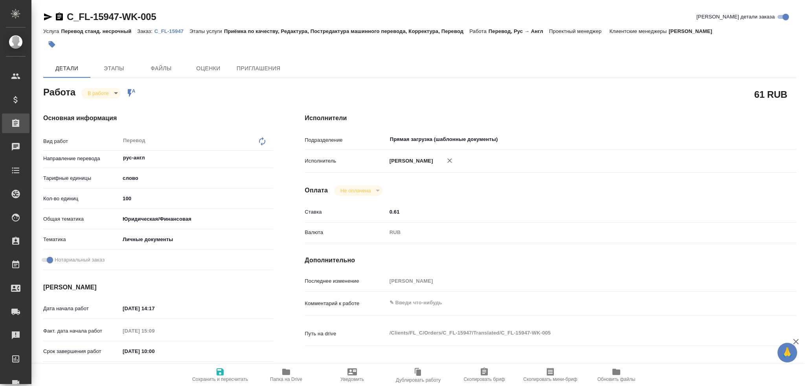
type textarea "x"
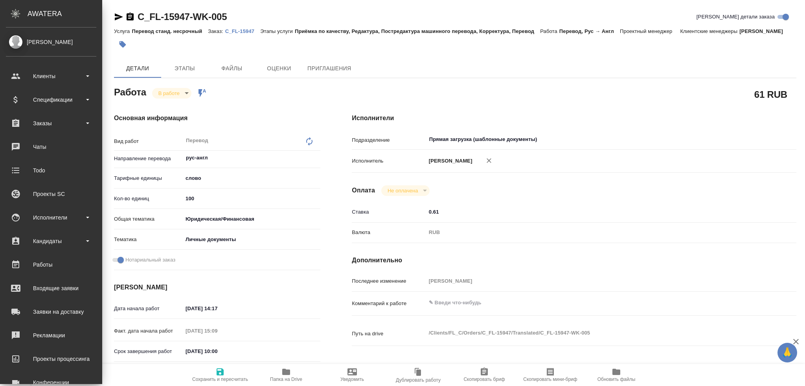
type textarea "x"
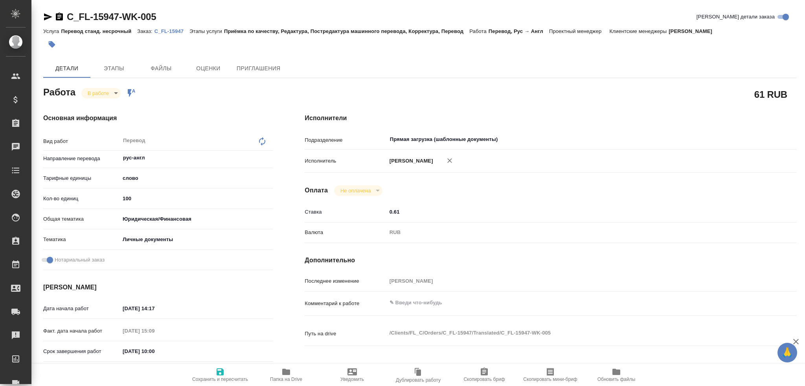
type textarea "x"
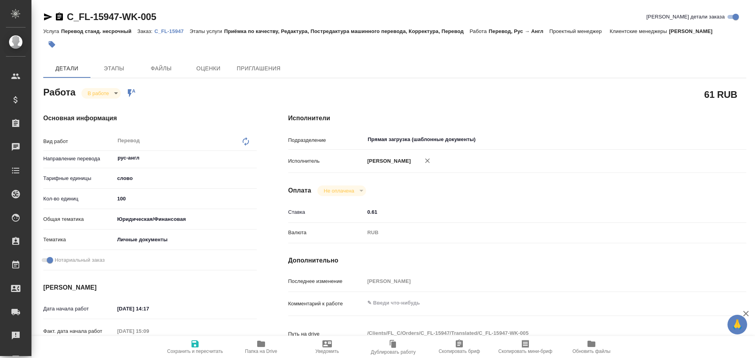
type textarea "x"
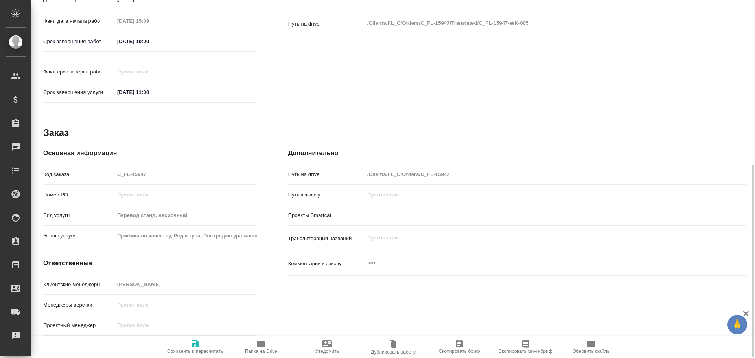
scroll to position [315, 0]
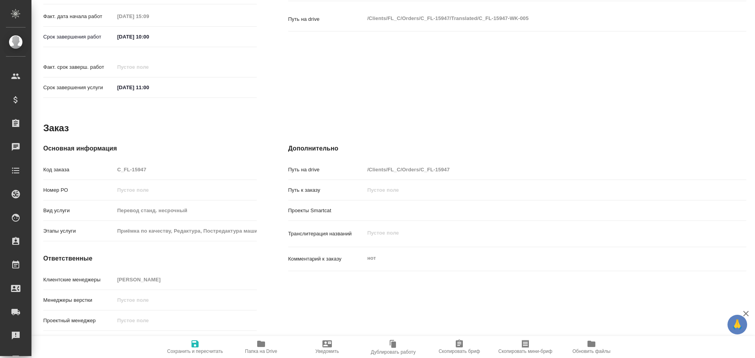
click at [265, 344] on icon "button" at bounding box center [260, 343] width 9 height 9
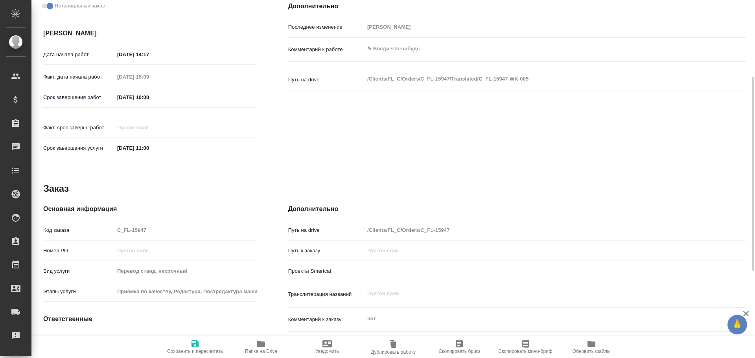
scroll to position [215, 0]
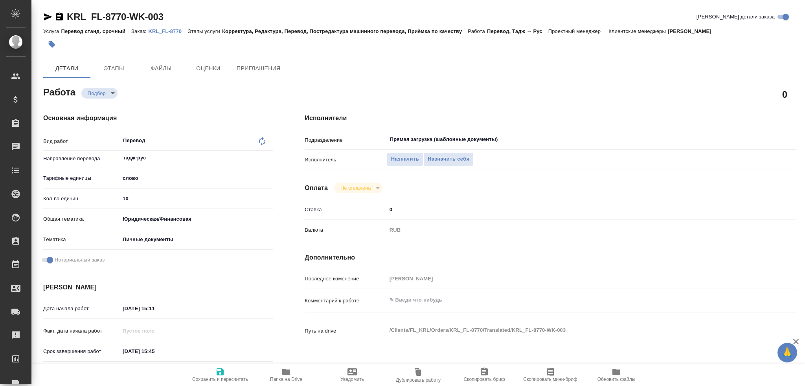
type textarea "x"
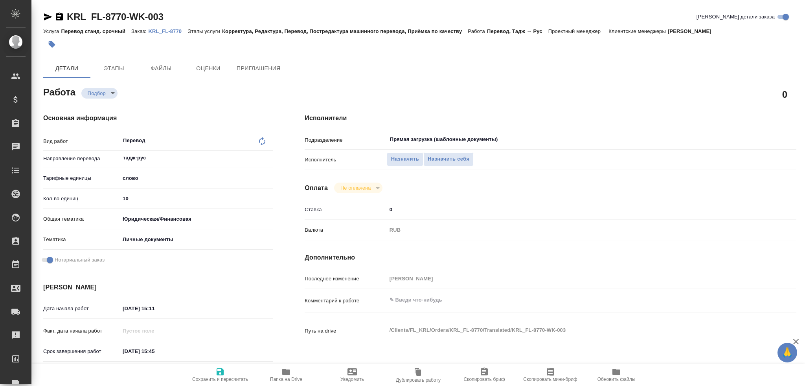
type textarea "x"
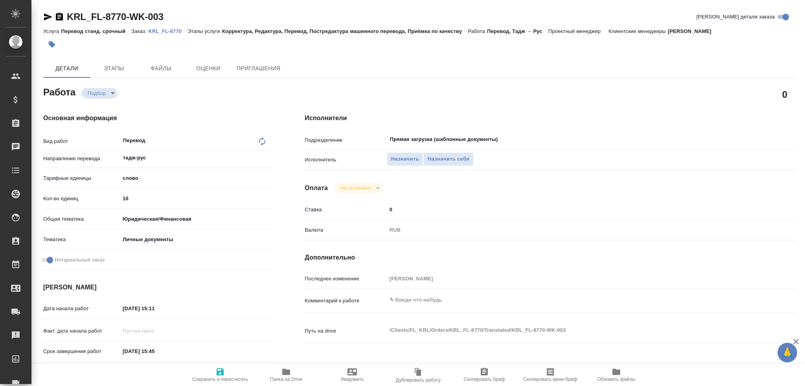
scroll to position [275, 0]
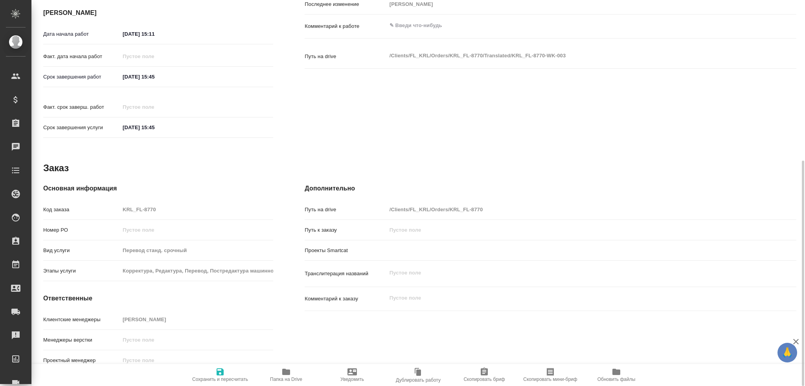
type textarea "x"
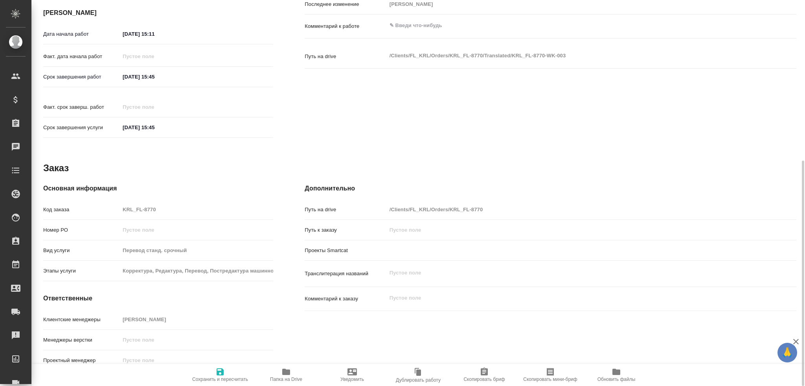
type textarea "x"
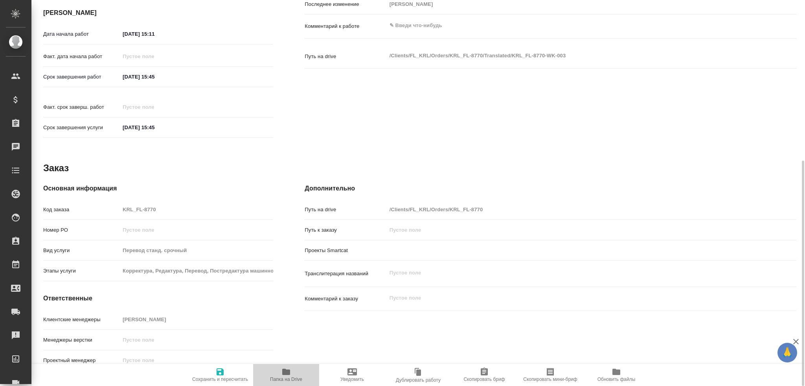
click at [286, 372] on icon "button" at bounding box center [286, 372] width 8 height 6
type textarea "x"
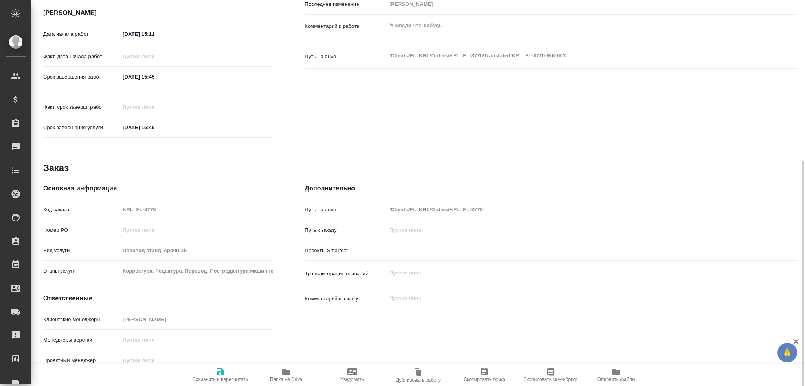
type textarea "x"
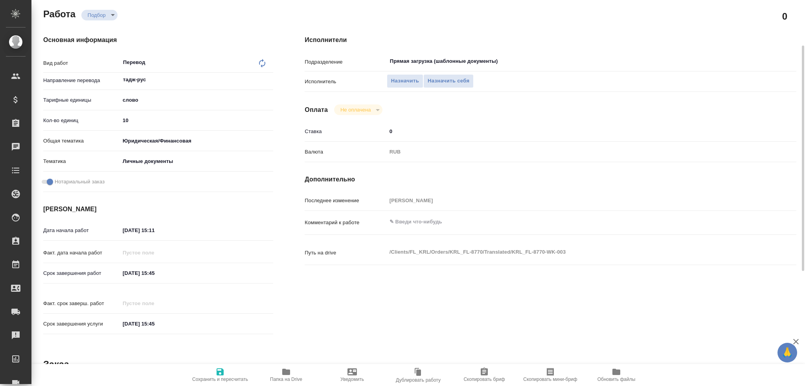
scroll to position [39, 0]
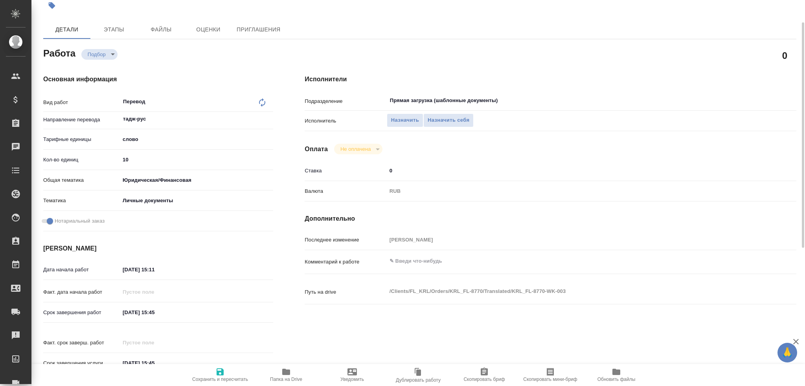
click at [134, 160] on input "10" at bounding box center [196, 159] width 153 height 11
type textarea "x"
type input "100"
type textarea "x"
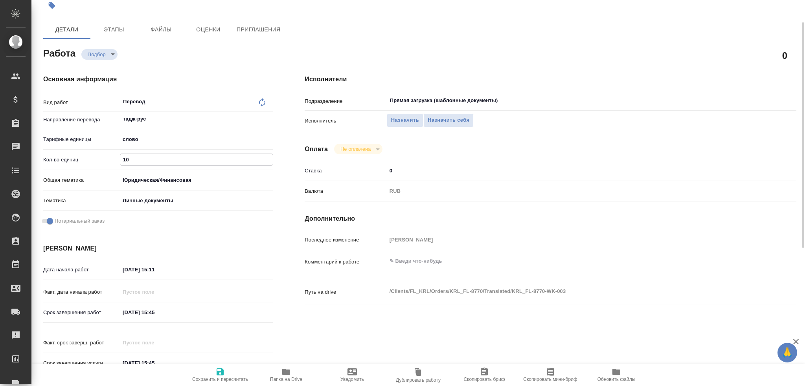
type textarea "x"
type input "100"
click at [210, 375] on span "Сохранить и пересчитать" at bounding box center [220, 375] width 57 height 15
type textarea "x"
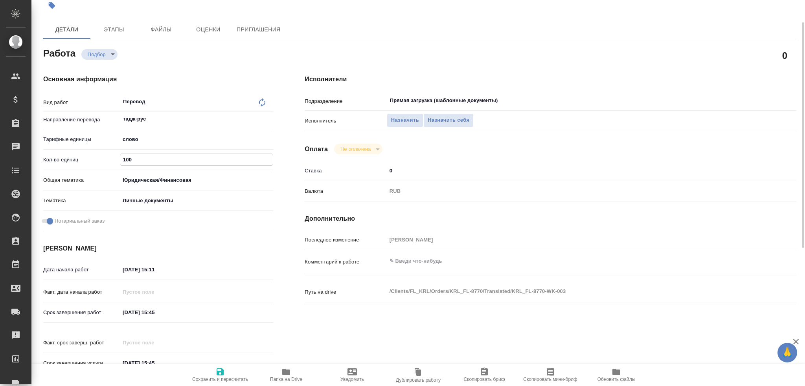
type textarea "x"
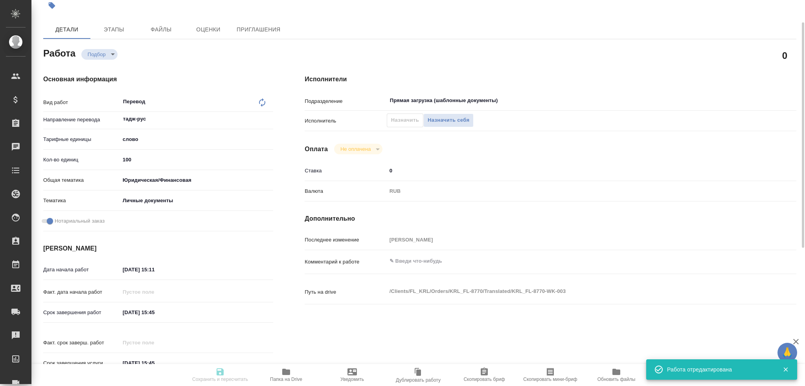
type textarea "x"
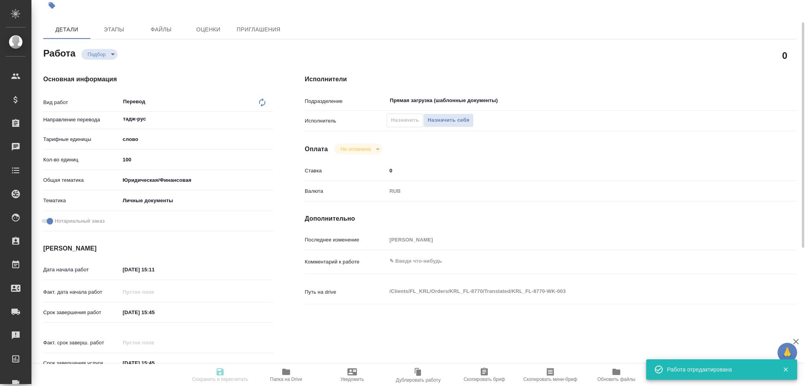
type input "recruiting"
type textarea "Перевод"
type textarea "x"
type input "тадж-рус"
type input "5a8b1489cc6b4906c91bfd90"
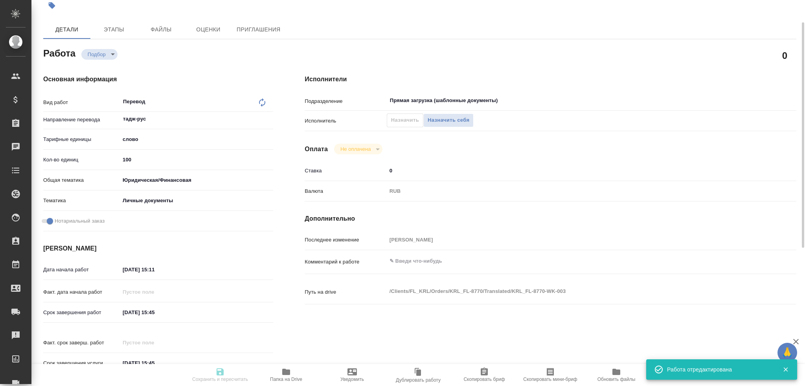
type input "100"
type input "yr-fn"
type input "5a8b8b956a9677013d343cfe"
checkbox input "true"
type input "[DATE] 15:11"
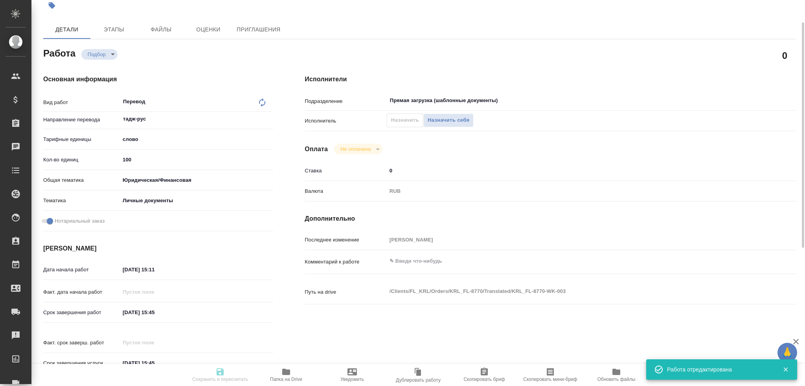
type input "[DATE] 15:45"
type input "Прямая загрузка (шаблонные документы)"
type input "notPayed"
type input "0"
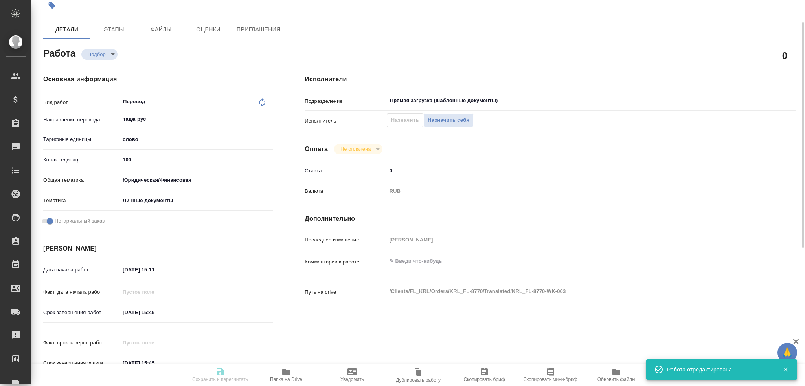
type input "RUB"
type input "[PERSON_NAME]"
type textarea "x"
type textarea "/Clients/FL_KRL/Orders/KRL_FL-8770/Translated/KRL_FL-8770-WK-003"
type textarea "x"
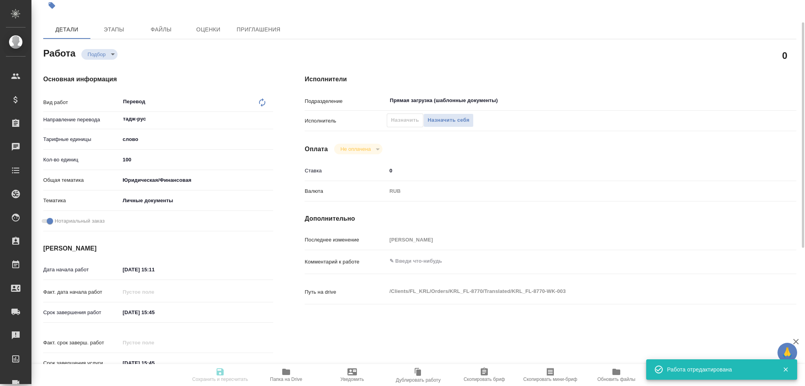
type input "KRL_FL-8770"
type input "Перевод станд. срочный"
type input "Корректура, Редактура, Перевод, Постредактура машинного перевода, Приёмка по ка…"
type input "[PERSON_NAME]"
type input "/Clients/FL_KRL/Orders/KRL_FL-8770"
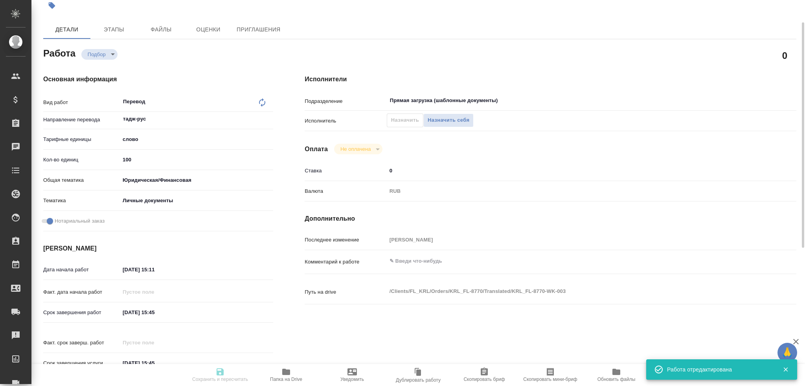
type textarea "x"
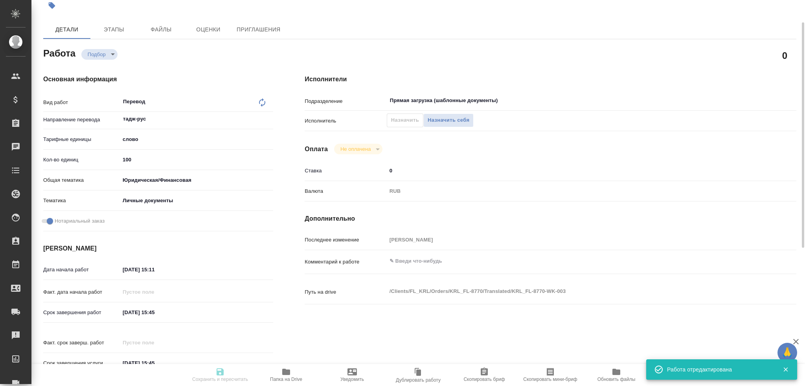
type textarea "x"
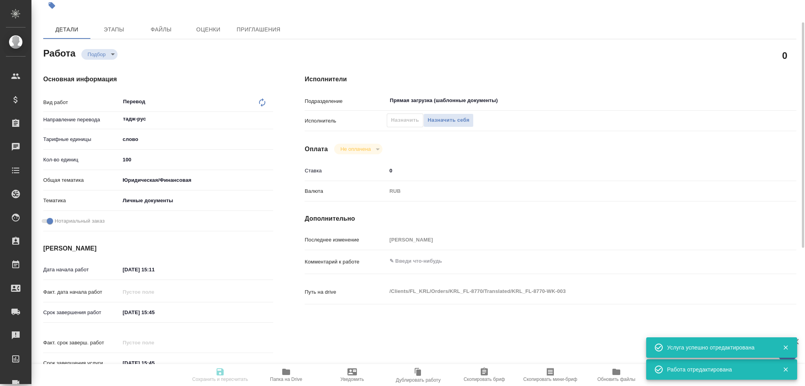
type textarea "x"
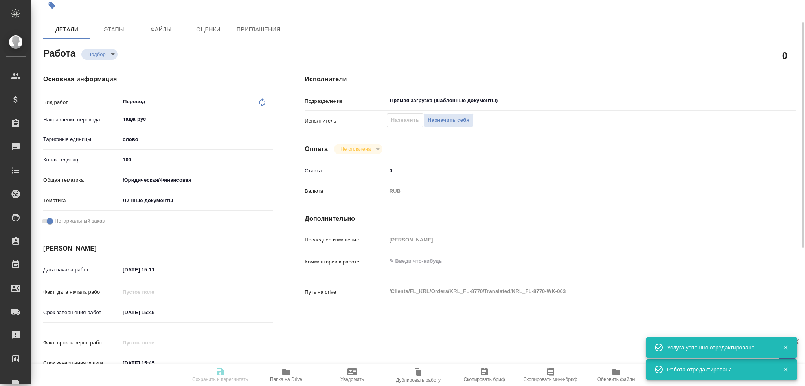
type textarea "x"
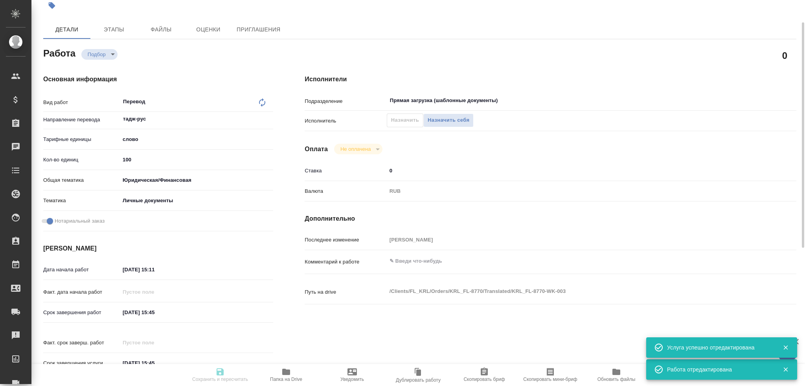
type textarea "x"
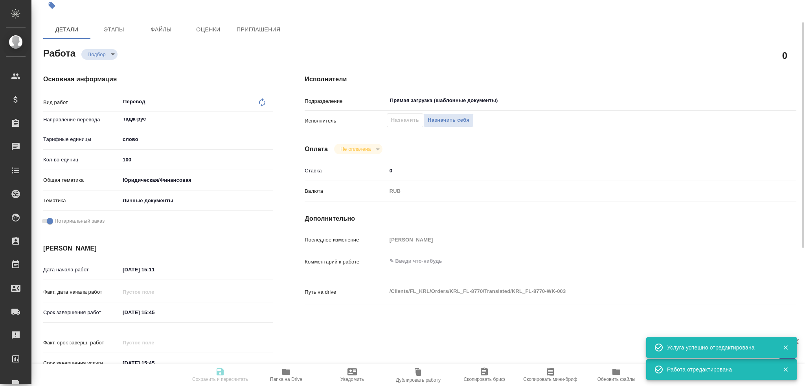
type textarea "x"
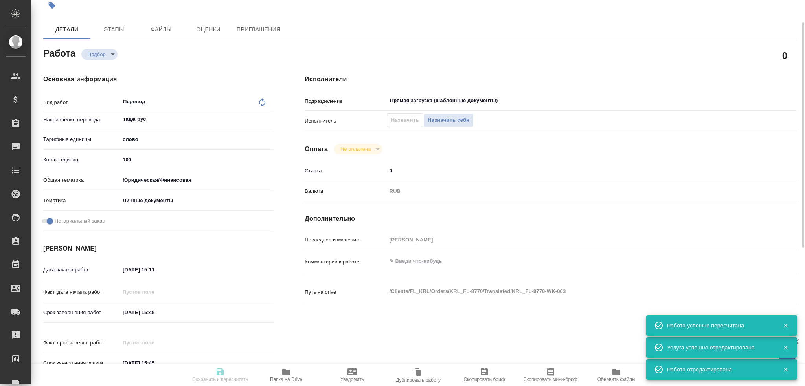
type input "recruiting"
type textarea "Перевод"
type textarea "x"
type input "тадж-рус"
type input "5a8b1489cc6b4906c91bfd90"
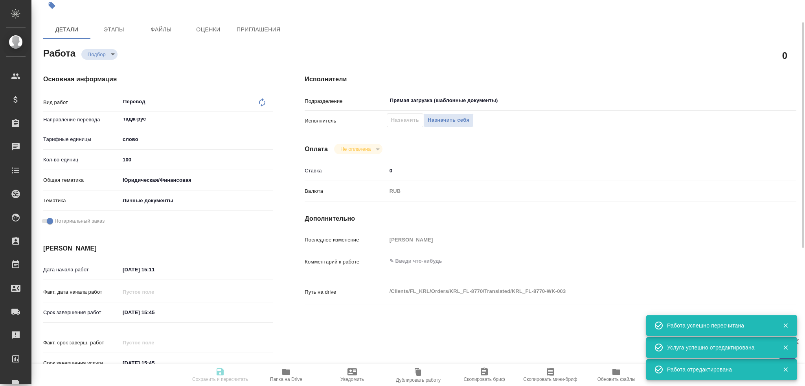
type input "100"
type input "yr-fn"
type input "5a8b8b956a9677013d343cfe"
checkbox input "true"
type input "30.09.2025 15:11"
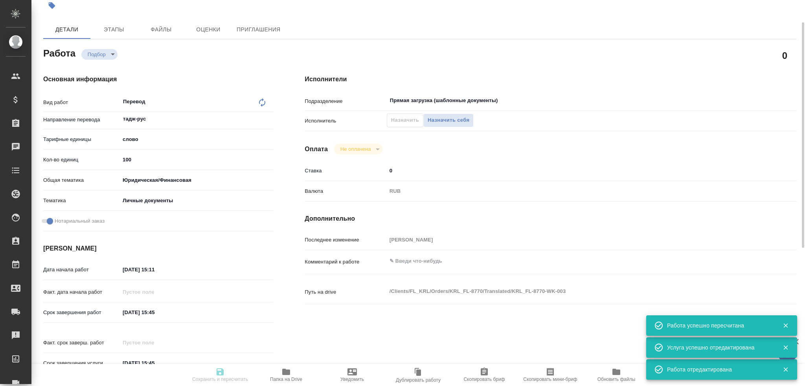
type input "30.09.2025 15:45"
type input "Прямая загрузка (шаблонные документы)"
type input "notPayed"
type input "0"
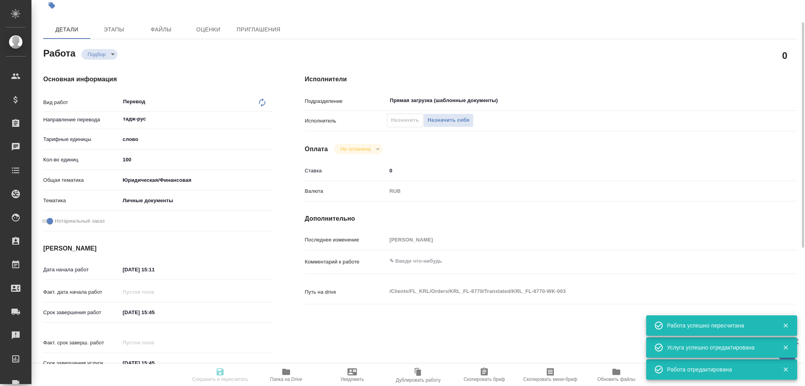
type input "RUB"
type input "Гусев Александр"
type textarea "x"
type textarea "/Clients/FL_KRL/Orders/KRL_FL-8770/Translated/KRL_FL-8770-WK-003"
type textarea "x"
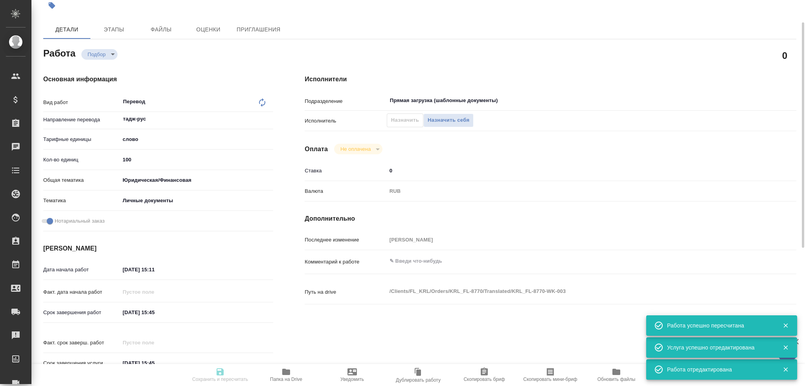
type input "KRL_FL-8770"
type input "Перевод станд. срочный"
type input "Корректура, Редактура, Перевод, Постредактура машинного перевода, Приёмка по ка…"
type input "Касымов Тимур"
type input "/Clients/FL_KRL/Orders/KRL_FL-8770"
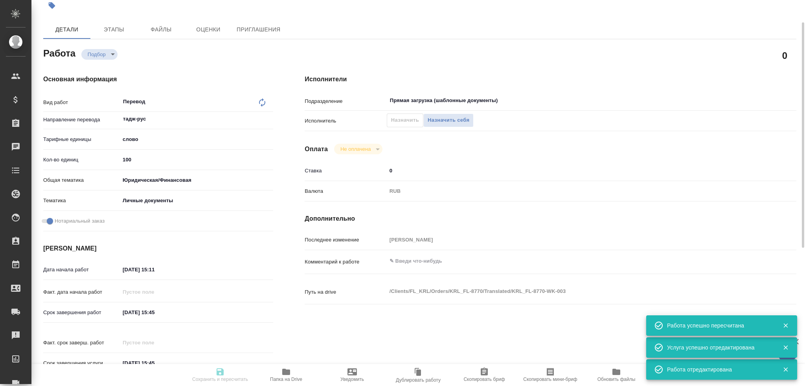
type textarea "x"
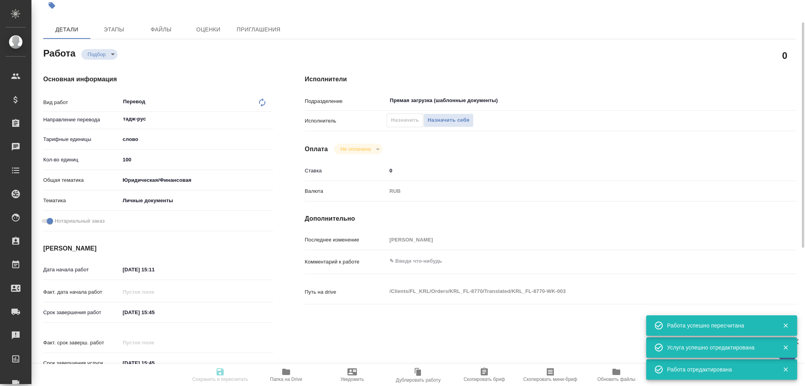
type textarea "x"
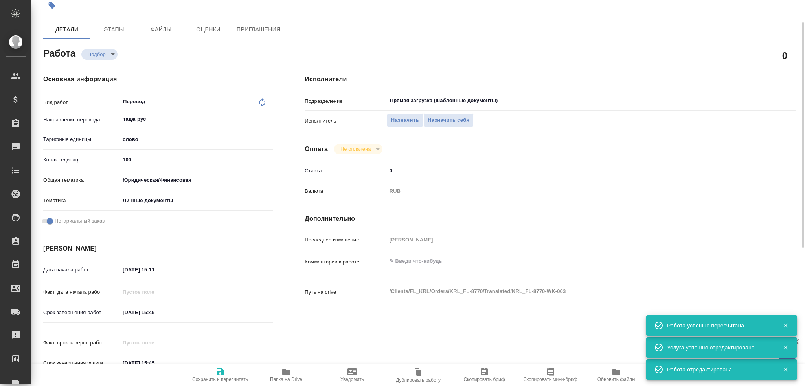
type textarea "x"
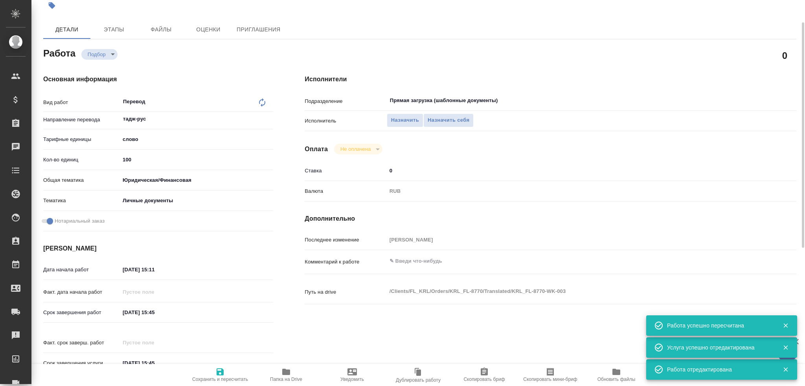
type textarea "x"
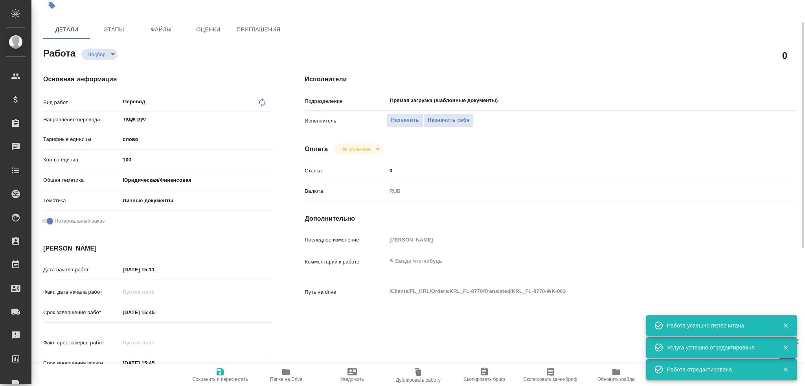
type textarea "x"
click at [440, 119] on span "Назначить себя" at bounding box center [449, 120] width 42 height 9
type textarea "x"
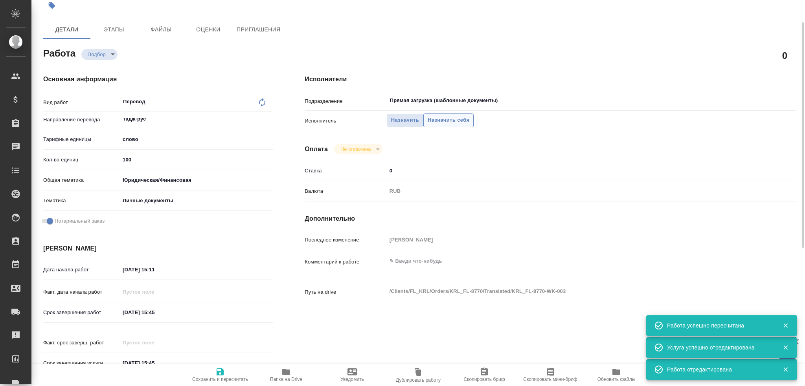
type textarea "x"
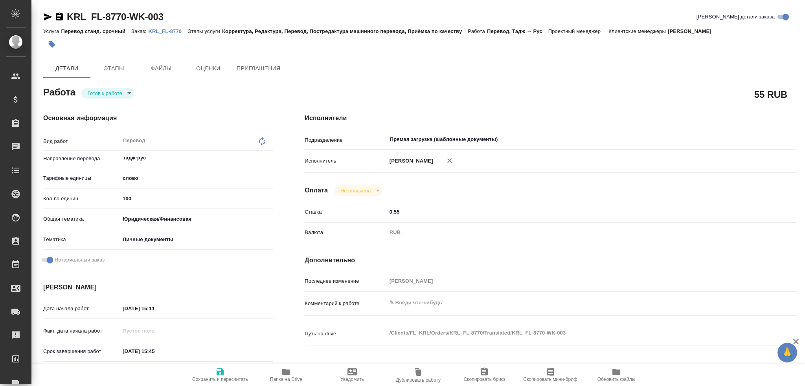
type textarea "x"
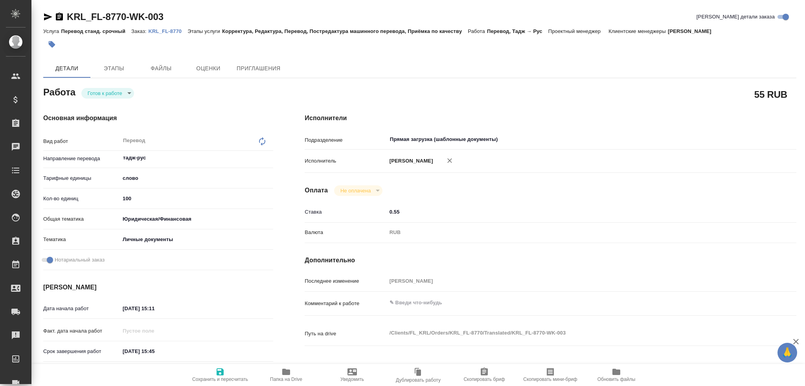
type textarea "x"
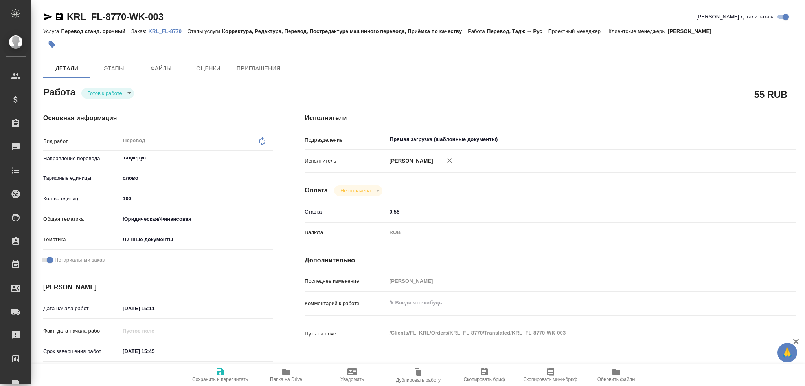
type textarea "x"
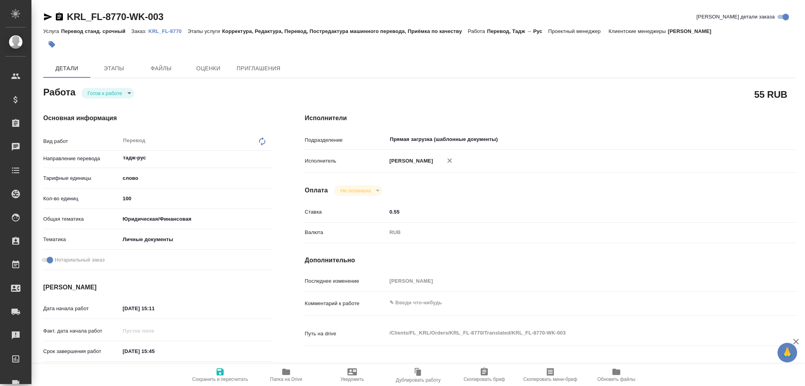
type textarea "x"
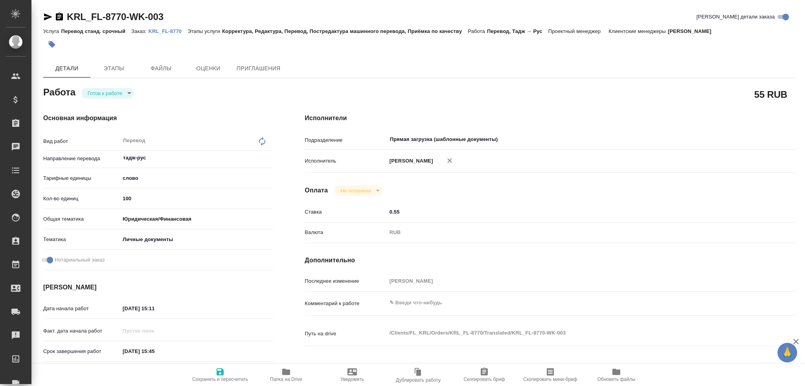
click at [104, 92] on body "🙏 .cls-1 fill:#fff; AWATERA Gusev Alexandr Клиенты Спецификации Заказы Чаты Tod…" at bounding box center [402, 193] width 805 height 386
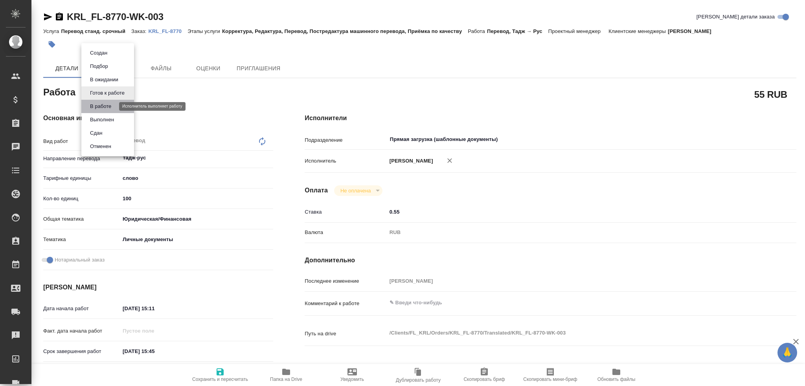
click at [105, 103] on button "В работе" at bounding box center [101, 106] width 26 height 9
type textarea "x"
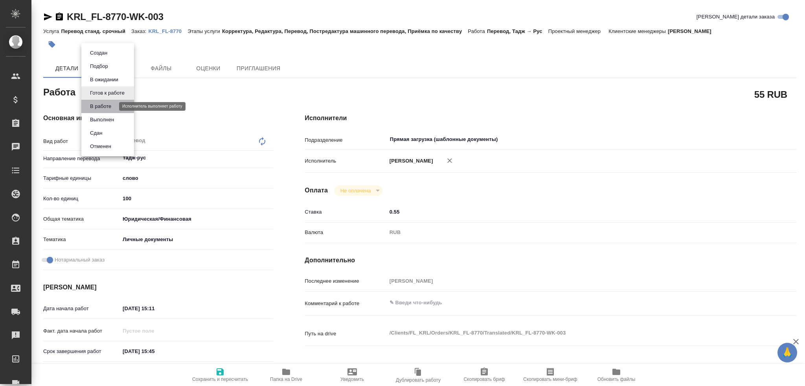
type textarea "x"
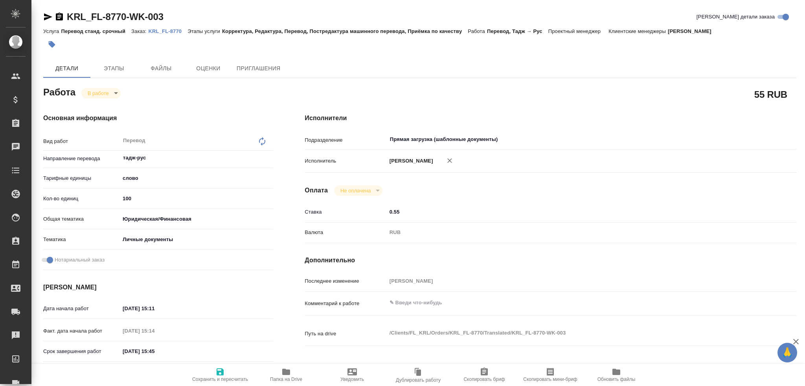
type textarea "x"
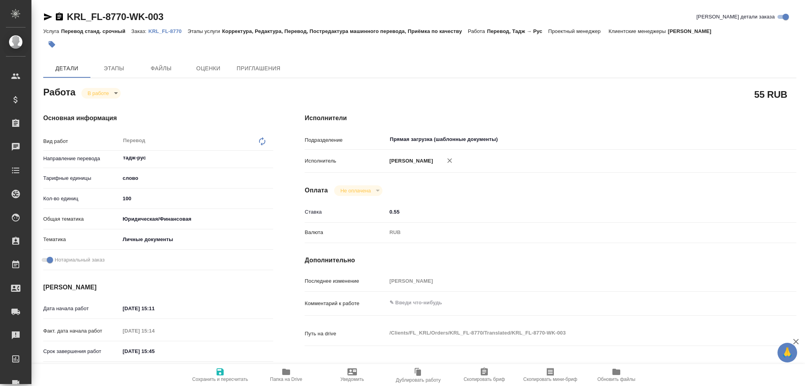
type textarea "x"
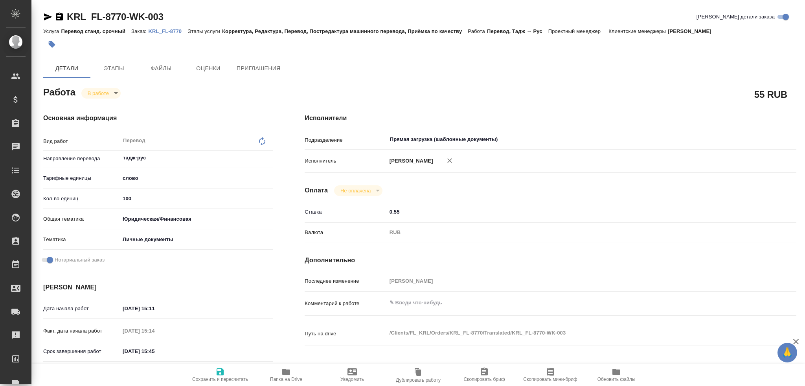
type textarea "x"
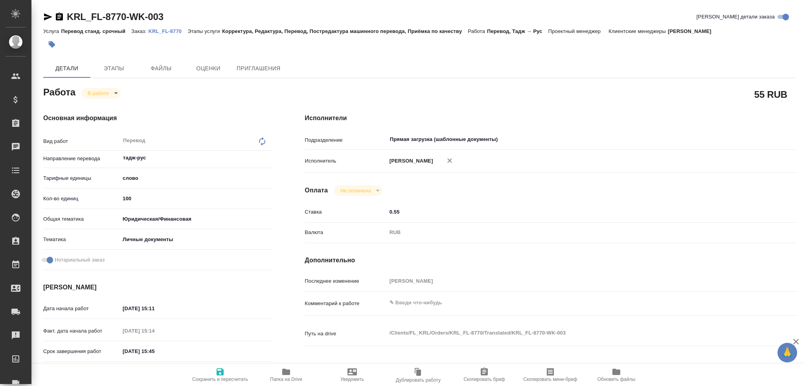
type textarea "x"
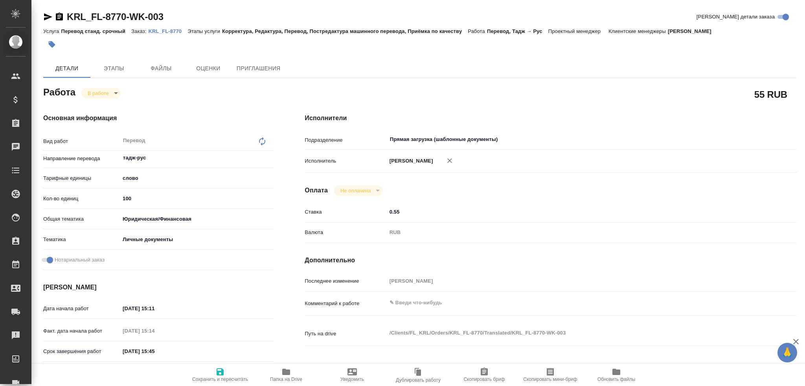
type textarea "x"
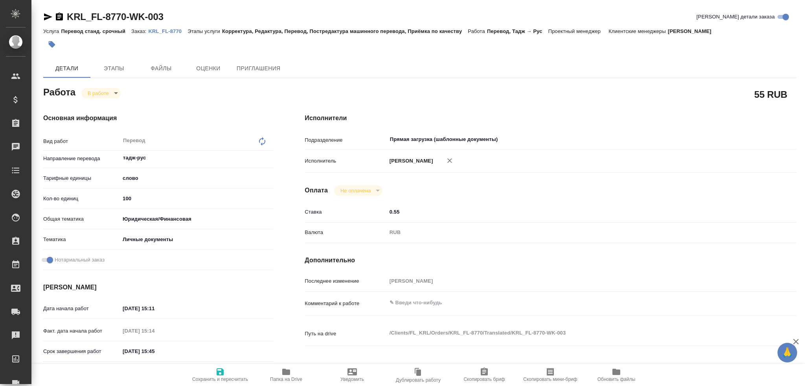
type textarea "x"
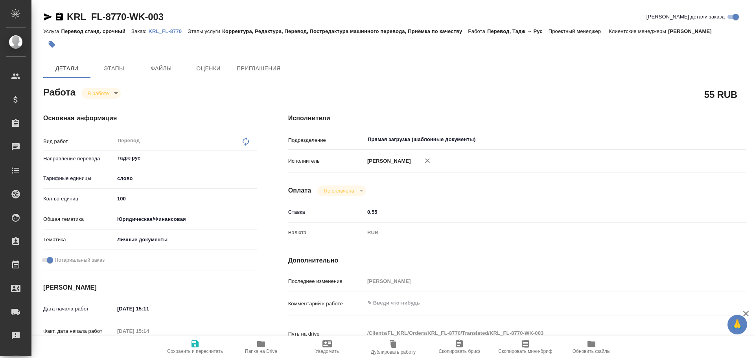
type textarea "x"
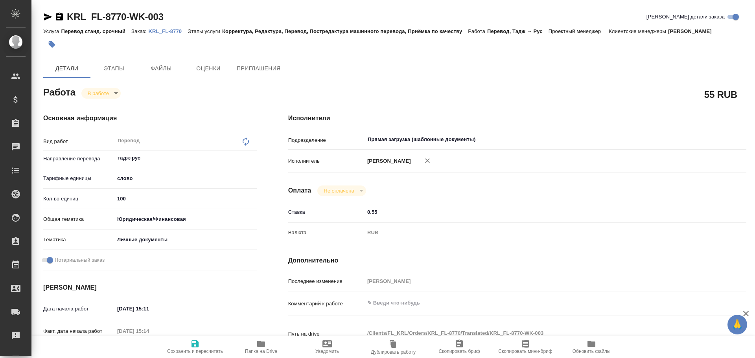
type textarea "x"
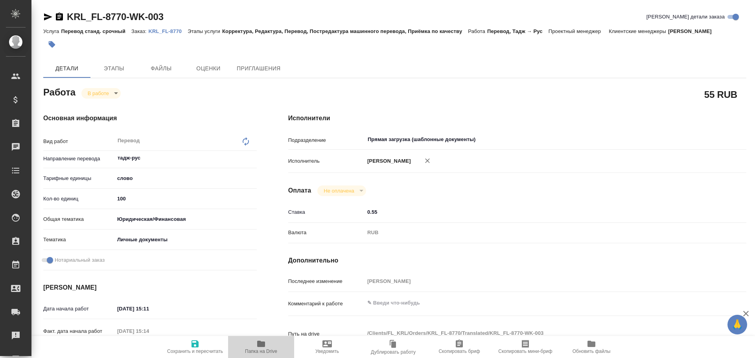
click at [257, 350] on span "Папка на Drive" at bounding box center [261, 352] width 32 height 6
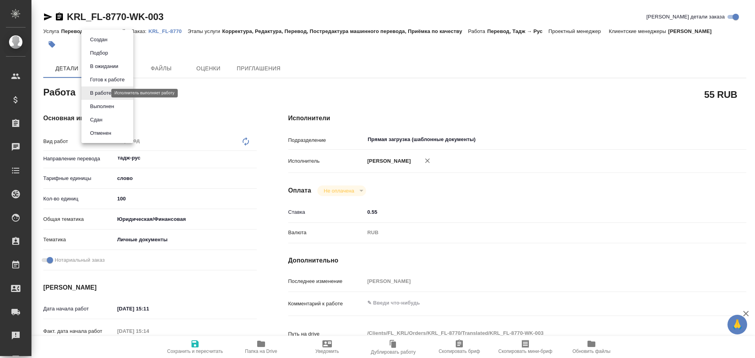
click at [97, 96] on body "🙏 .cls-1 fill:#fff; AWATERA Gusev Alexandr Клиенты Спецификации Заказы 0 Чаты T…" at bounding box center [377, 179] width 755 height 358
click at [95, 120] on button "Сдан" at bounding box center [96, 120] width 17 height 9
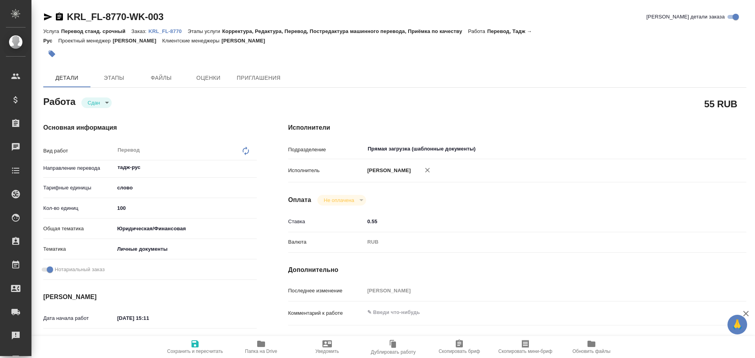
type textarea "x"
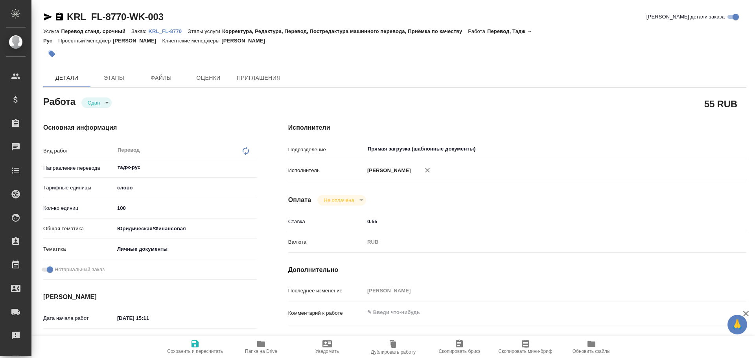
type textarea "x"
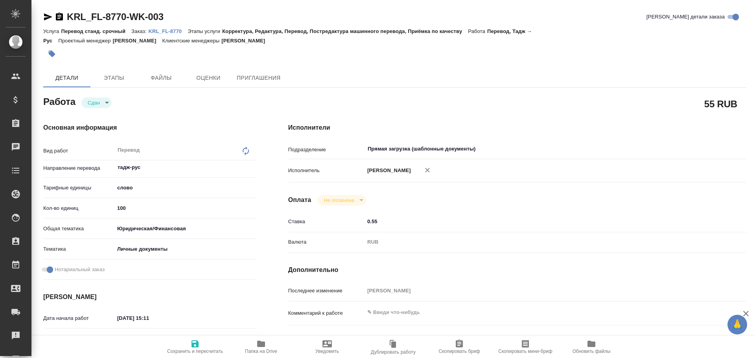
type textarea "x"
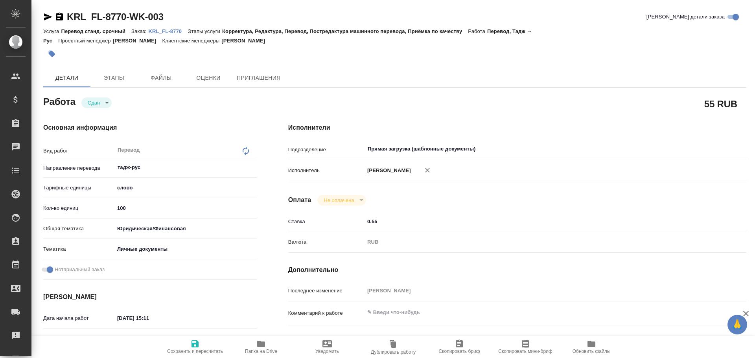
type textarea "x"
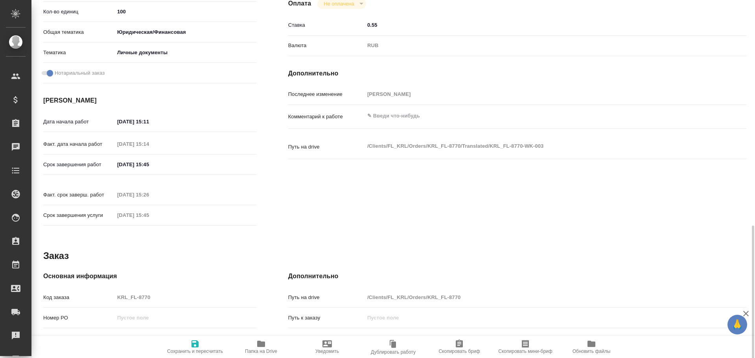
scroll to position [313, 0]
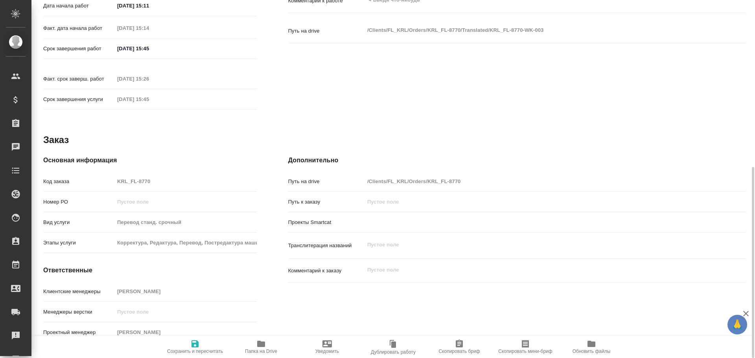
click at [92, 175] on div "Код заказа KRL_FL-8770" at bounding box center [149, 182] width 213 height 14
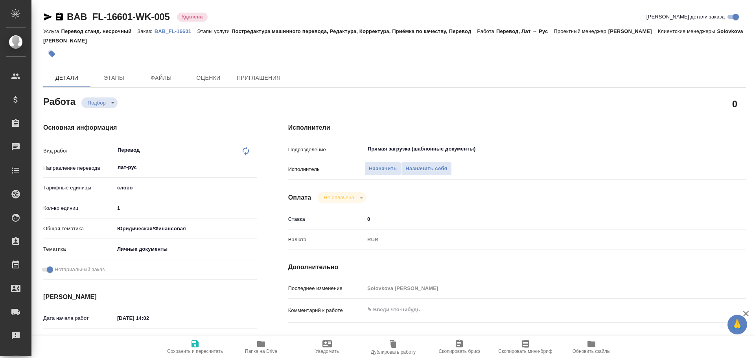
type textarea "x"
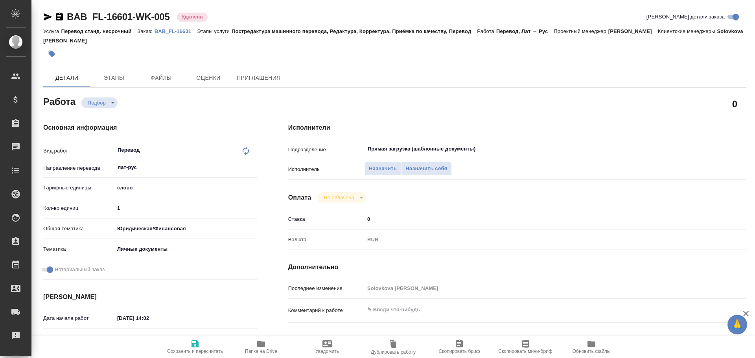
type textarea "x"
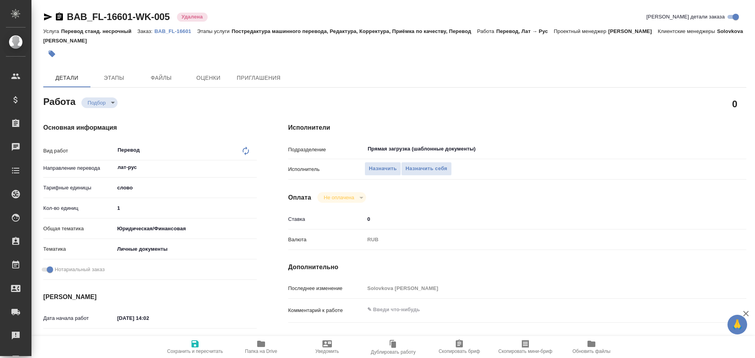
type textarea "x"
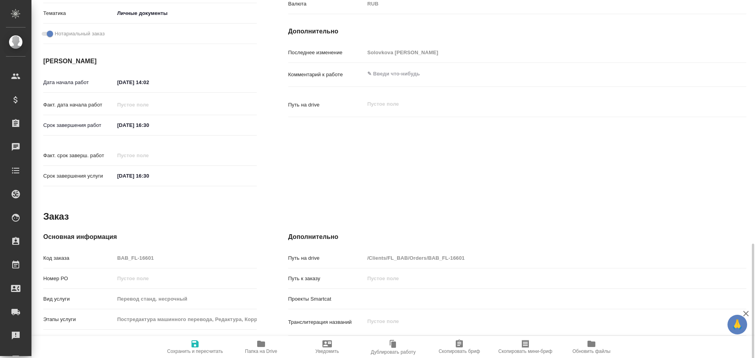
scroll to position [313, 0]
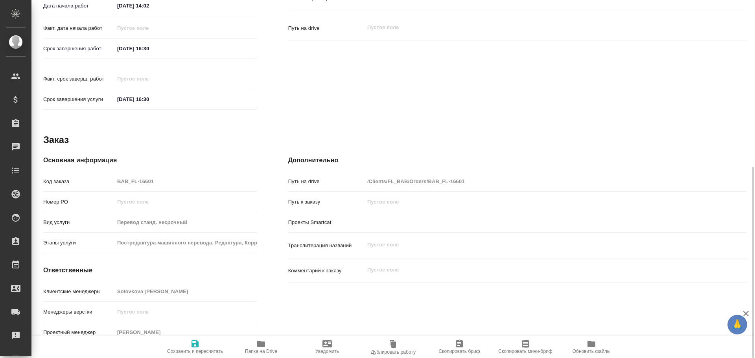
type textarea "x"
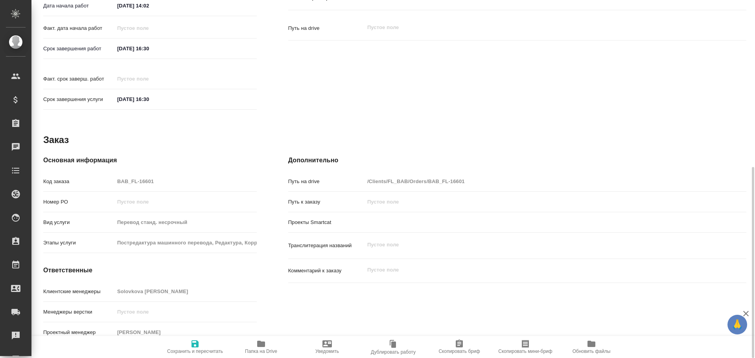
click at [263, 345] on icon "button" at bounding box center [261, 344] width 8 height 6
type textarea "x"
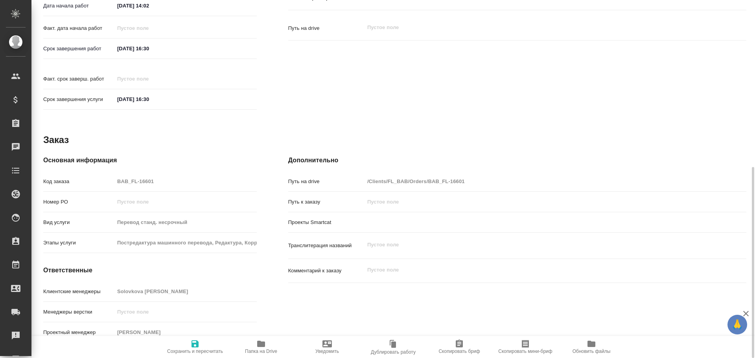
type textarea "x"
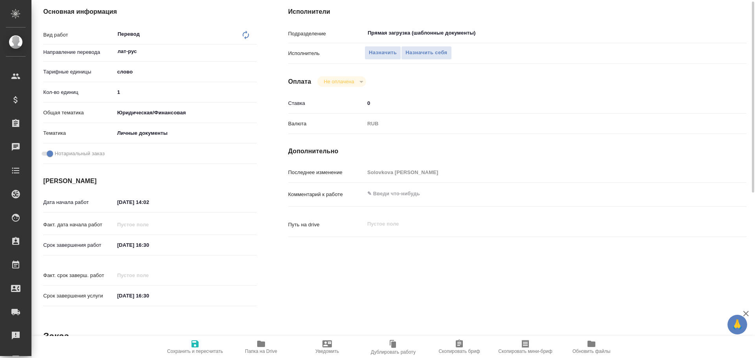
scroll to position [37, 0]
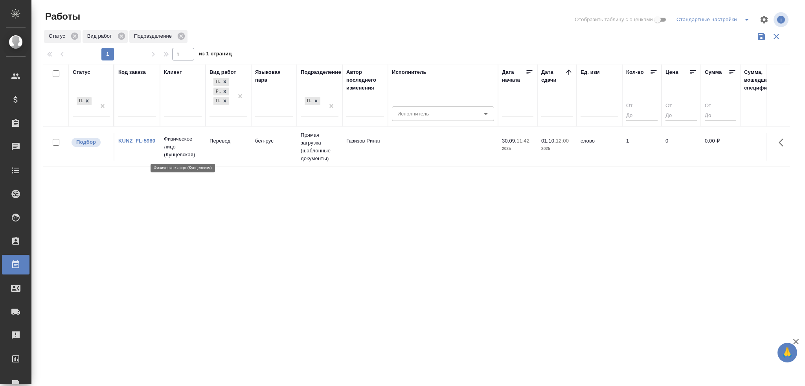
click at [183, 155] on p "Физическое лицо (Кунцевская)" at bounding box center [183, 147] width 38 height 24
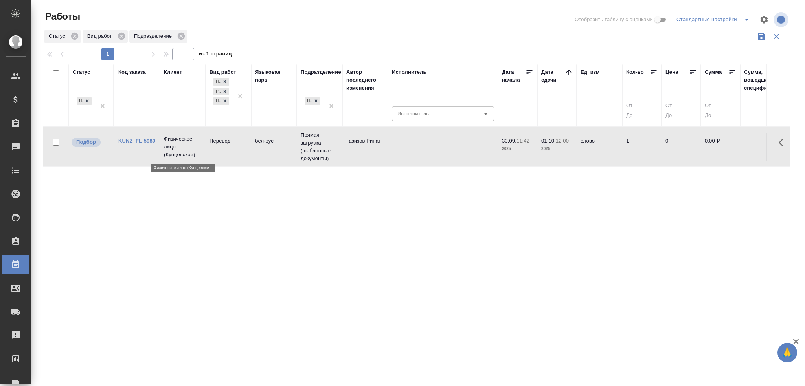
click at [183, 155] on p "Физическое лицо (Кунцевская)" at bounding box center [183, 147] width 38 height 24
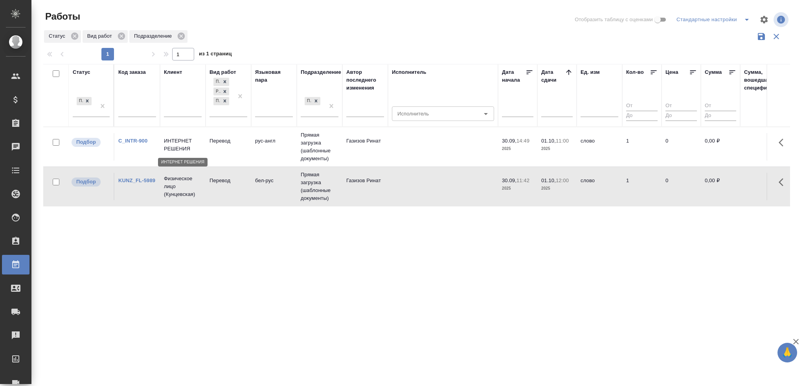
click at [181, 146] on p "ИНТЕРНЕТ РЕШЕНИЯ" at bounding box center [183, 145] width 38 height 16
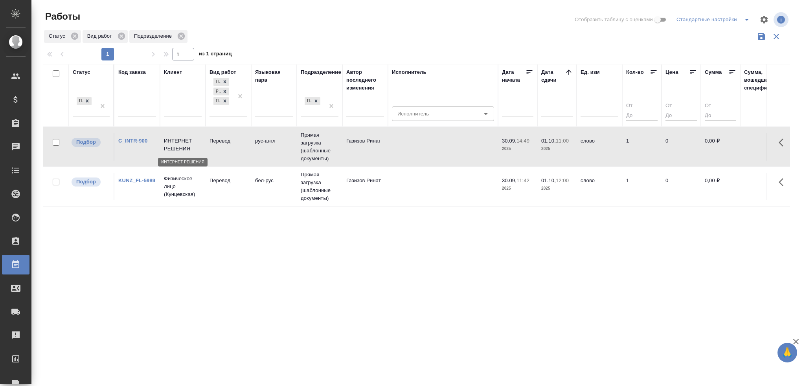
click at [181, 146] on p "ИНТЕРНЕТ РЕШЕНИЯ" at bounding box center [183, 145] width 38 height 16
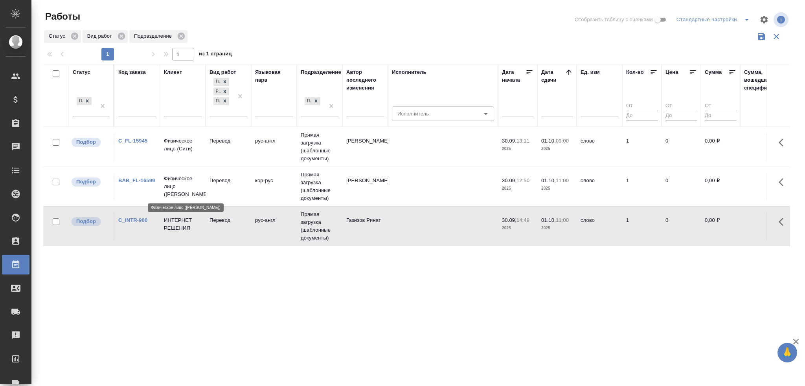
click at [198, 191] on p "Физическое лицо (Бабушкинская)" at bounding box center [183, 187] width 38 height 24
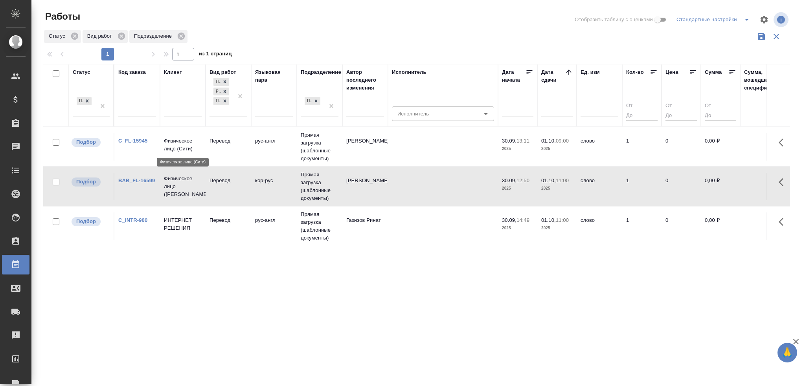
click at [179, 150] on p "Физическое лицо (Сити)" at bounding box center [183, 145] width 38 height 16
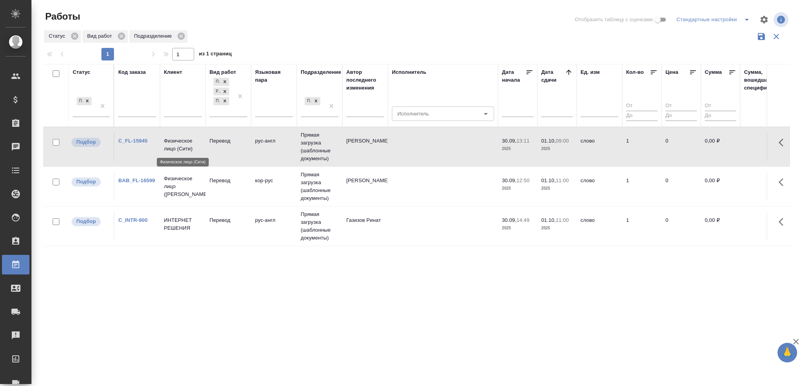
click at [179, 150] on p "Физическое лицо (Сити)" at bounding box center [183, 145] width 38 height 16
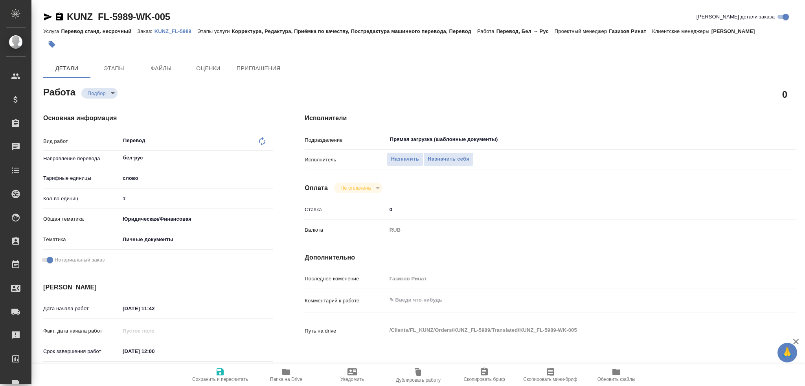
type textarea "x"
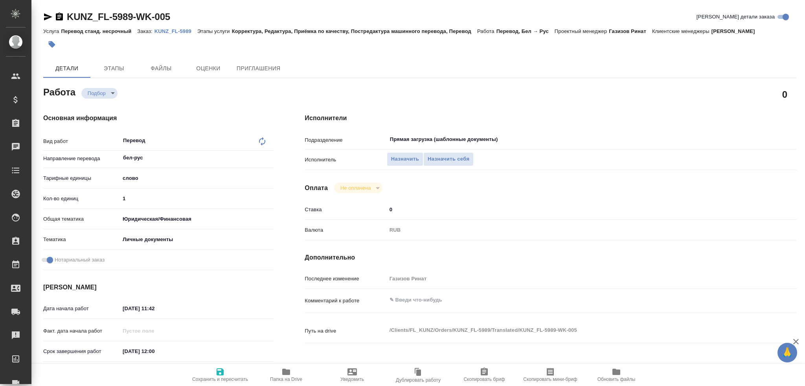
type textarea "x"
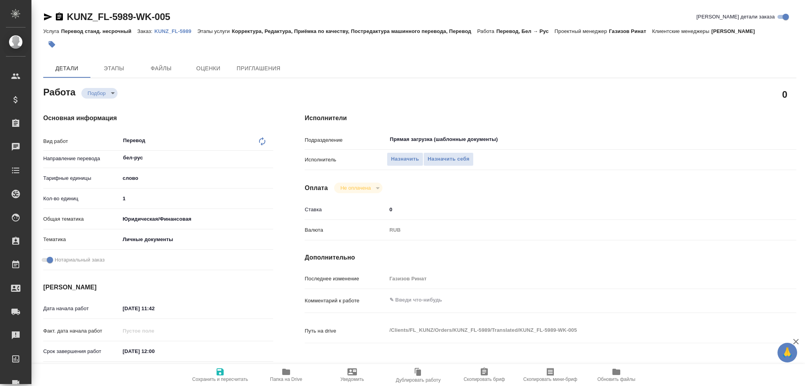
type textarea "x"
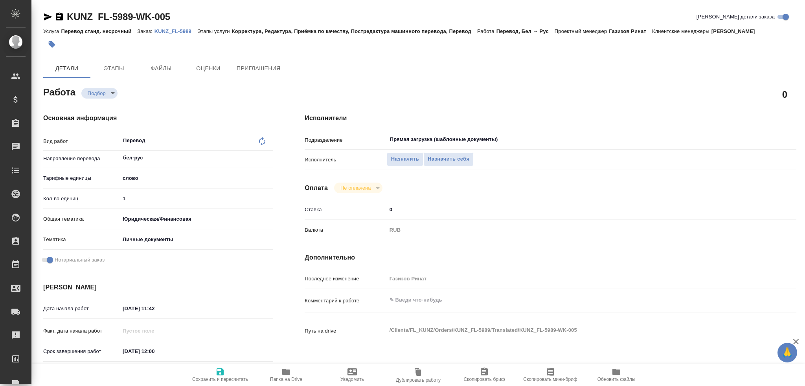
type textarea "x"
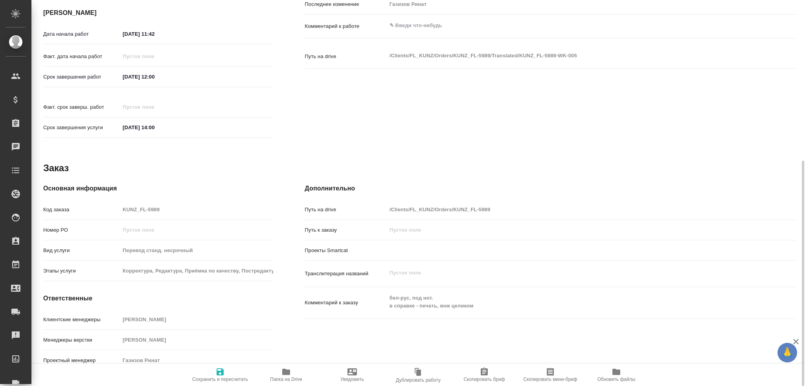
type textarea "x"
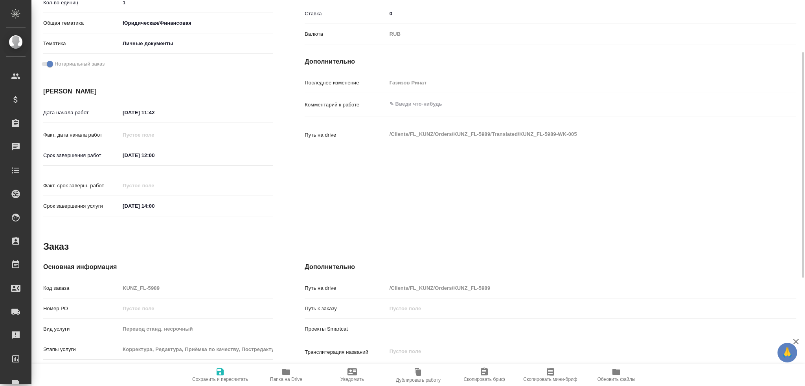
scroll to position [118, 0]
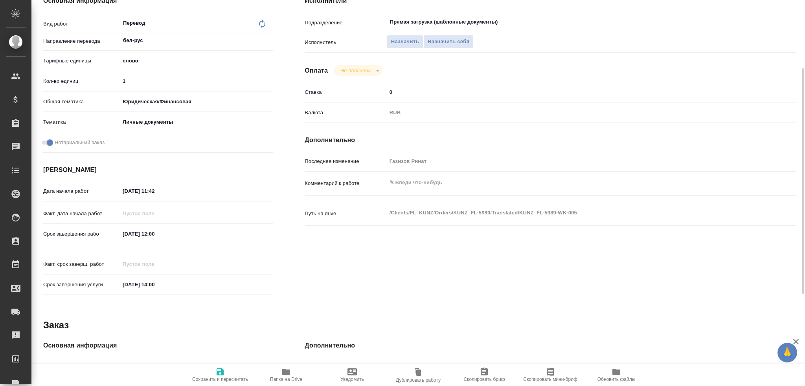
type textarea "x"
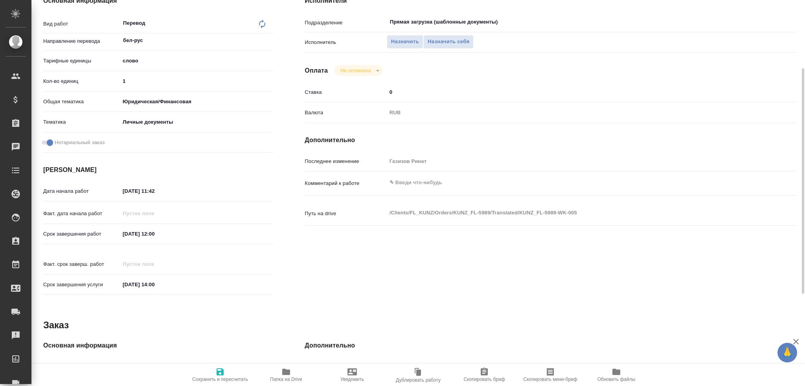
scroll to position [0, 0]
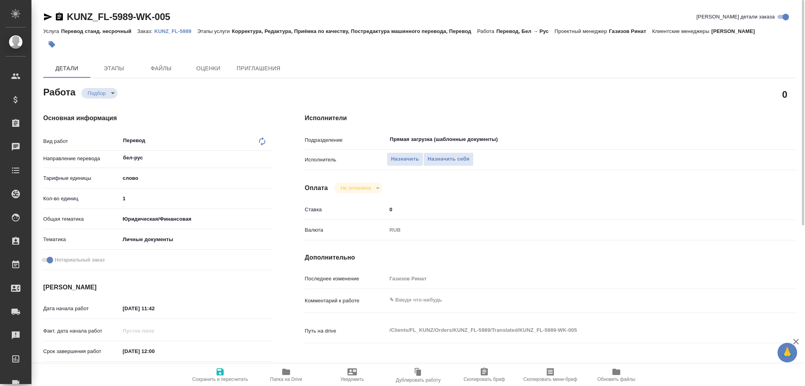
type textarea "x"
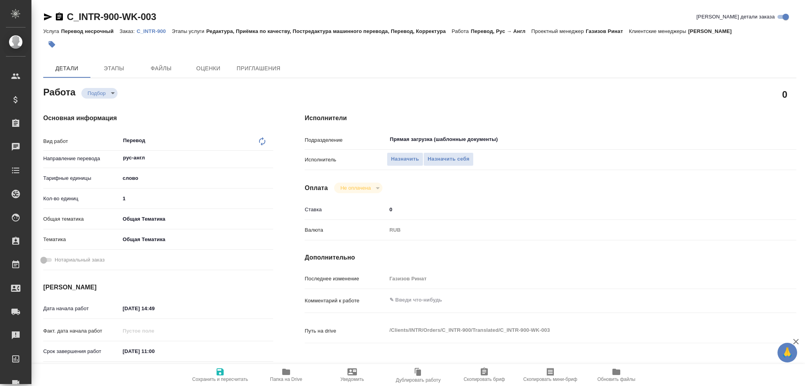
type textarea "x"
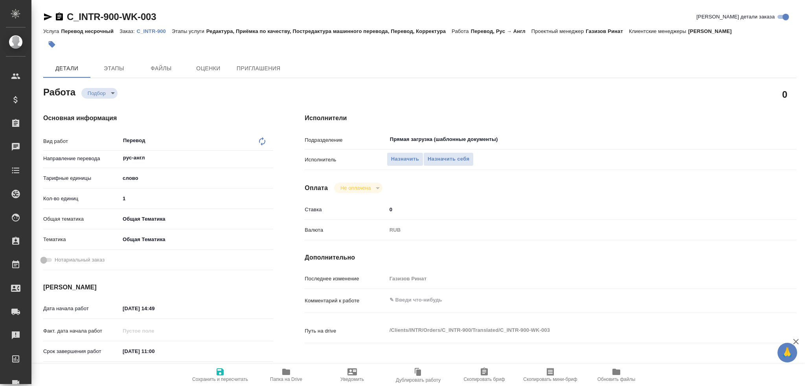
type textarea "x"
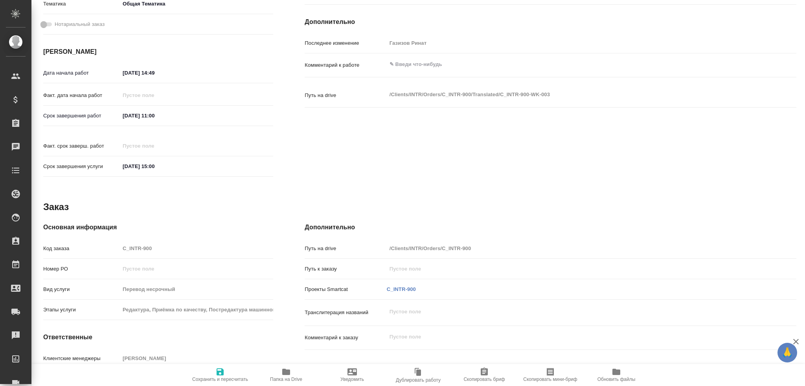
scroll to position [275, 0]
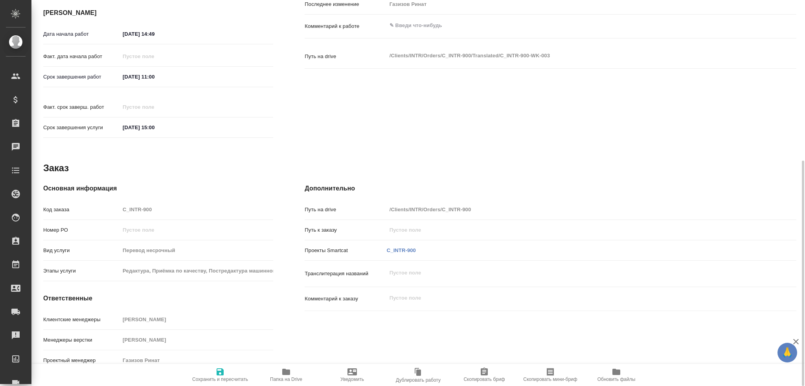
type textarea "x"
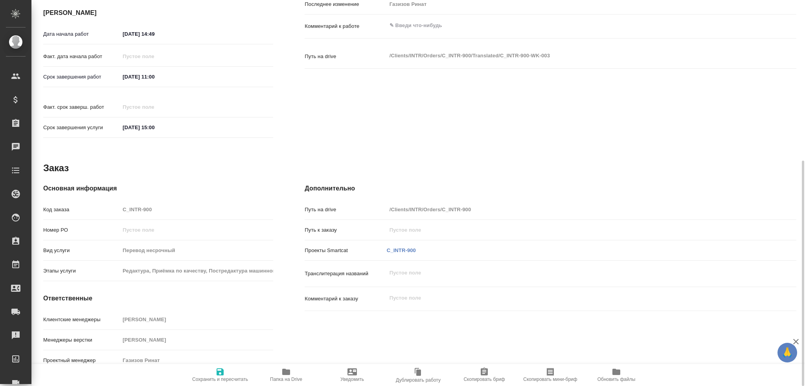
type textarea "x"
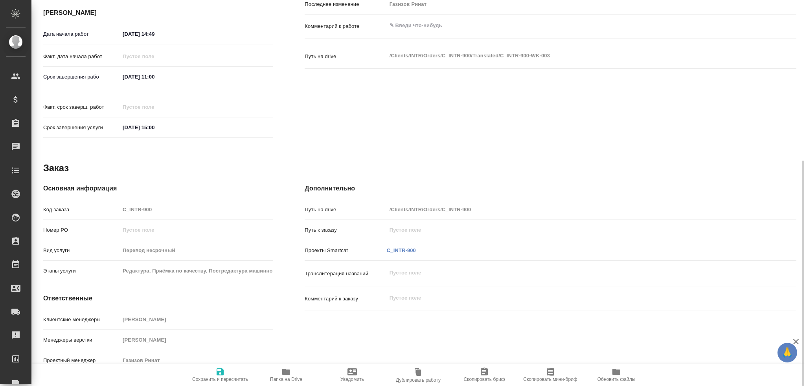
type textarea "x"
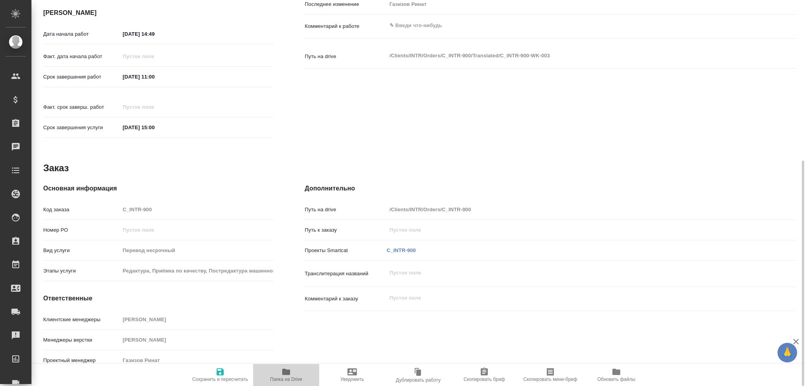
click at [277, 374] on span "Папка на Drive" at bounding box center [286, 375] width 57 height 15
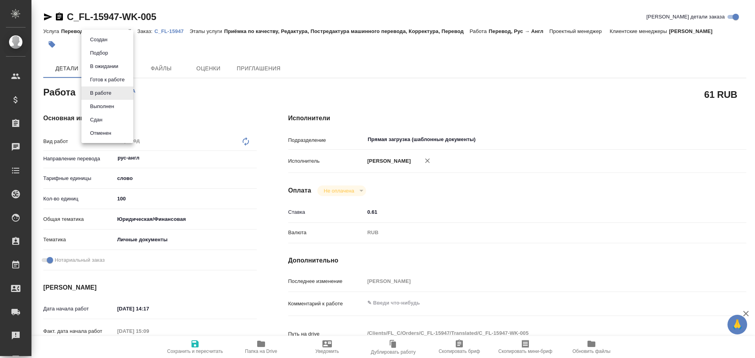
click at [112, 95] on body "🙏 .cls-1 fill:#fff; AWATERA [PERSON_NAME] Спецификации Заказы 0 Чаты Todo Проек…" at bounding box center [377, 179] width 755 height 358
click at [103, 118] on button "Сдан" at bounding box center [96, 120] width 17 height 9
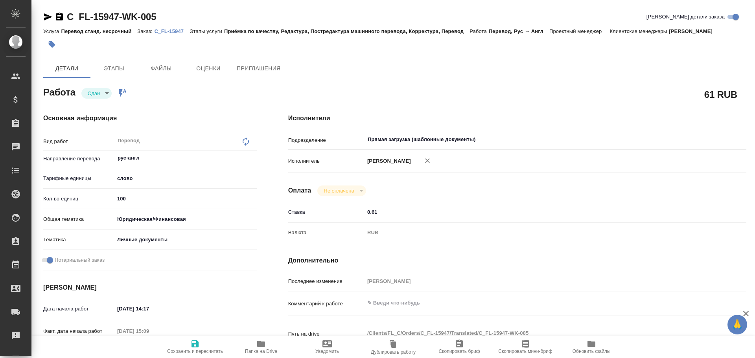
type textarea "x"
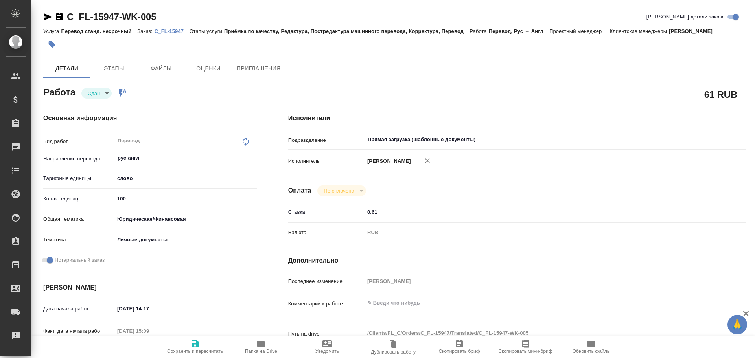
type textarea "x"
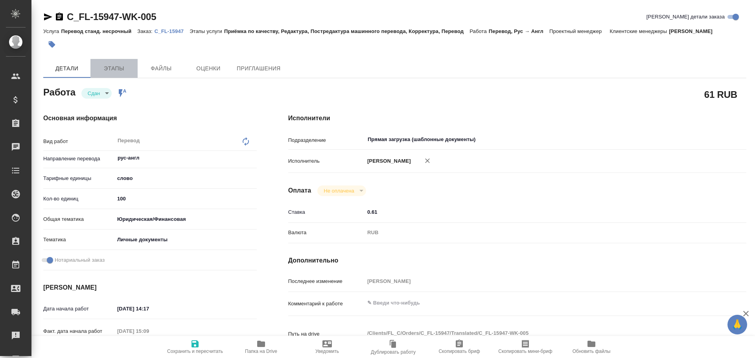
type textarea "x"
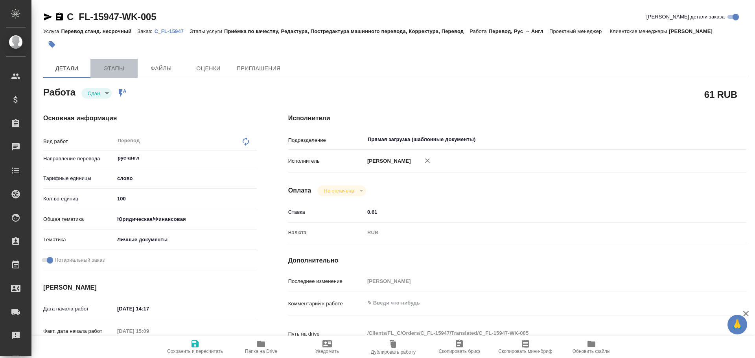
click at [107, 64] on span "Этапы" at bounding box center [114, 69] width 38 height 10
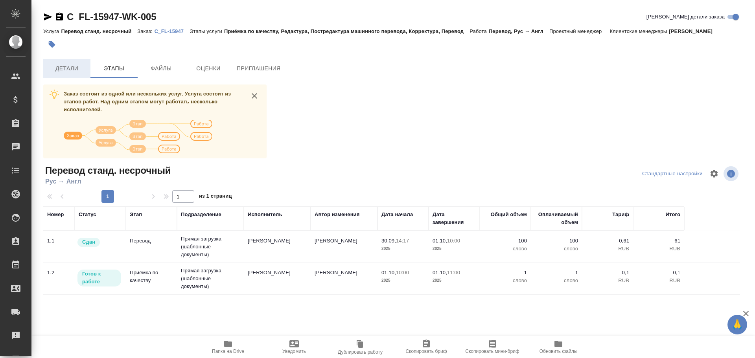
click at [63, 68] on span "Детали" at bounding box center [67, 69] width 38 height 10
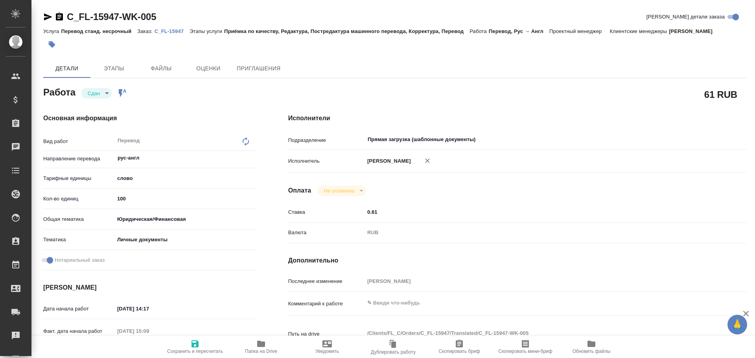
type textarea "x"
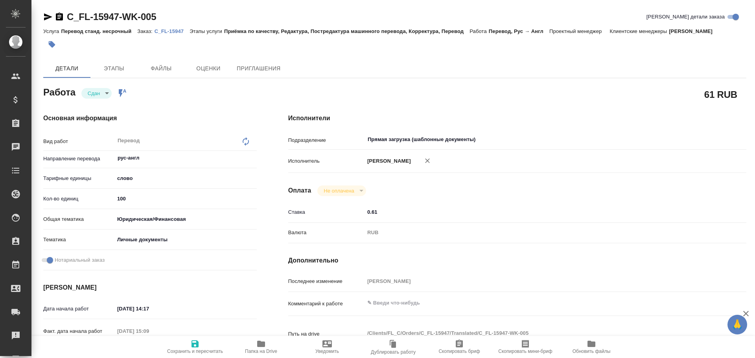
type textarea "x"
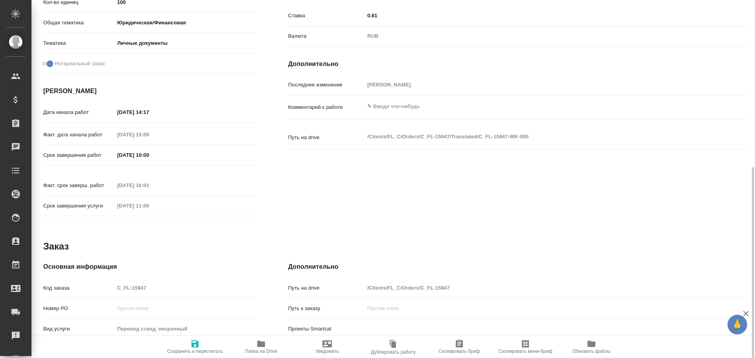
scroll to position [236, 0]
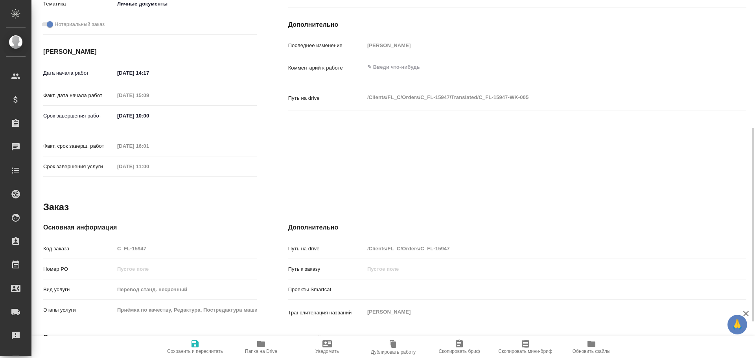
type textarea "x"
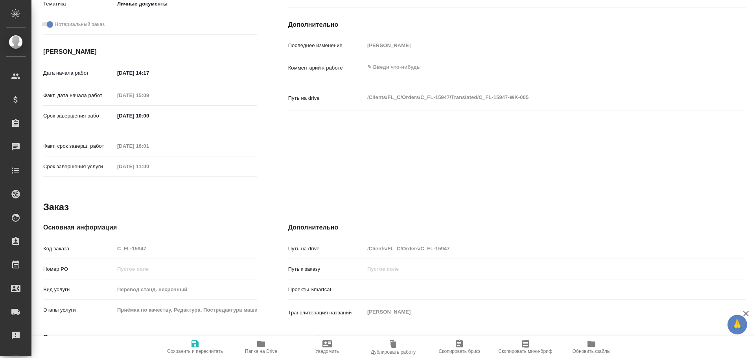
click at [92, 229] on div "Основная информация Код заказа C_FL-15947 Номер РО Вид услуги Перевод станд. не…" at bounding box center [149, 318] width 213 height 190
type textarea "x"
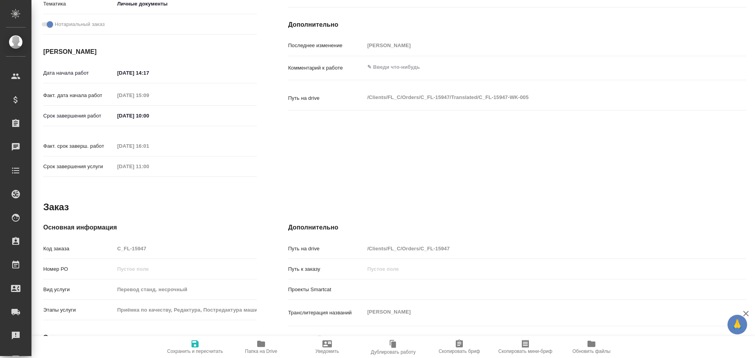
type textarea "x"
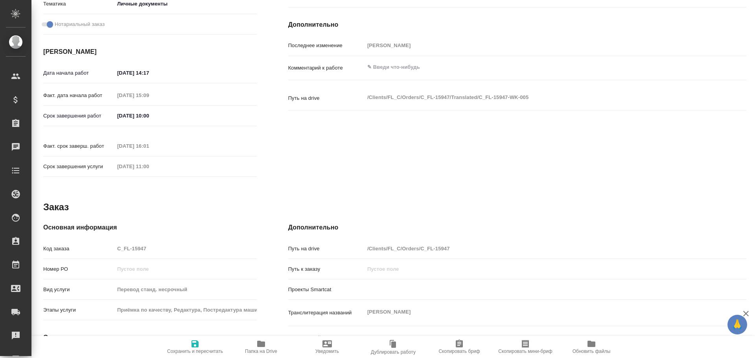
type textarea "x"
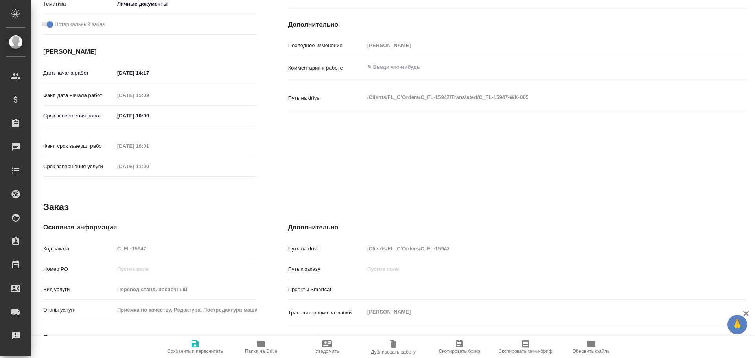
type textarea "x"
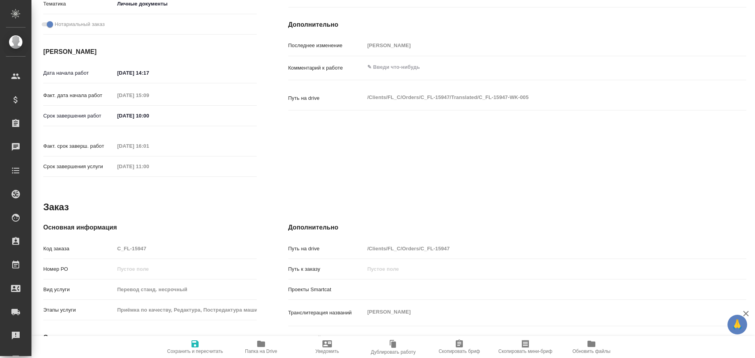
type textarea "x"
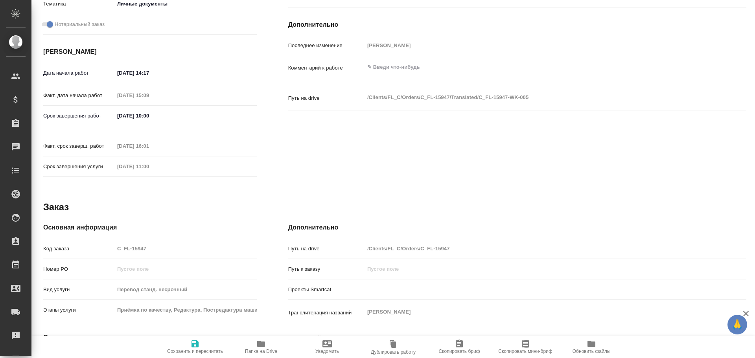
type textarea "x"
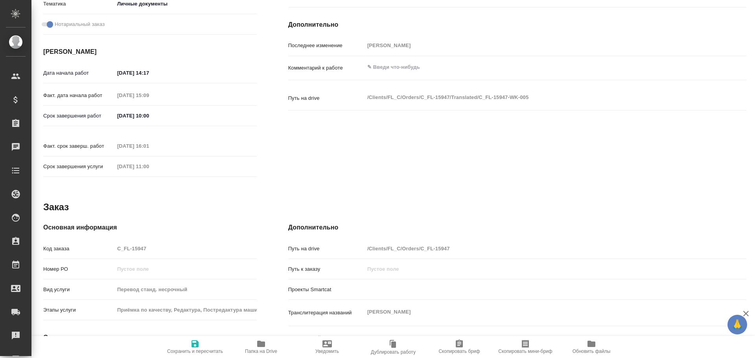
type textarea "x"
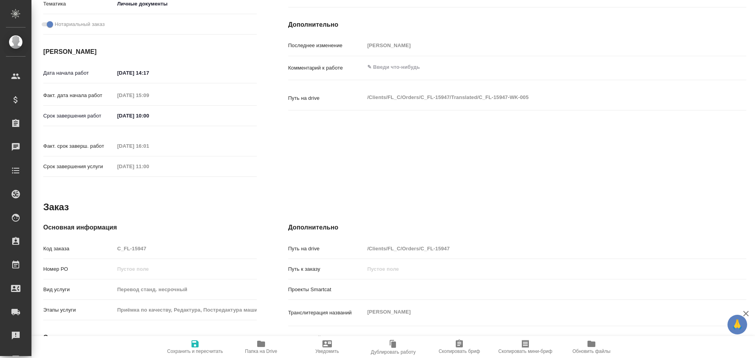
type textarea "x"
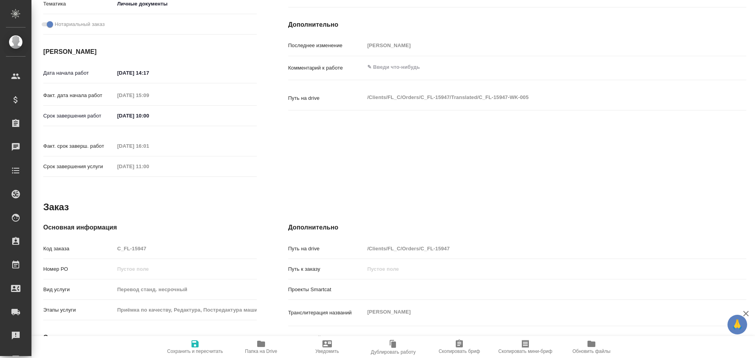
type textarea "x"
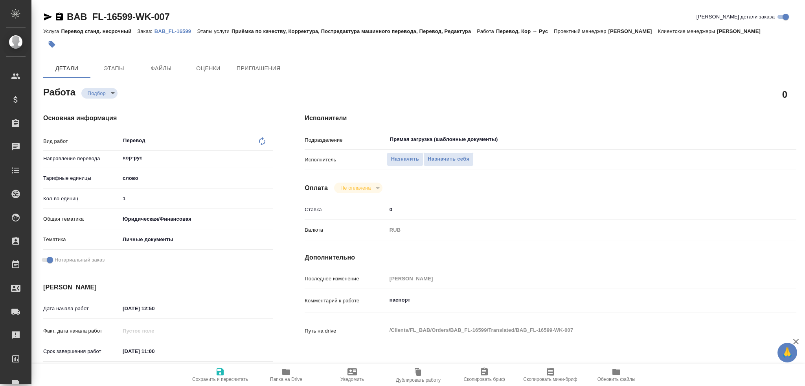
type textarea "x"
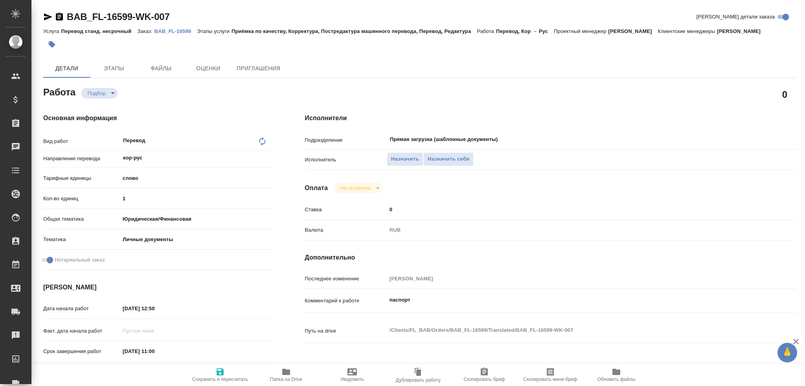
type textarea "x"
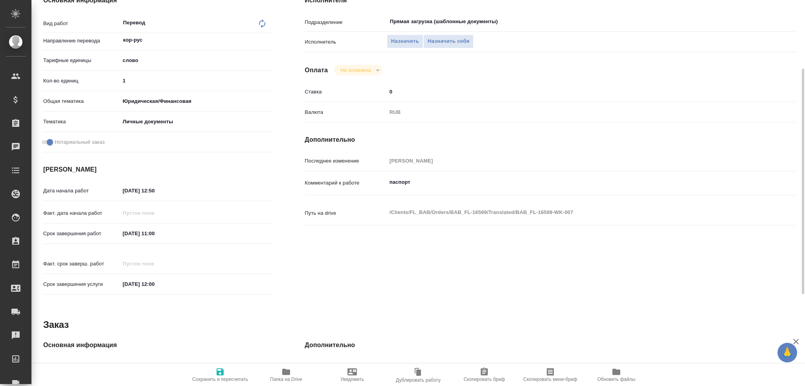
type textarea "x"
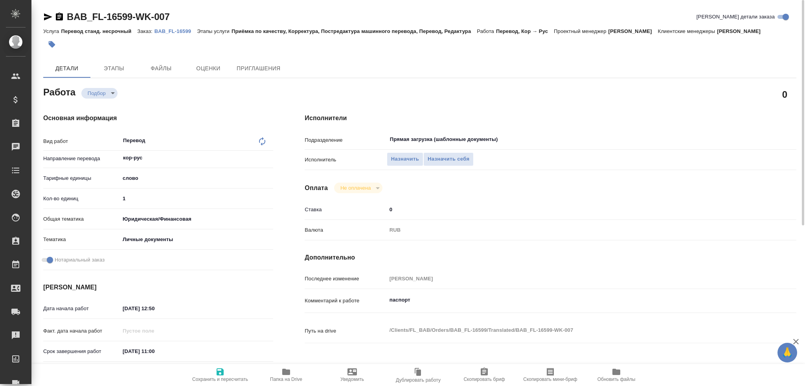
type textarea "x"
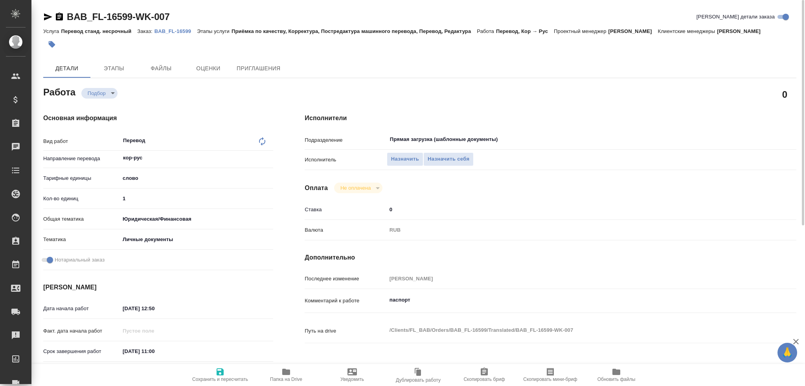
type textarea "x"
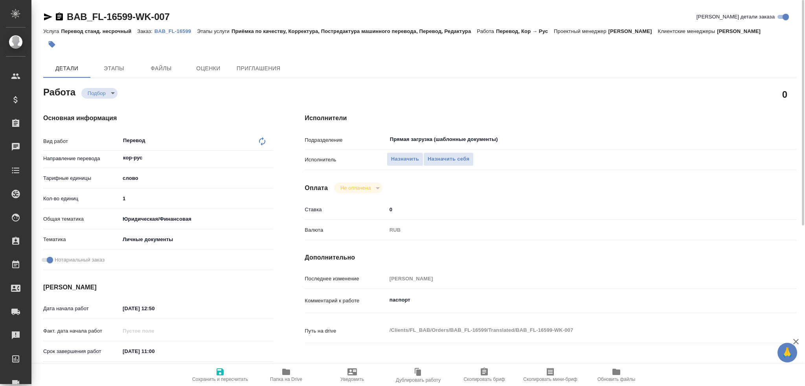
type textarea "x"
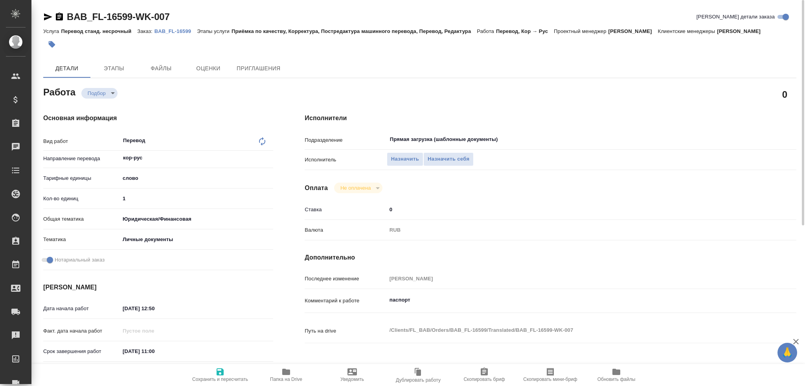
type textarea "x"
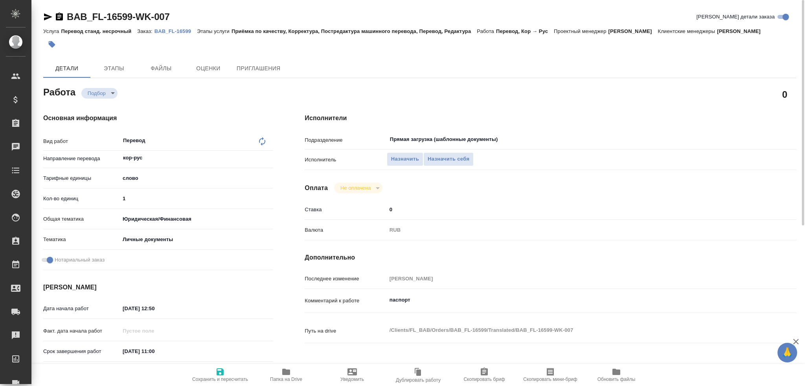
type textarea "x"
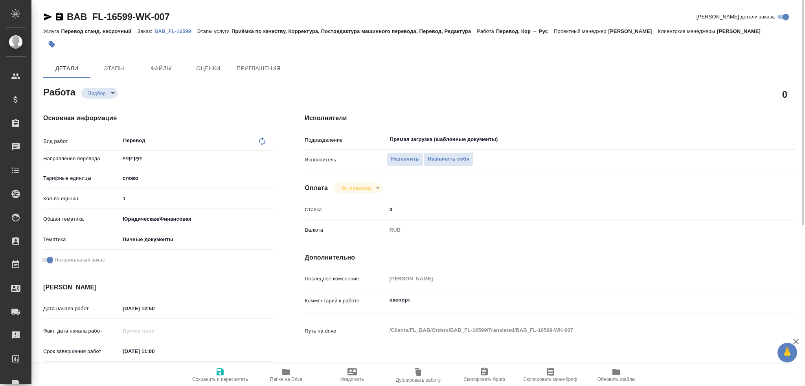
type textarea "x"
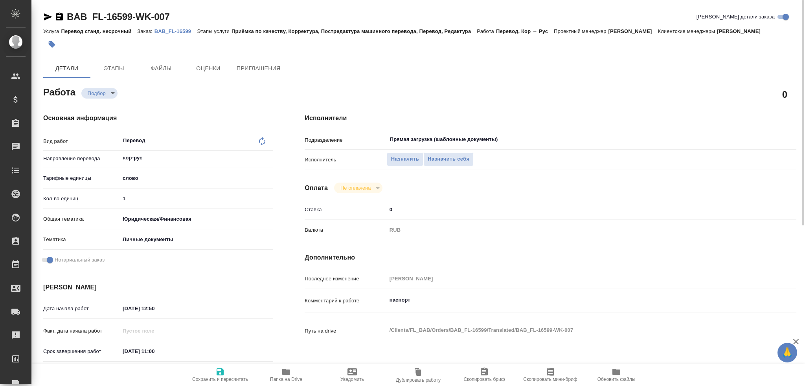
type textarea "x"
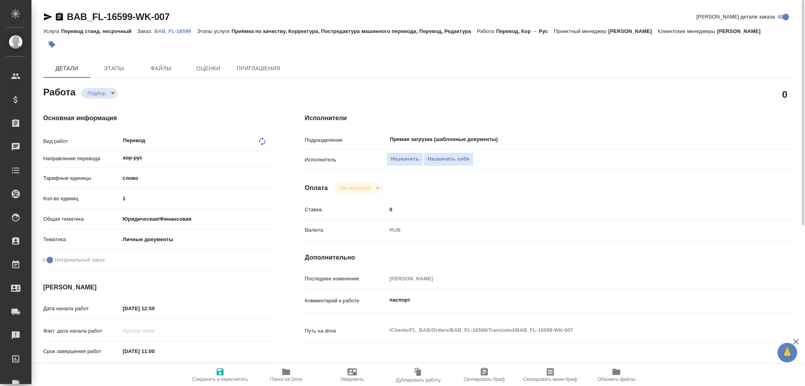
type textarea "x"
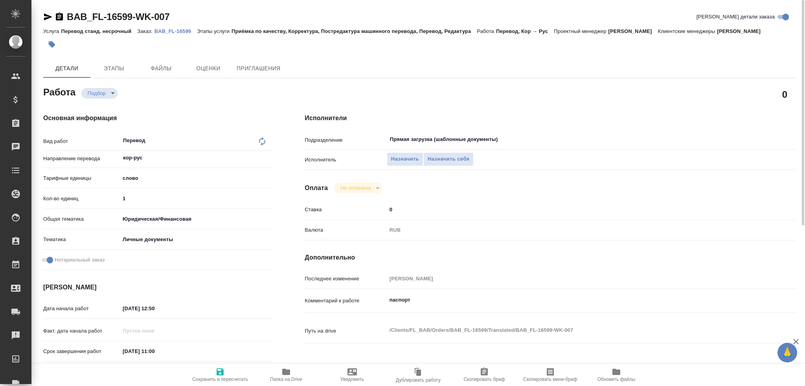
type textarea "x"
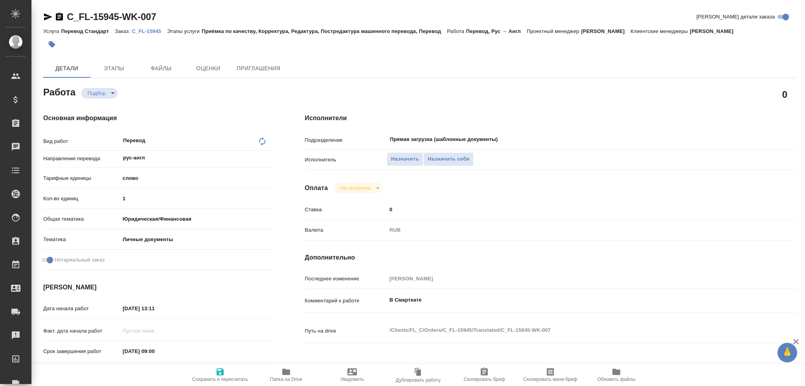
type textarea "x"
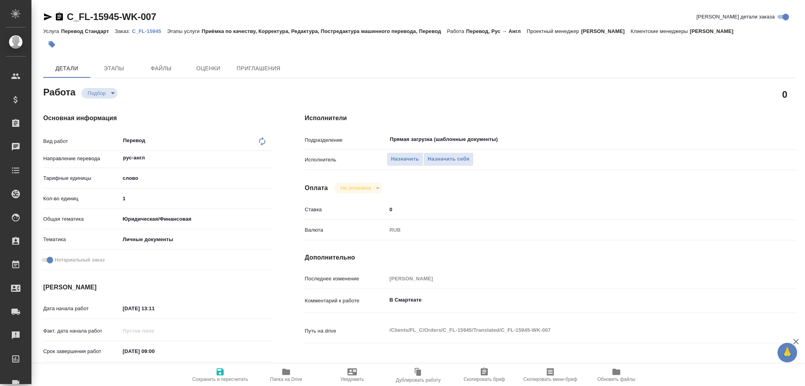
type textarea "x"
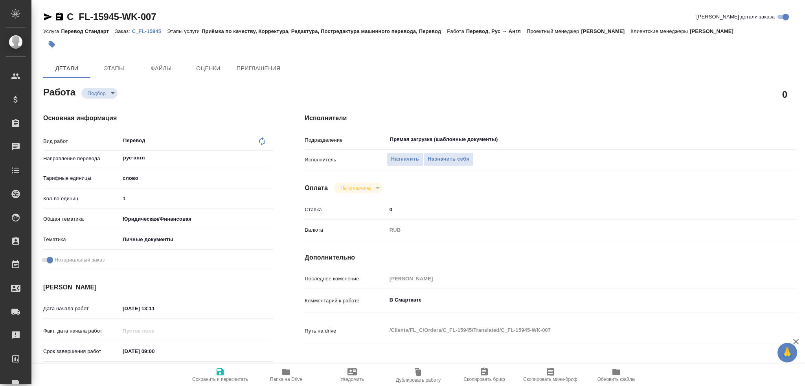
type textarea "x"
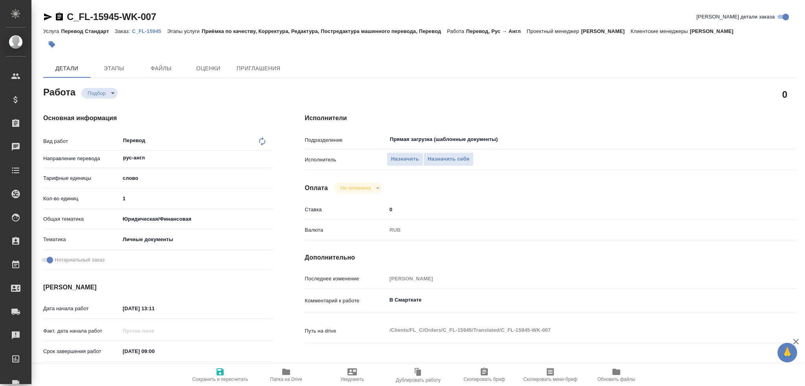
type textarea "x"
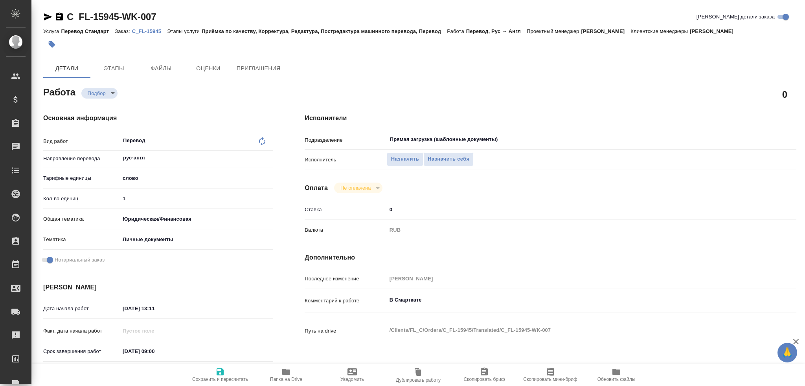
type textarea "x"
